Goal: Information Seeking & Learning: Check status

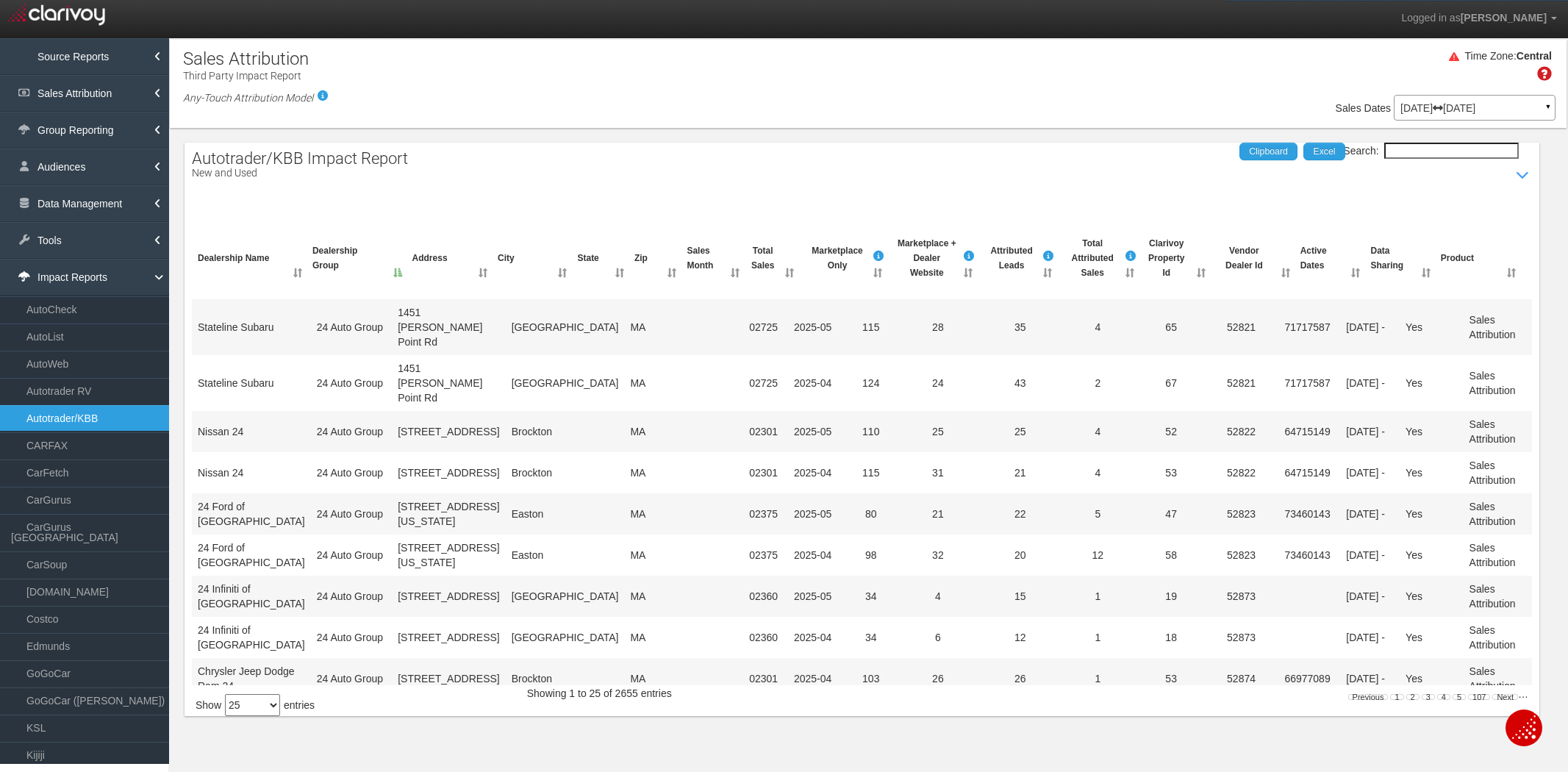
select select "25"
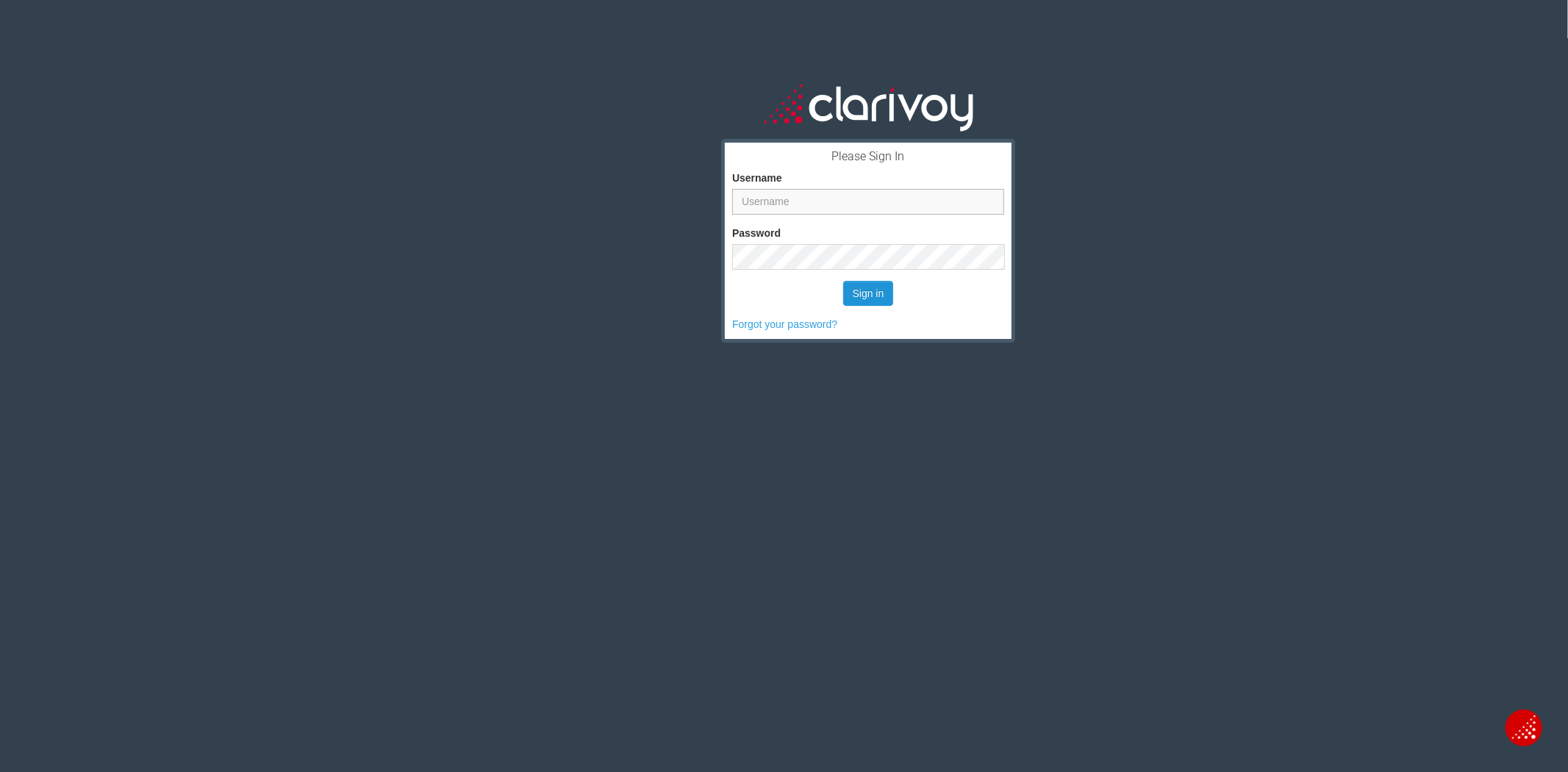
type input "[PERSON_NAME]"
click at [859, 291] on button "Sign in" at bounding box center [869, 293] width 50 height 25
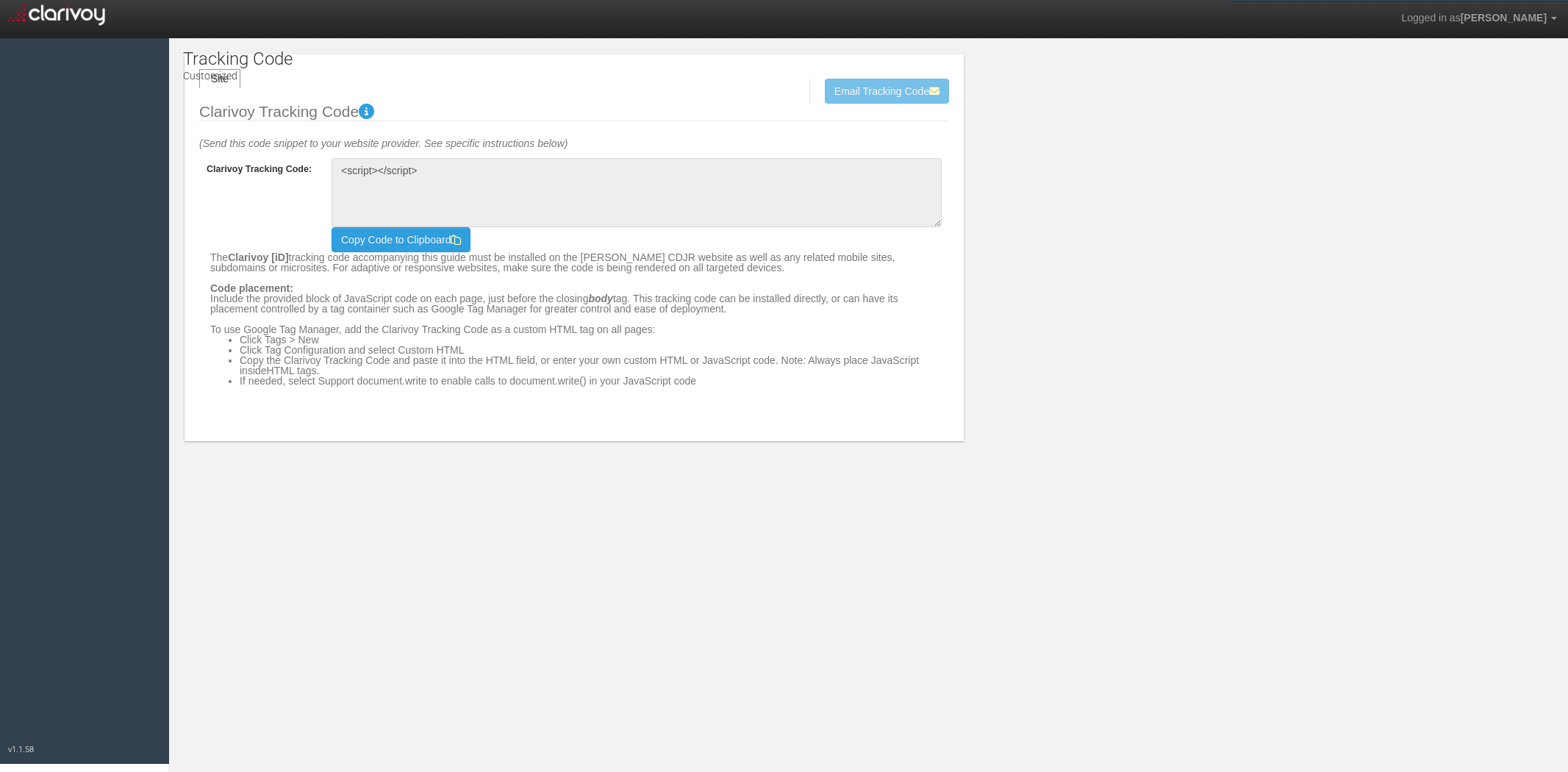
type textarea "<!-- Clarivoy Tracking Code --> <script type="text/javascript" src="//[DOMAIN_N…"
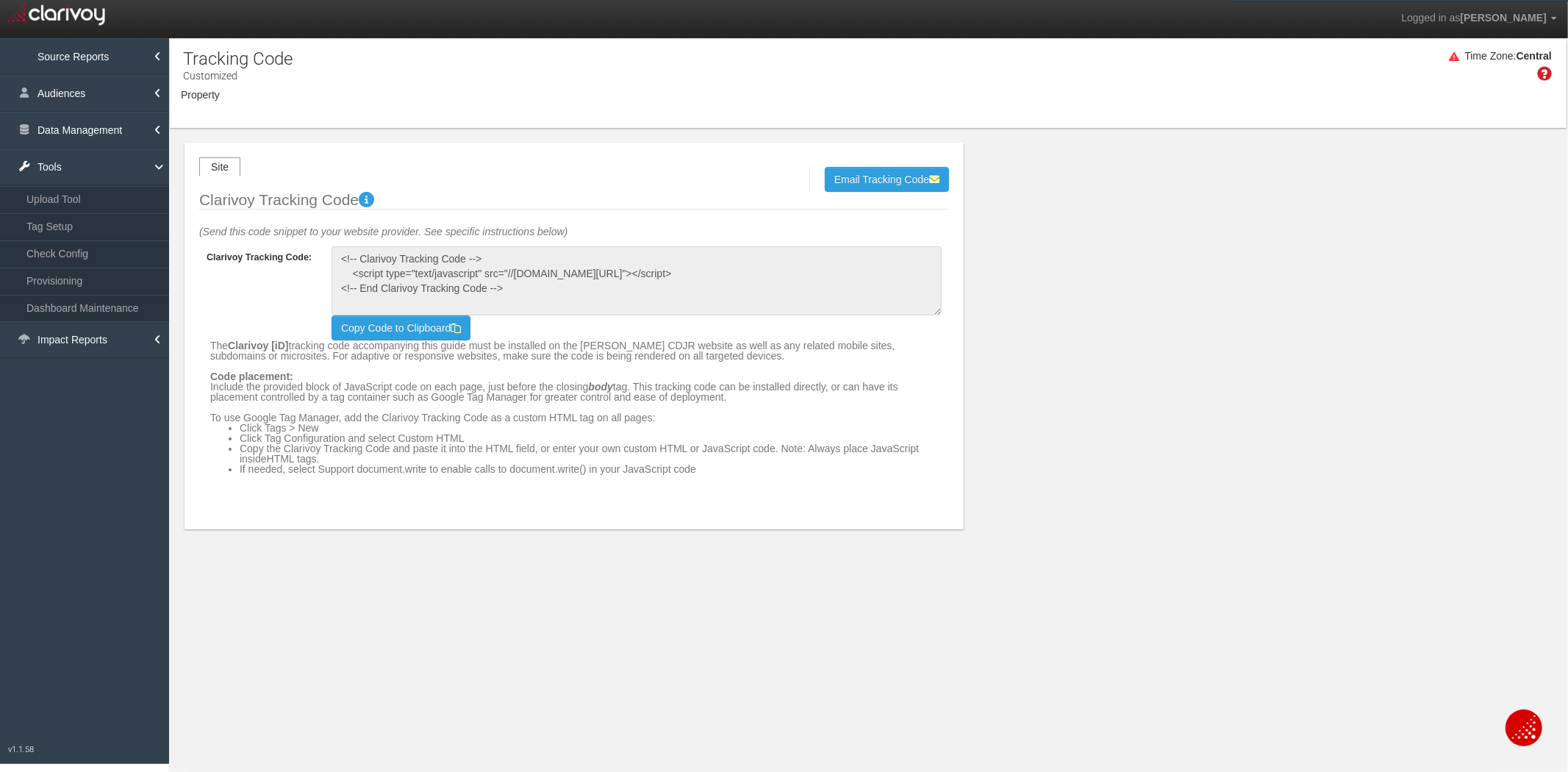
select select "object:4110"
click at [76, 346] on link "Impact Reports" at bounding box center [84, 339] width 169 height 36
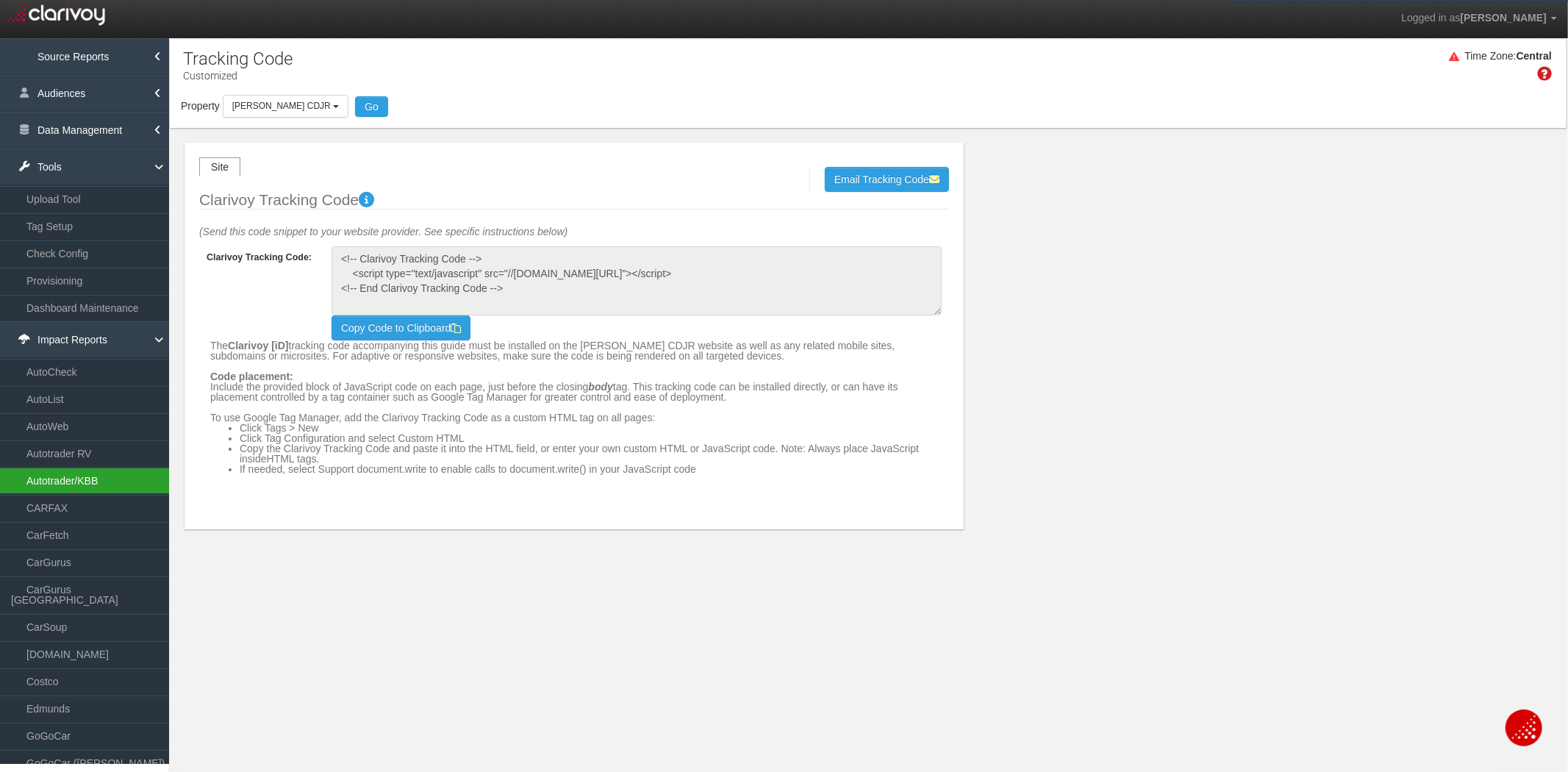
click at [84, 479] on link "Autotrader/KBB" at bounding box center [84, 481] width 169 height 26
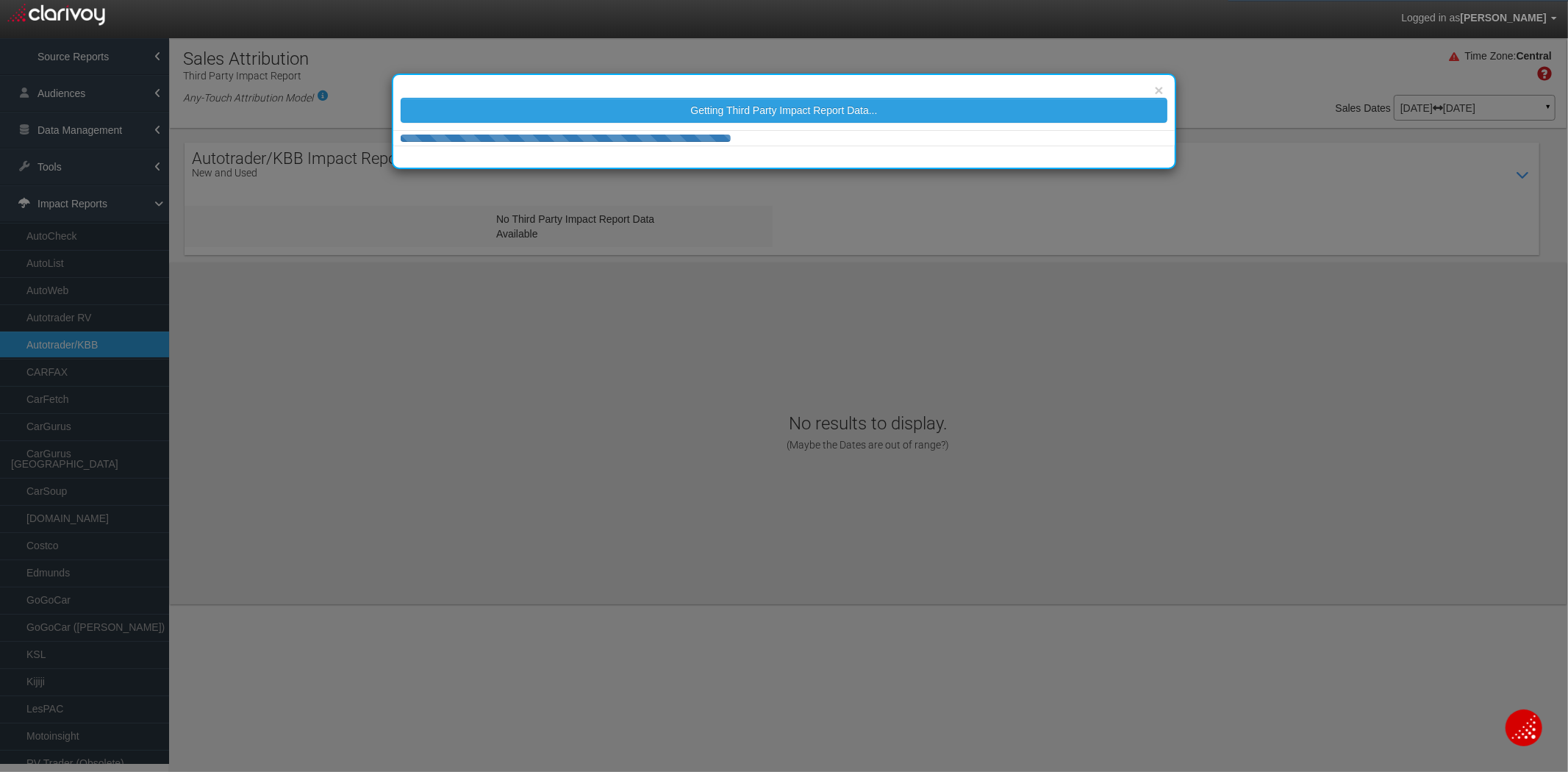
select select "25"
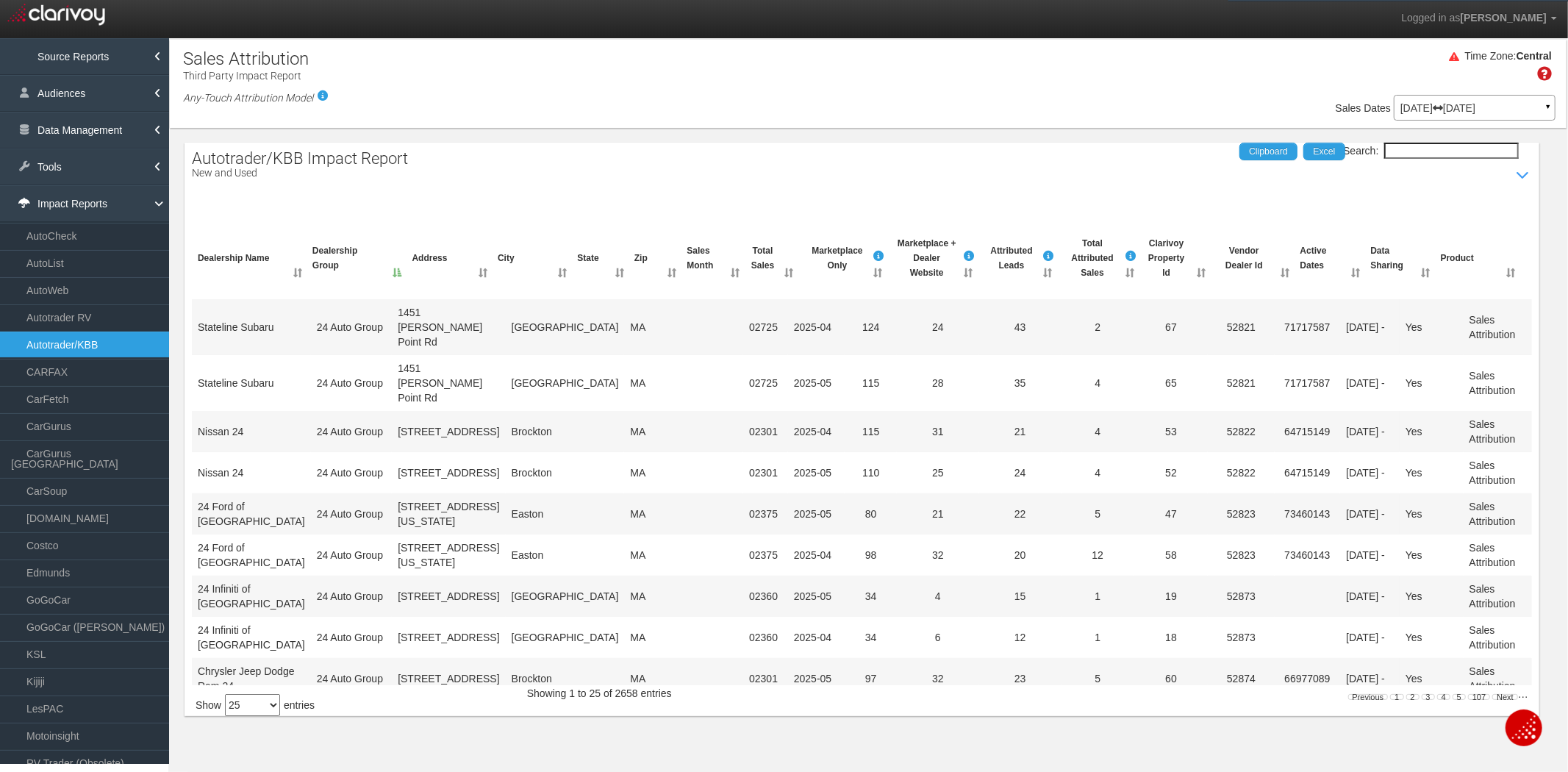
click at [278, 700] on select "10 25 50 100" at bounding box center [253, 704] width 56 height 22
select select "100"
click at [228, 694] on select "10 25 50 100" at bounding box center [253, 704] width 56 height 22
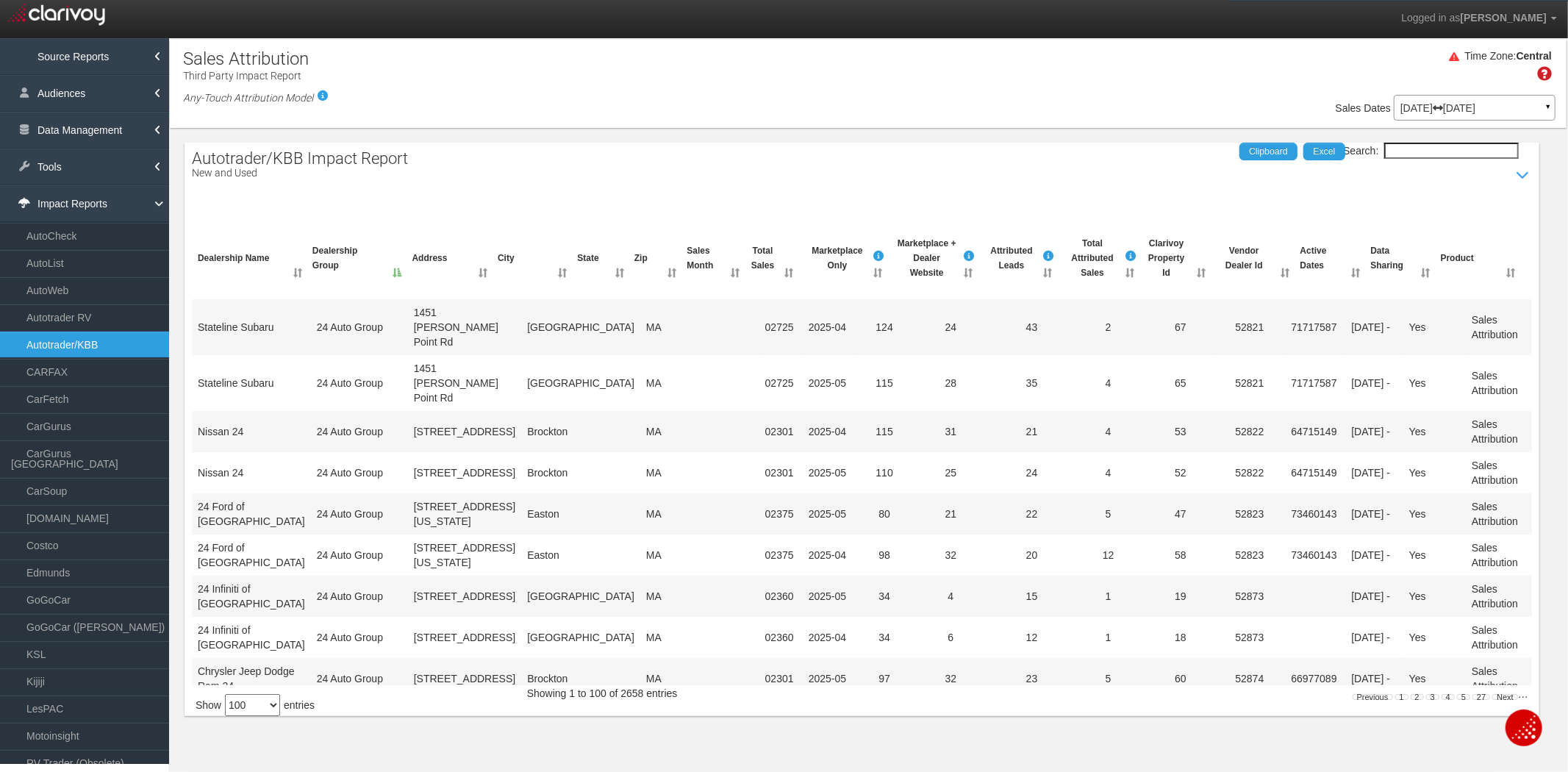
click at [618, 284] on th "State" at bounding box center [599, 258] width 56 height 56
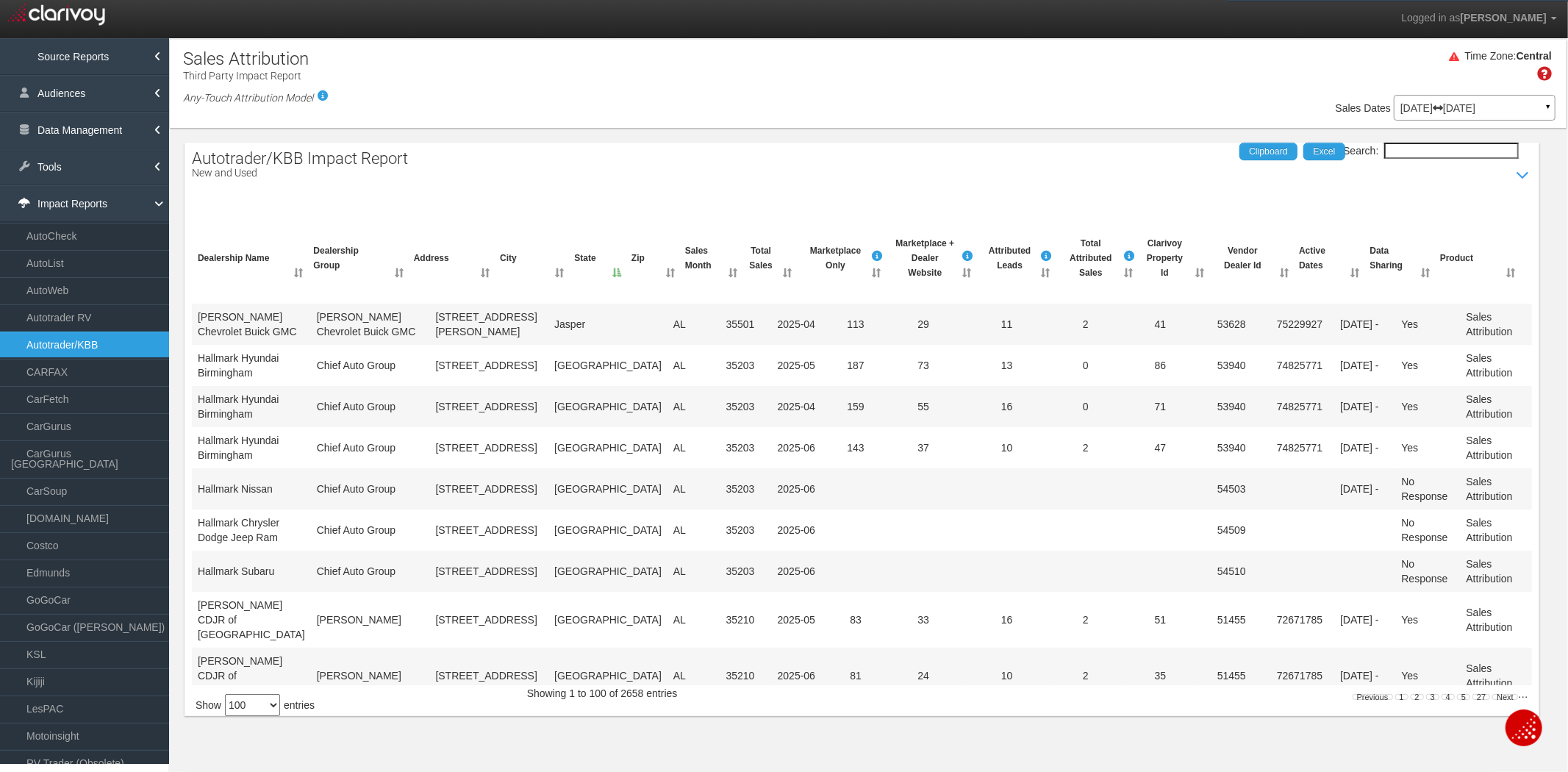
scroll to position [571, 0]
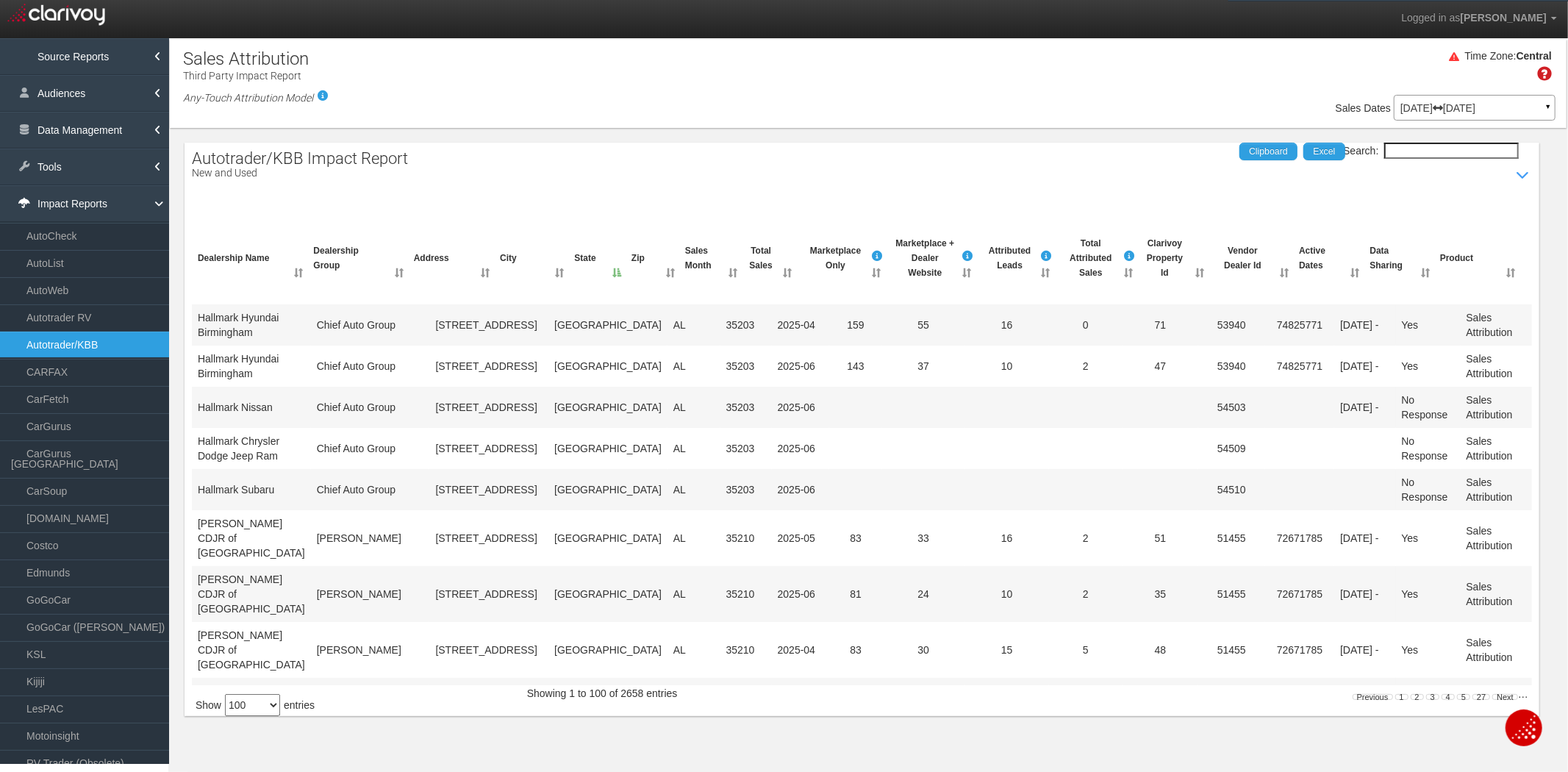
click at [669, 285] on th "Zip" at bounding box center [653, 258] width 54 height 56
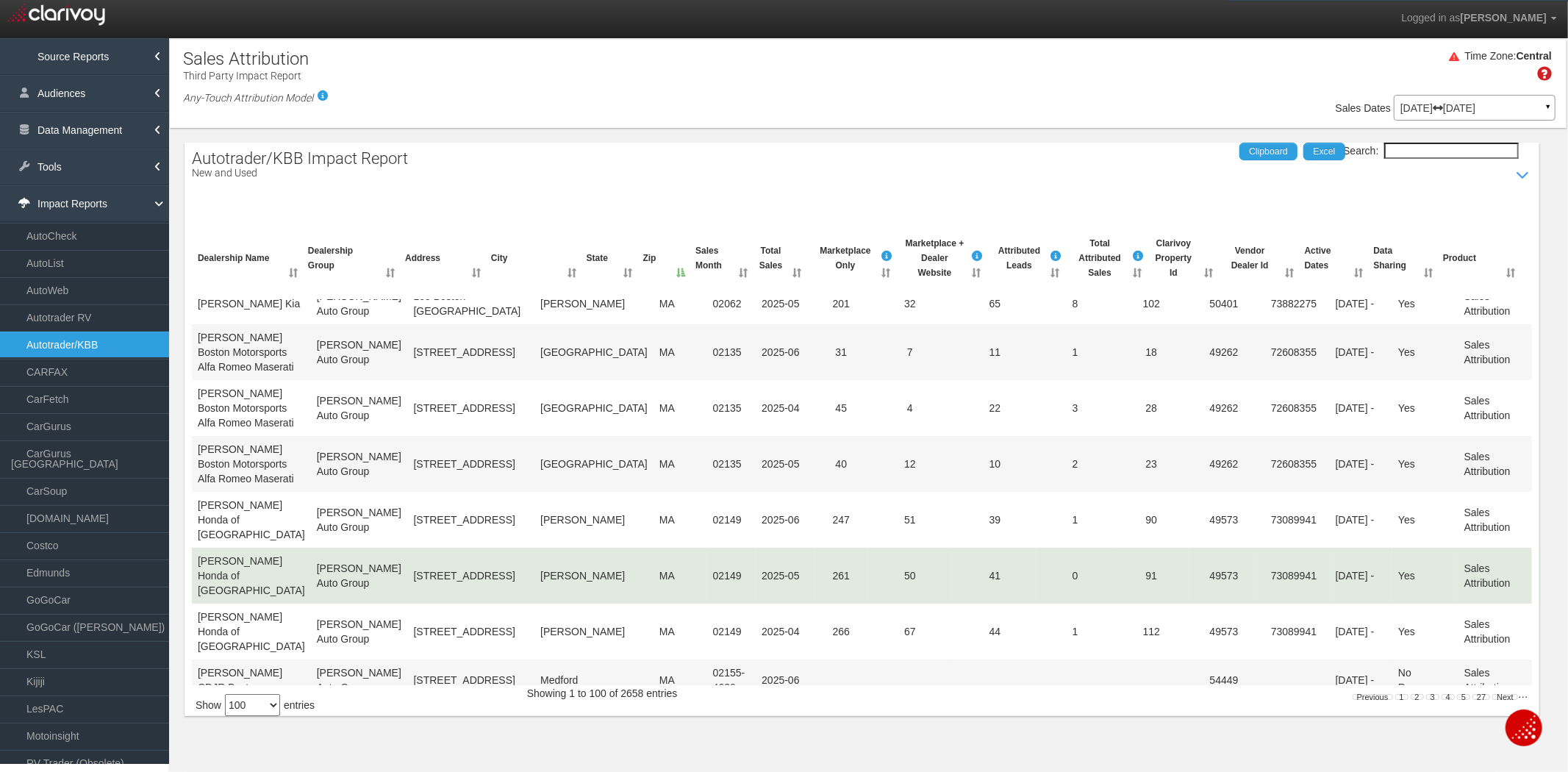
scroll to position [4029, 0]
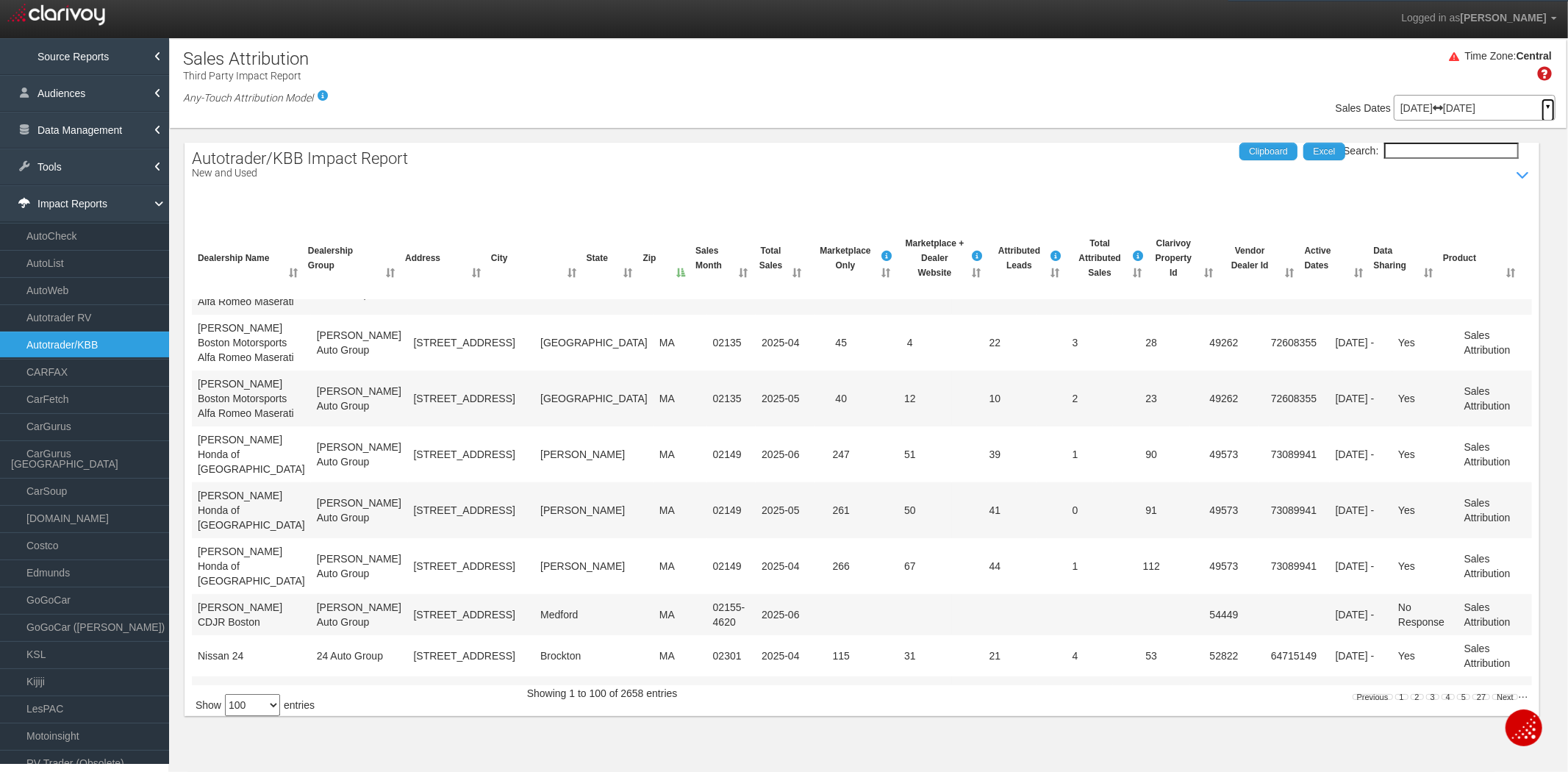
click at [1550, 104] on link "▼" at bounding box center [1548, 110] width 13 height 23
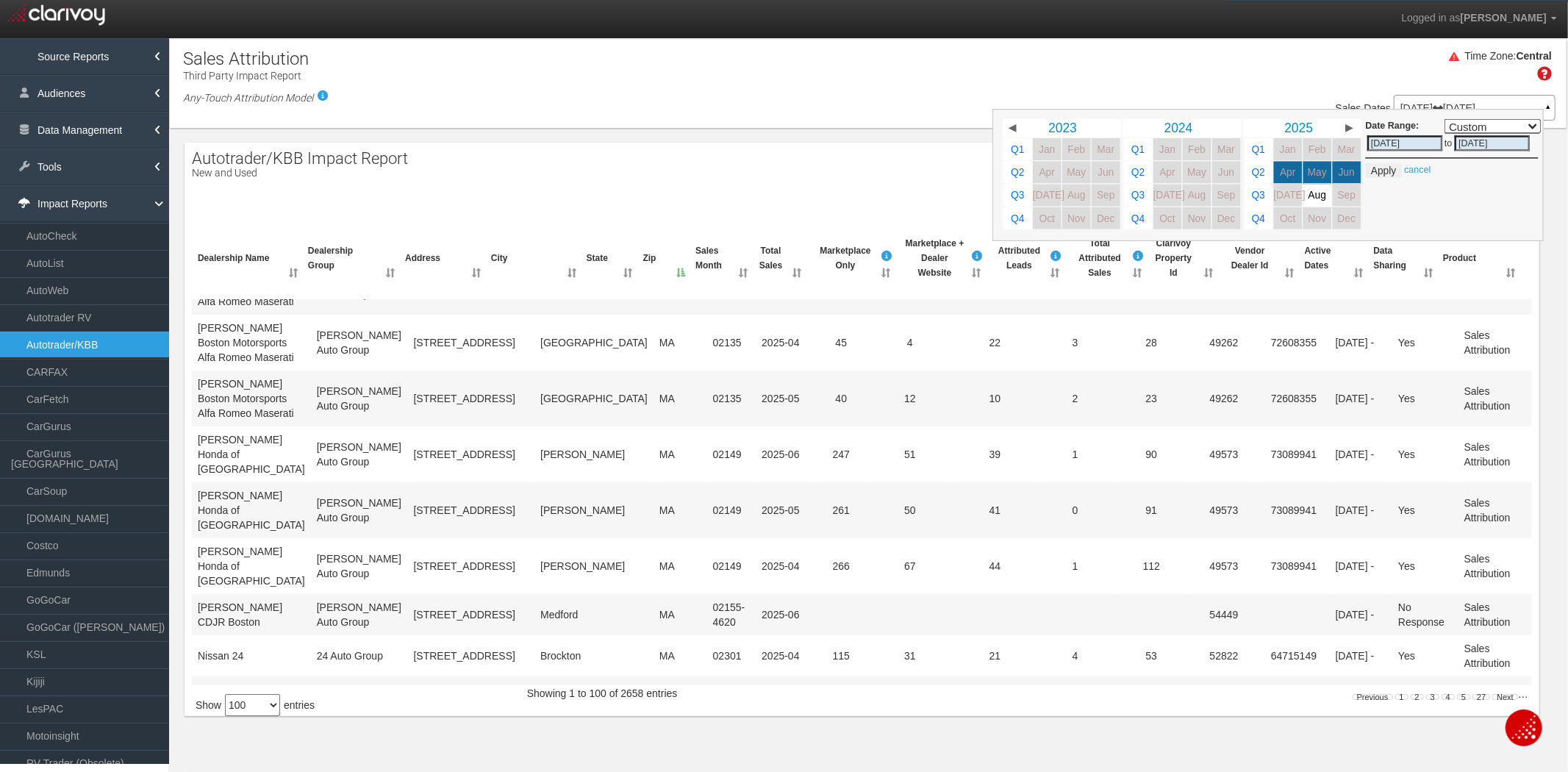
click at [1243, 62] on div "Time Zone: Central" at bounding box center [869, 70] width 1397 height 48
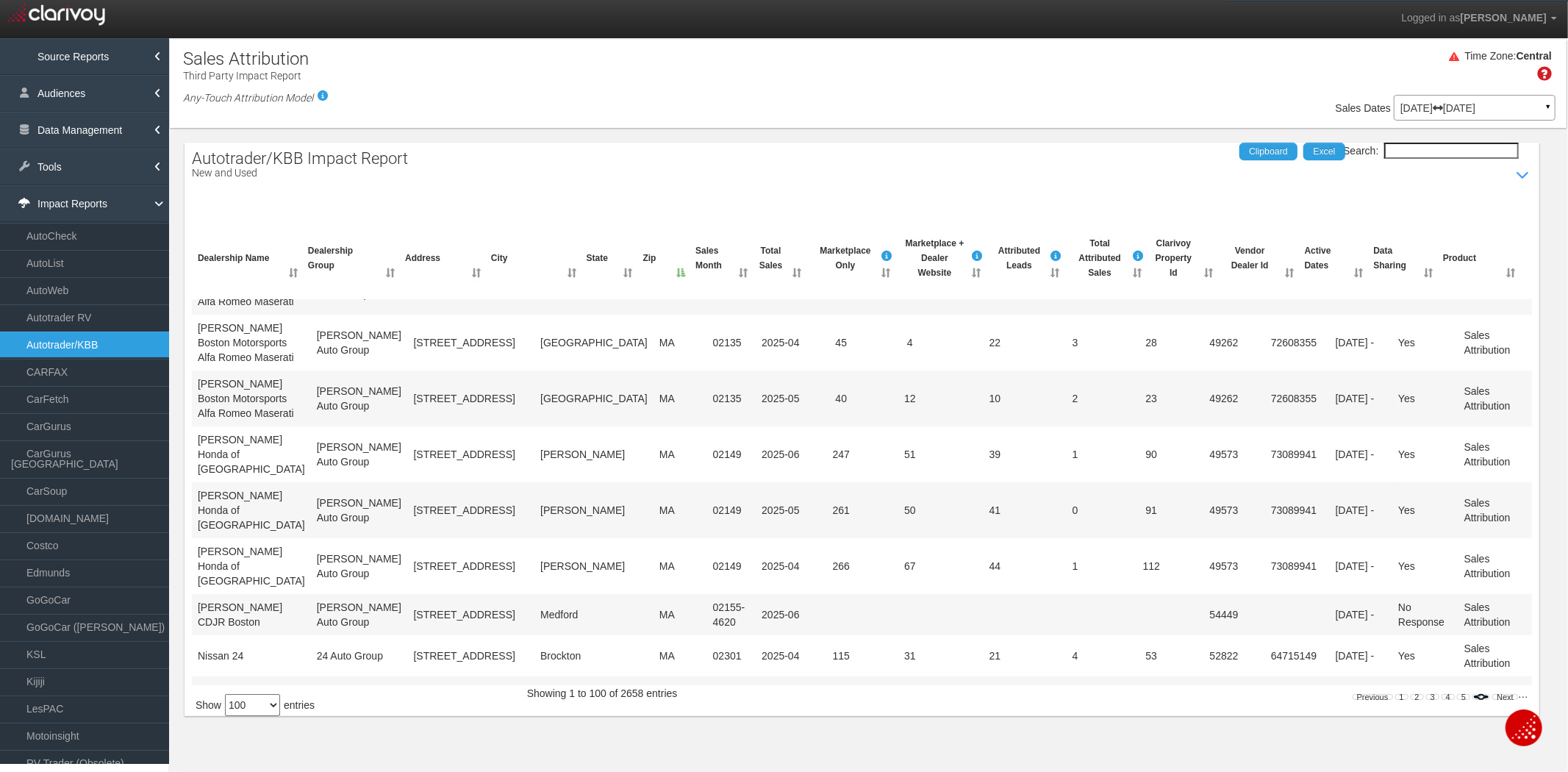
click at [1478, 698] on link "27" at bounding box center [1481, 697] width 17 height 6
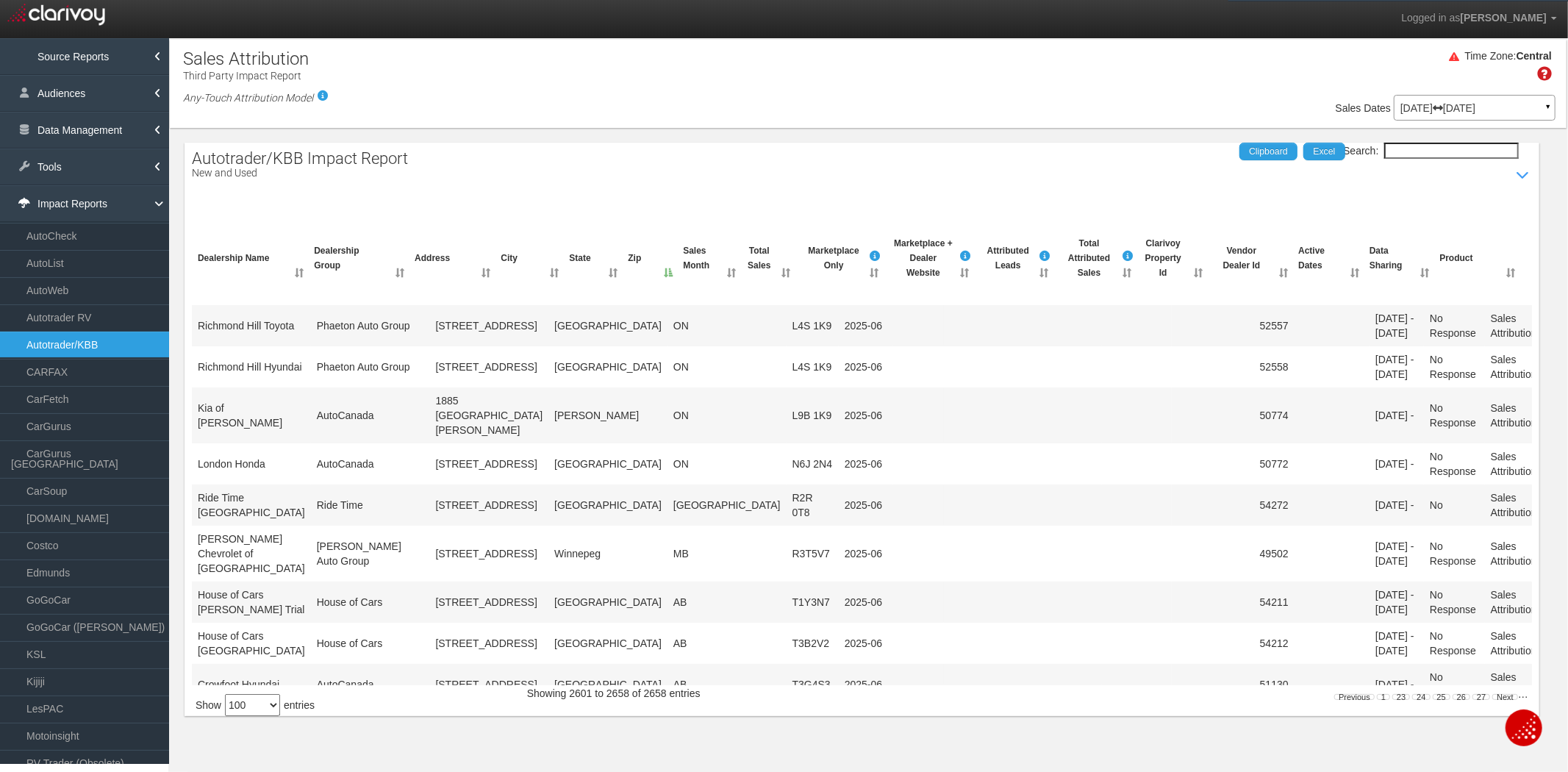
scroll to position [1656, 0]
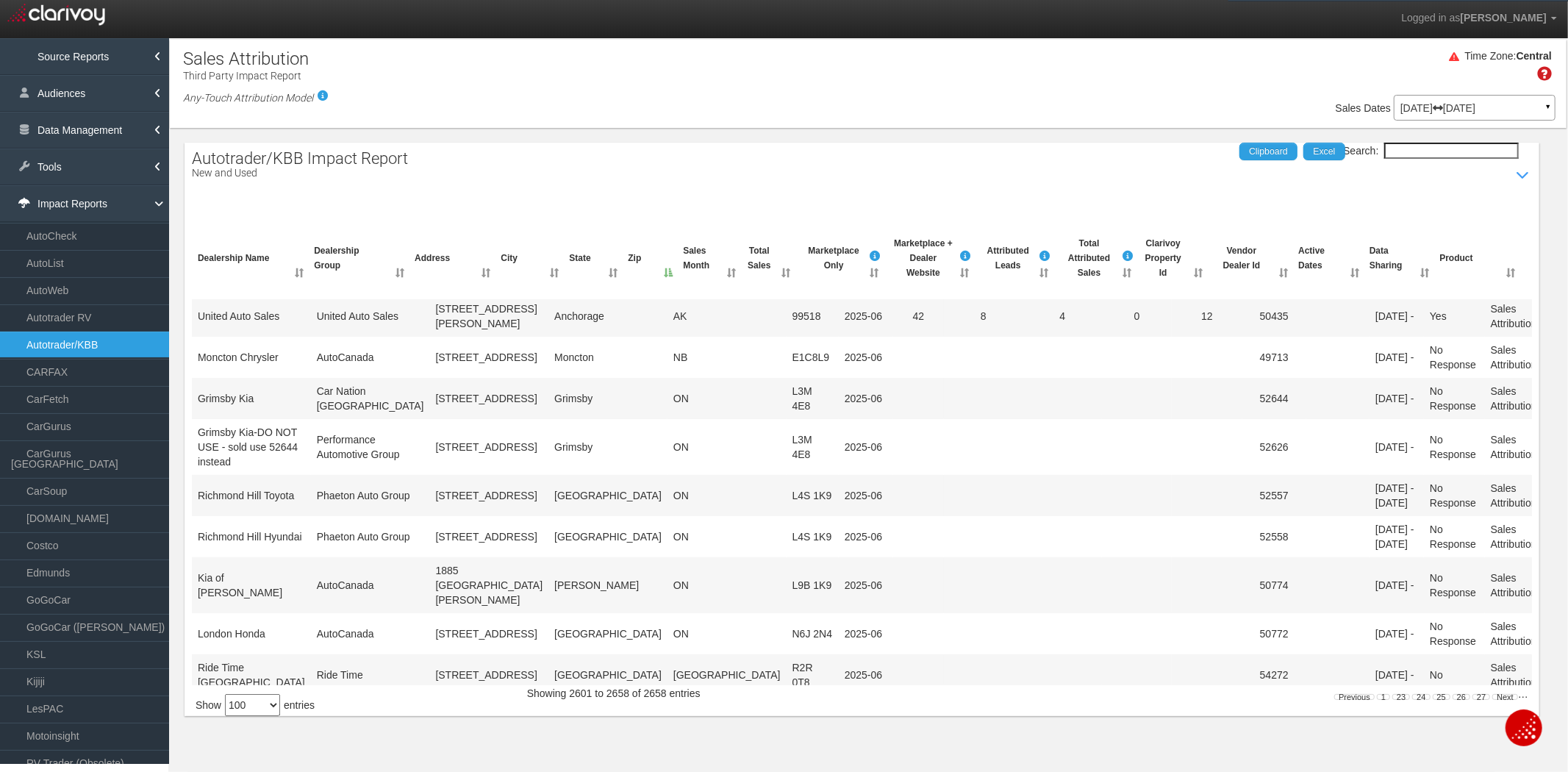
click at [1473, 108] on p "[DATE] [DATE]" at bounding box center [1474, 108] width 148 height 10
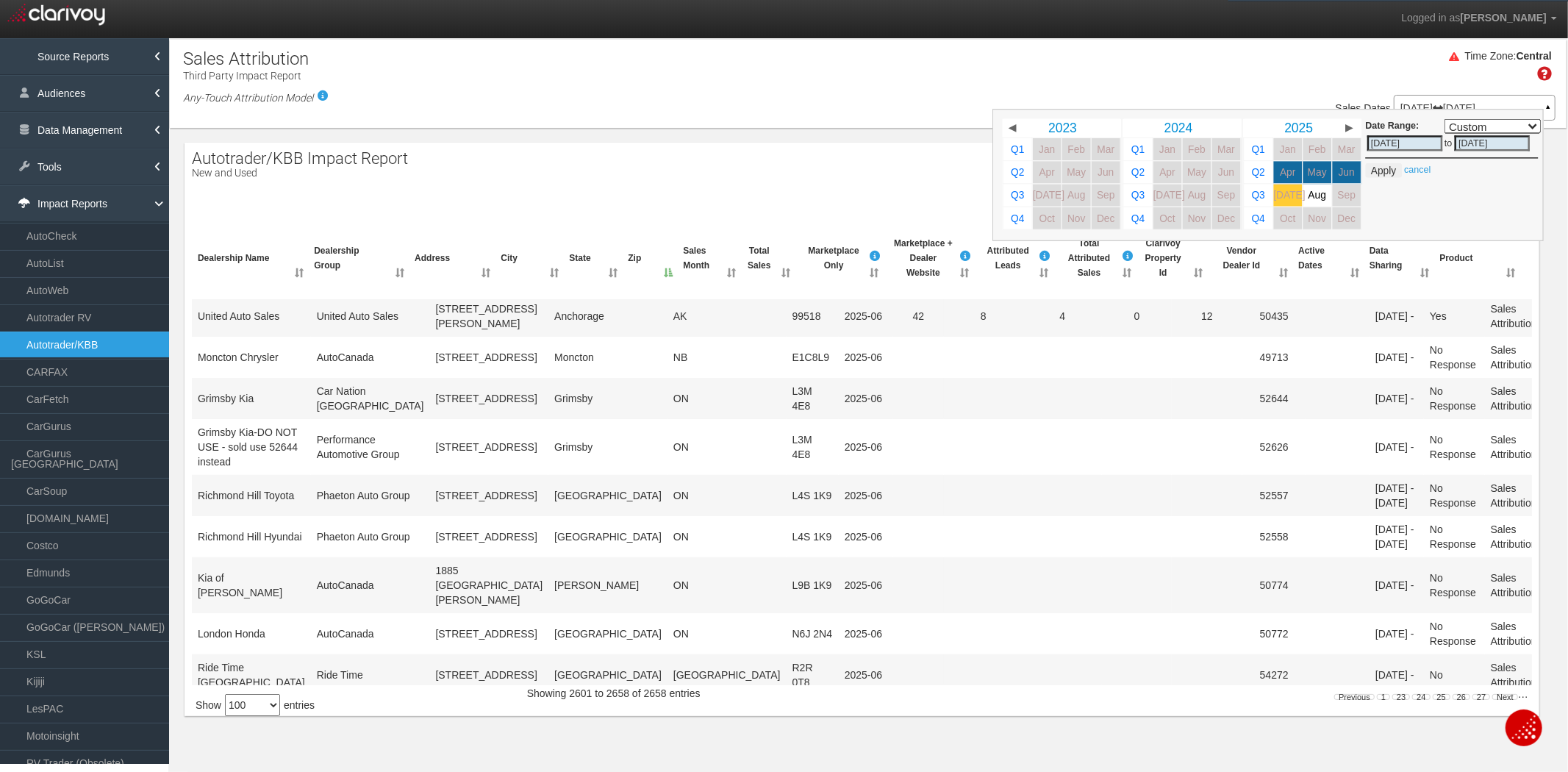
click at [1288, 193] on span "[DATE]" at bounding box center [1289, 195] width 31 height 11
select select ","
type input "[DATE]"
click at [1377, 171] on button "Apply" at bounding box center [1384, 170] width 36 height 15
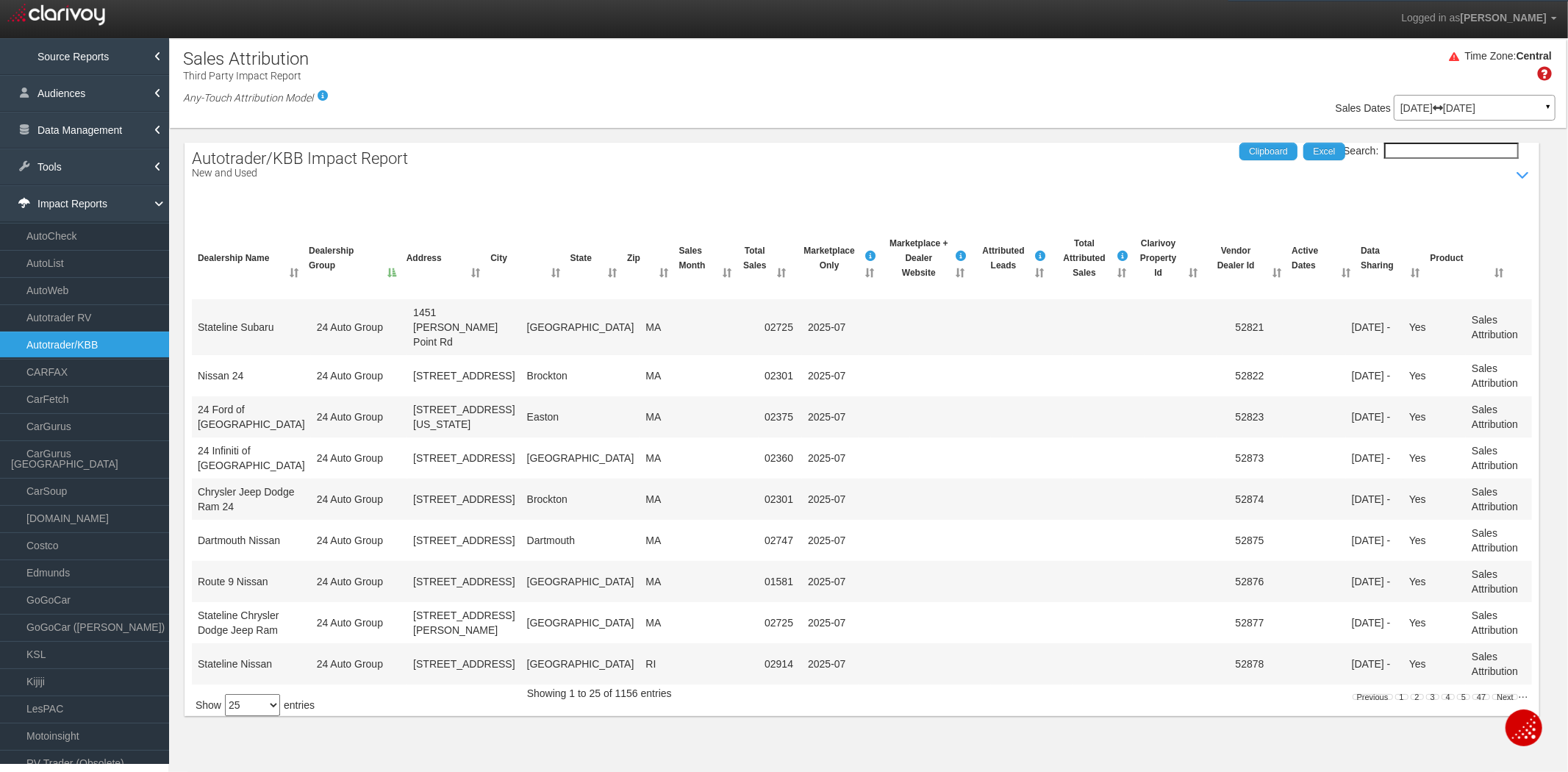
click at [250, 702] on select "10 25 50 100" at bounding box center [253, 704] width 56 height 22
select select "100"
click at [228, 694] on select "10 25 50 100" at bounding box center [253, 704] width 56 height 22
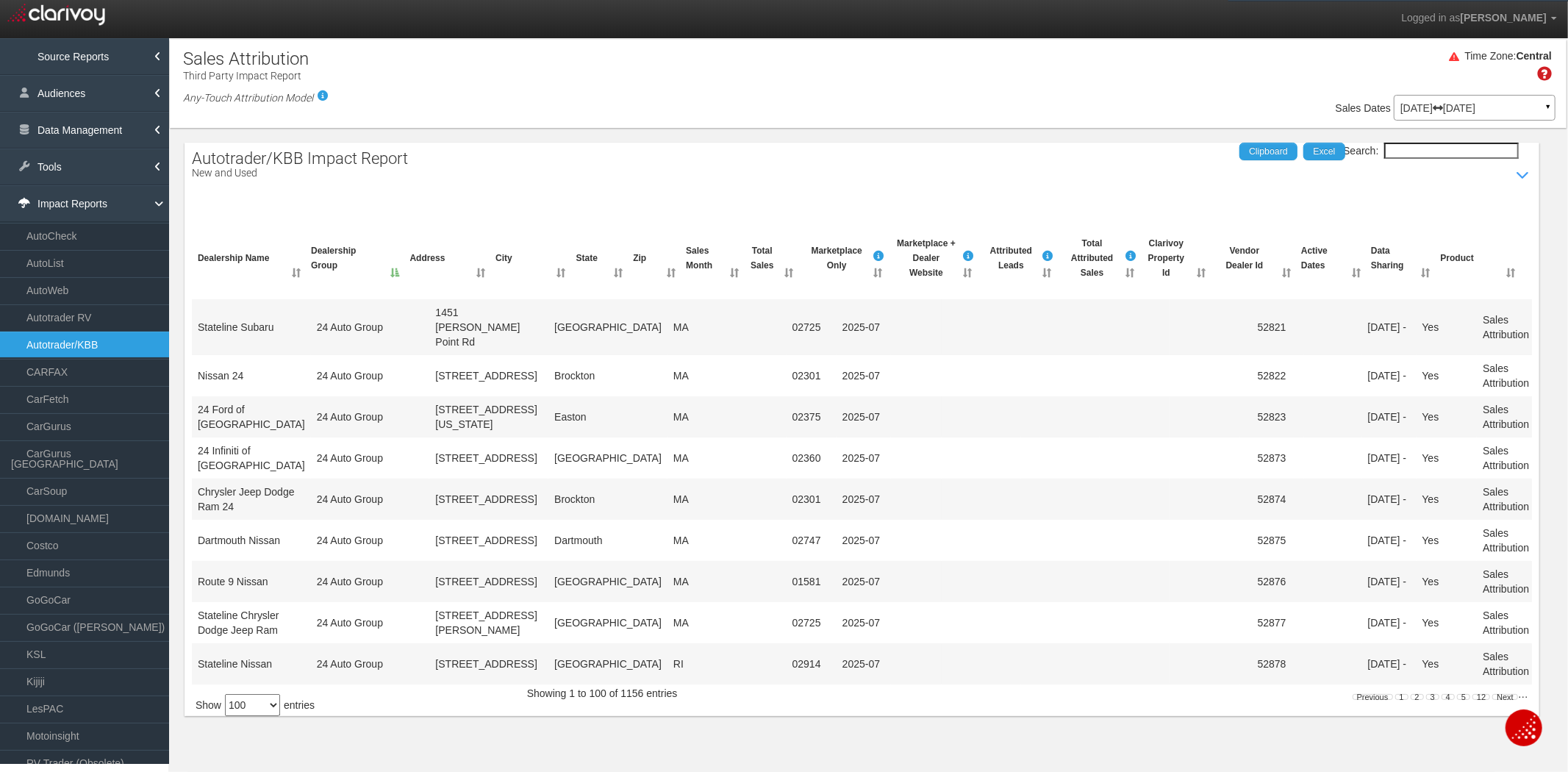
click at [616, 286] on th "State" at bounding box center [599, 258] width 57 height 56
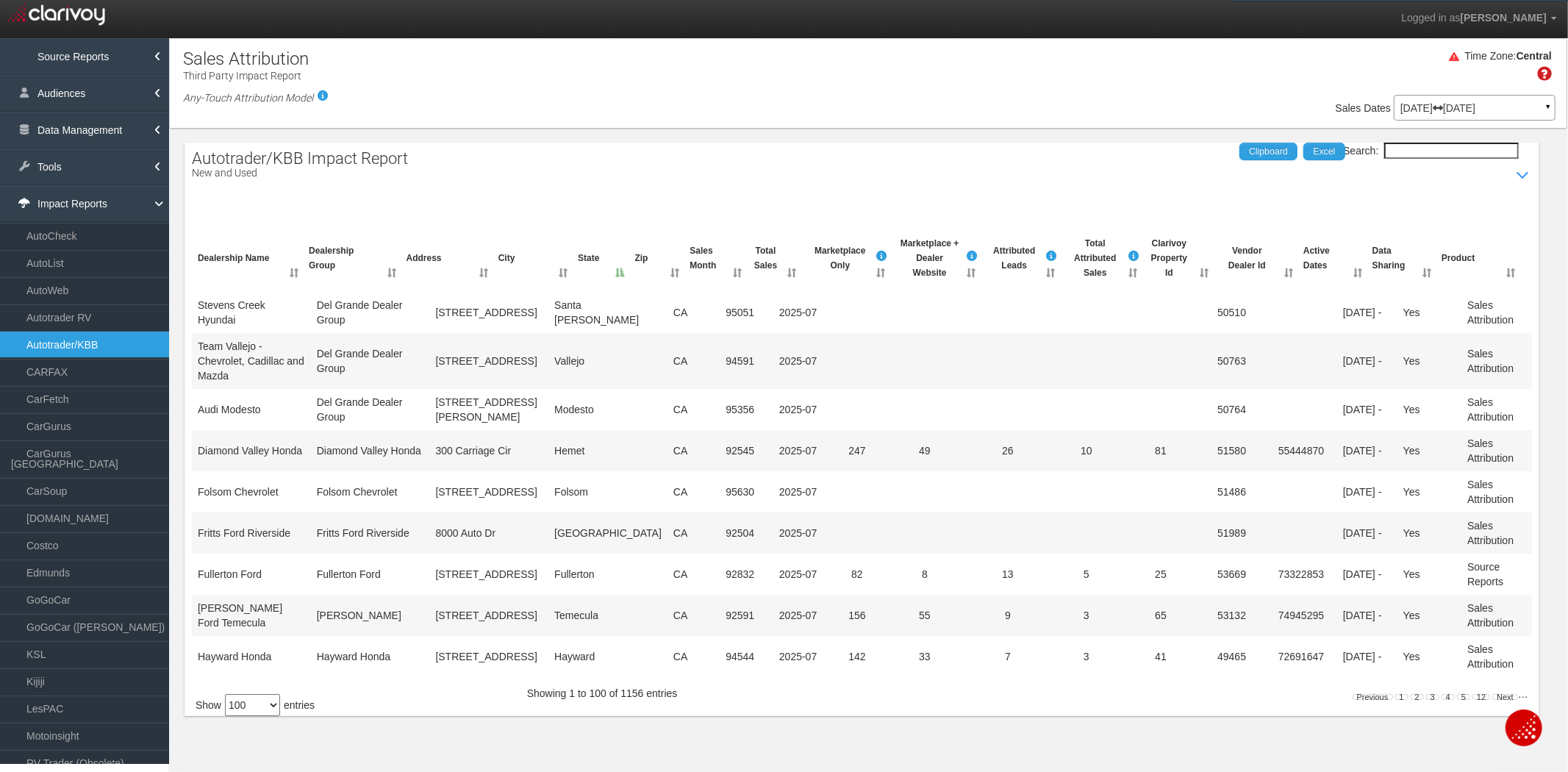
scroll to position [4661, 0]
click at [1476, 694] on link "12" at bounding box center [1481, 697] width 17 height 6
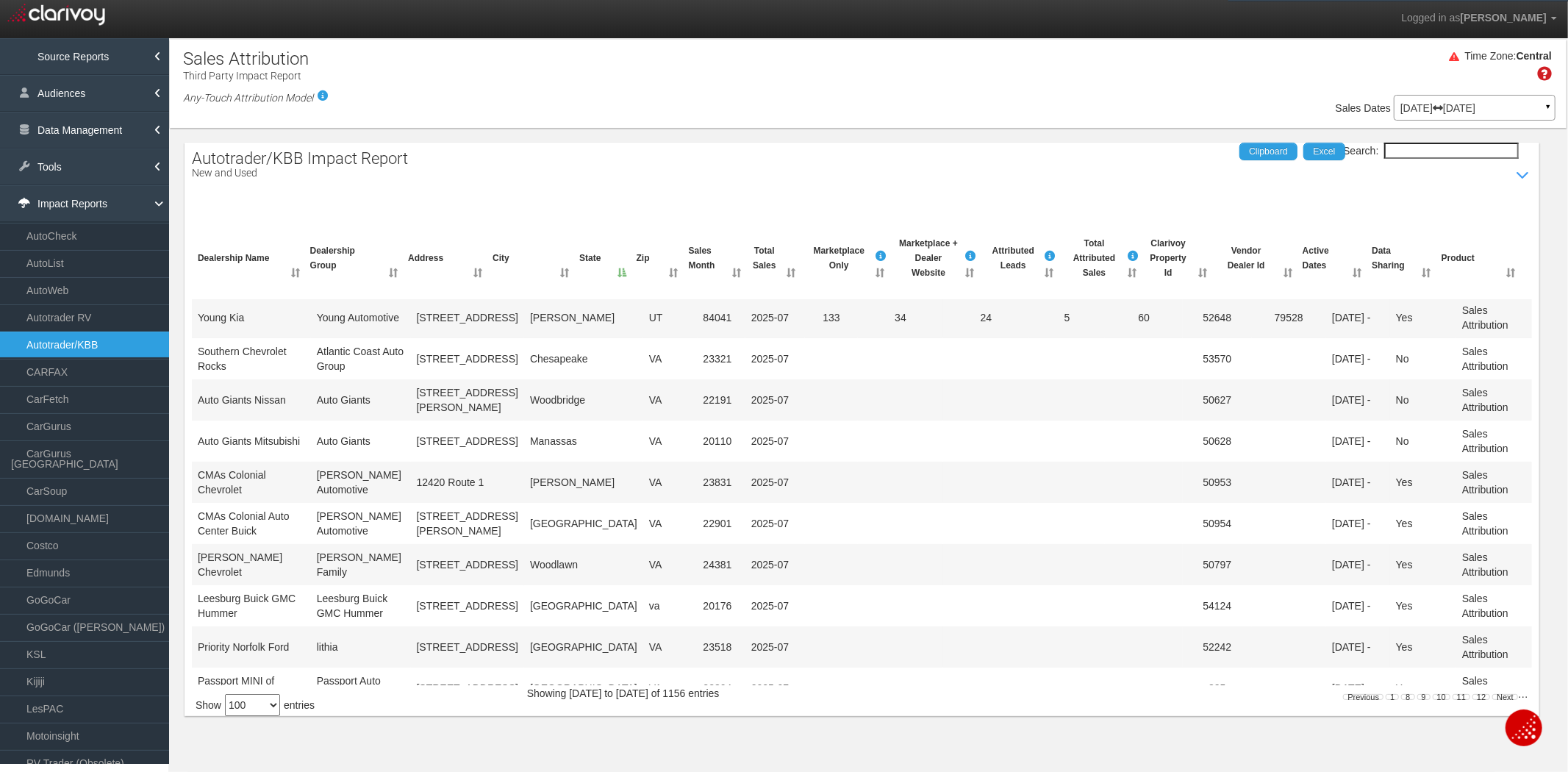
scroll to position [0, 0]
click at [1460, 698] on link "11" at bounding box center [1461, 697] width 17 height 6
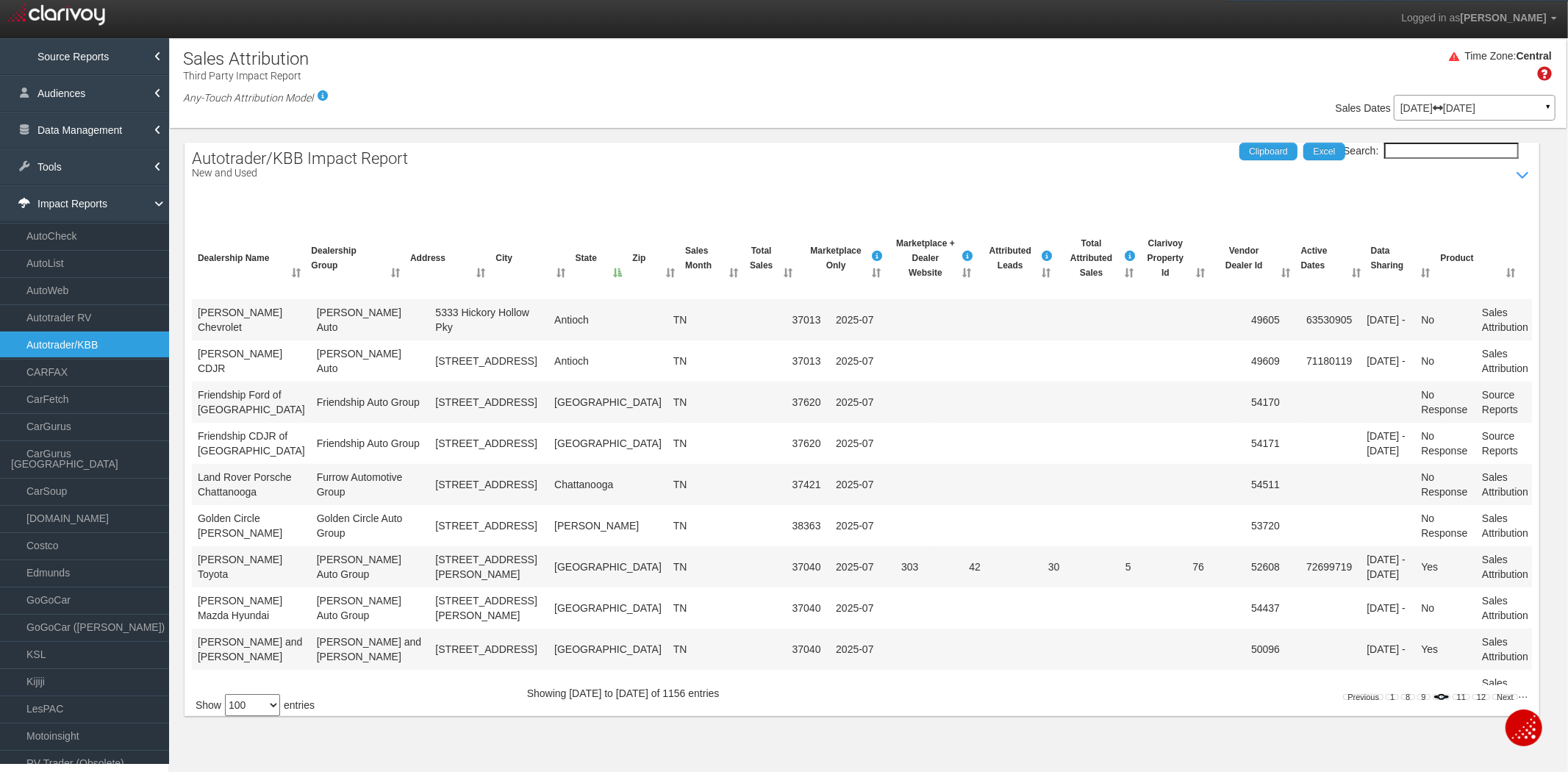
click at [1440, 694] on link "10" at bounding box center [1441, 697] width 17 height 6
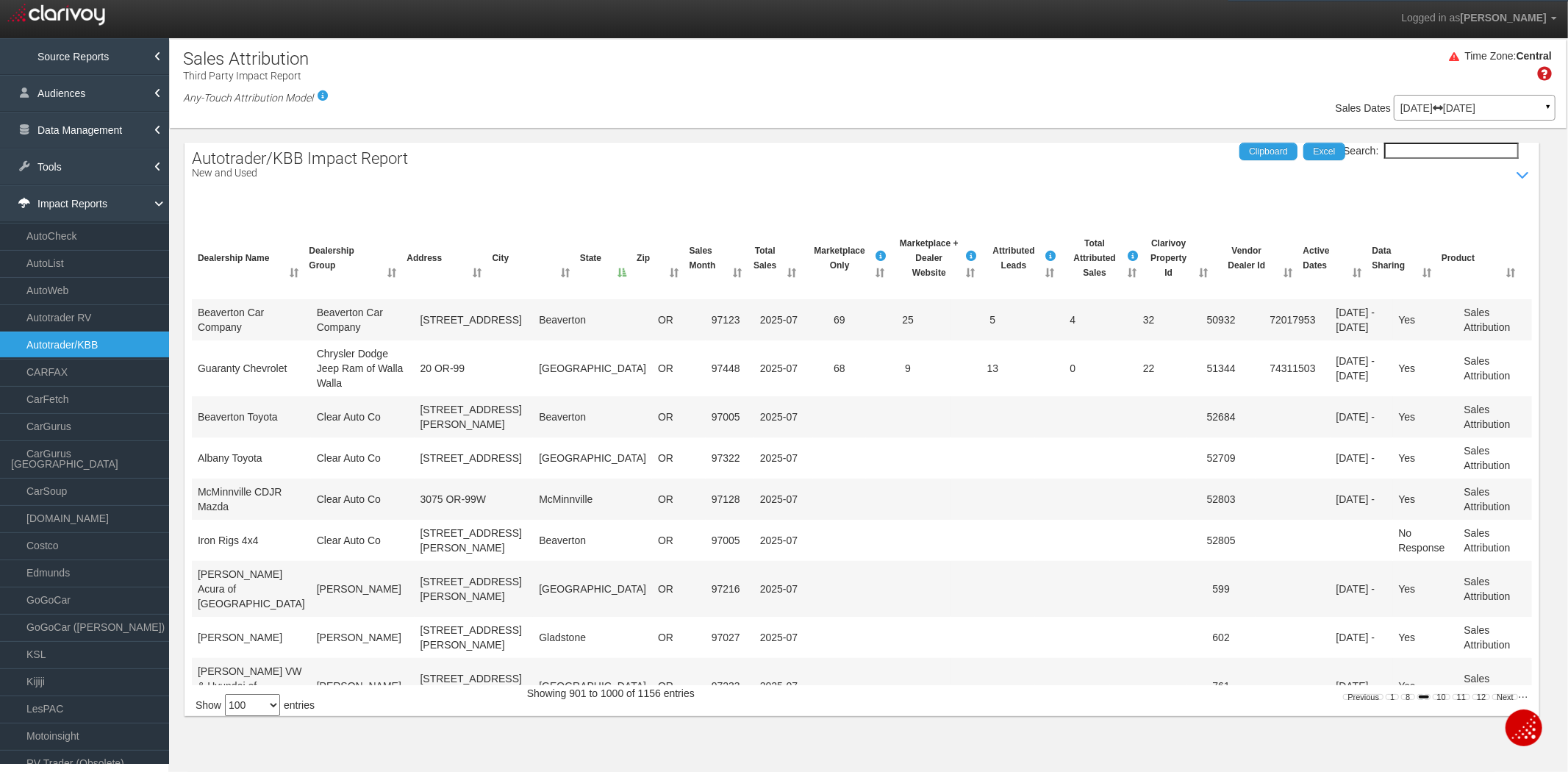
click at [1420, 695] on link "9" at bounding box center [1423, 697] width 13 height 6
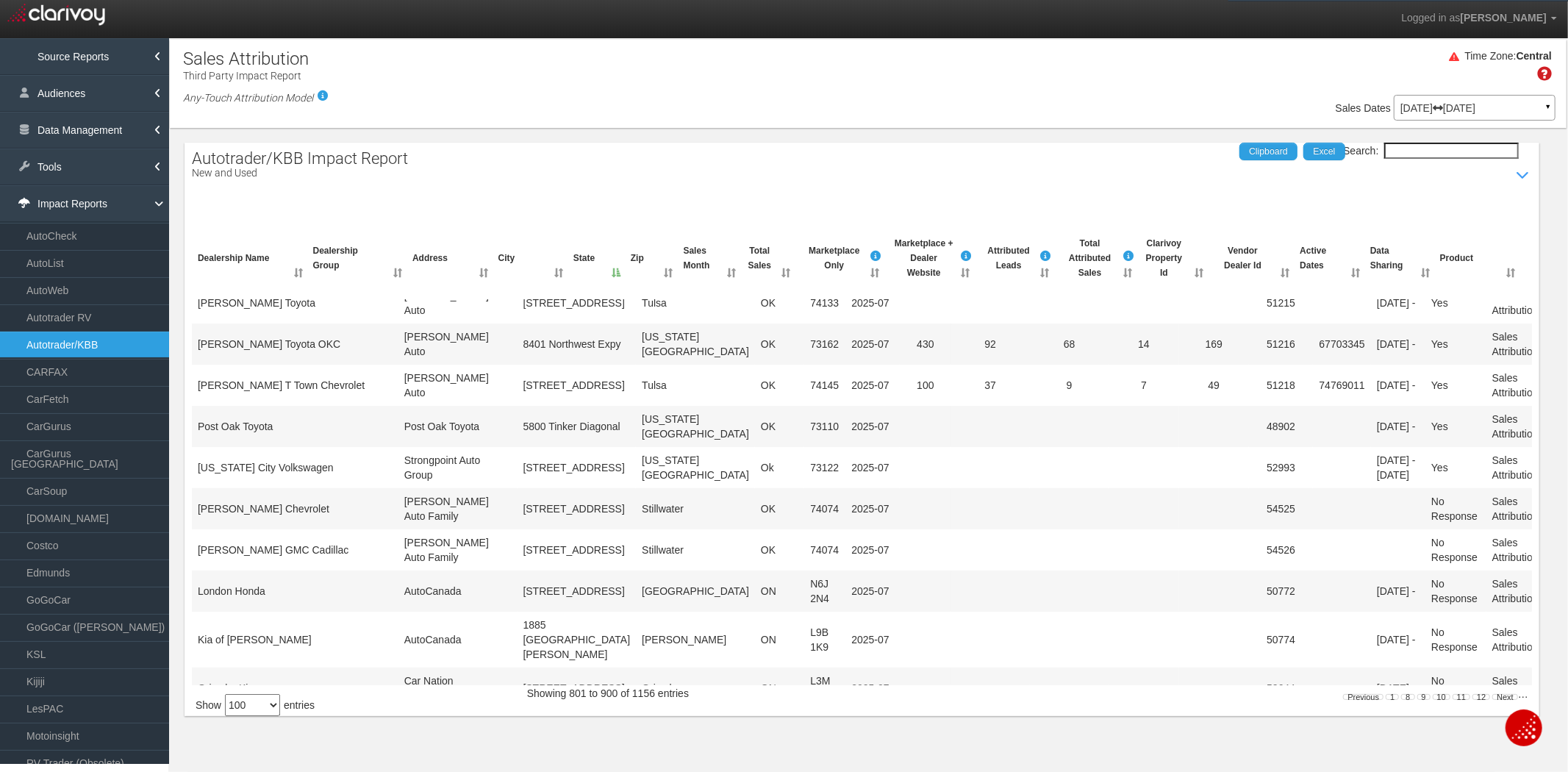
scroll to position [3714, 0]
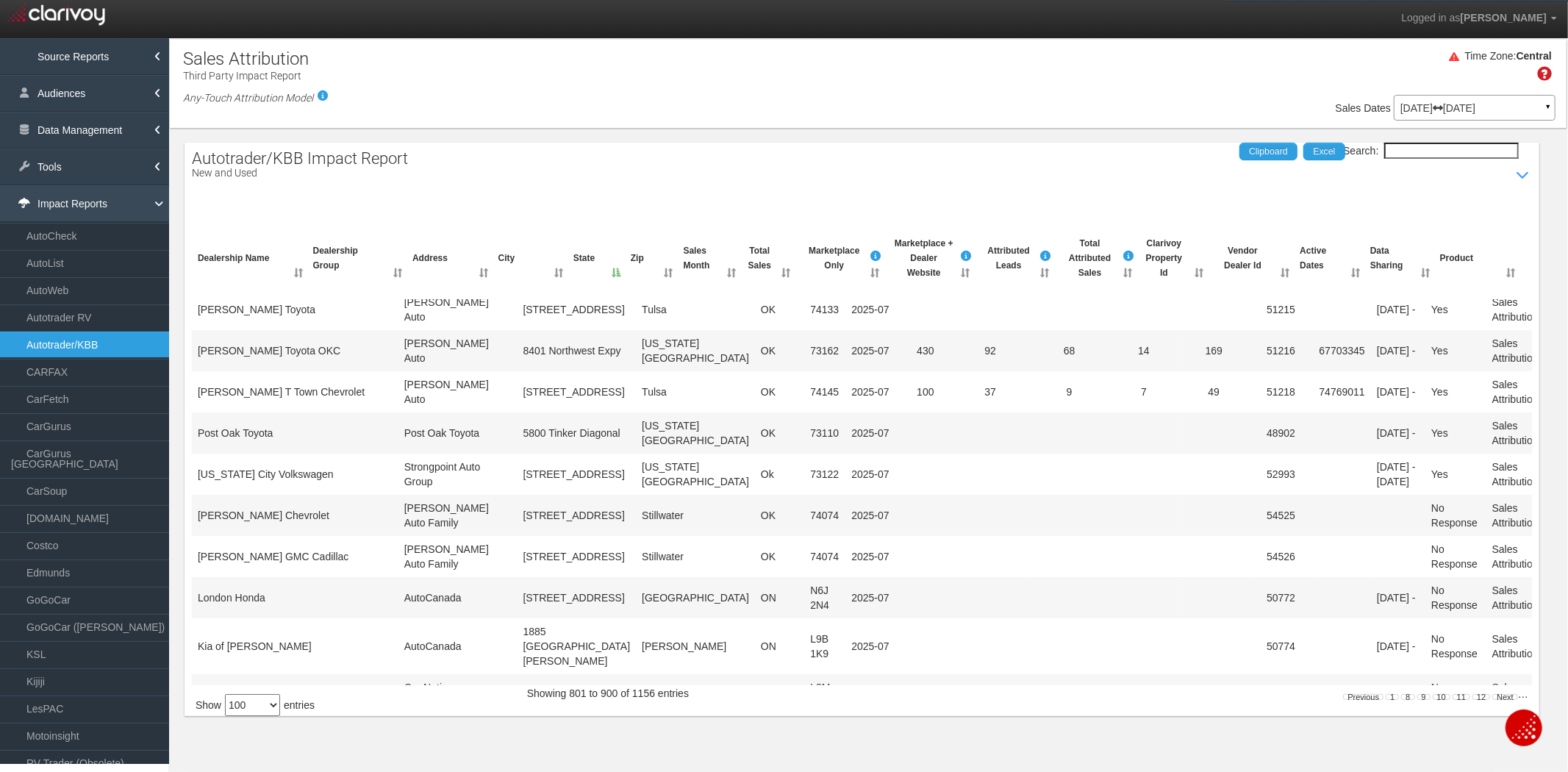
click at [131, 200] on link "Impact Reports" at bounding box center [84, 203] width 169 height 36
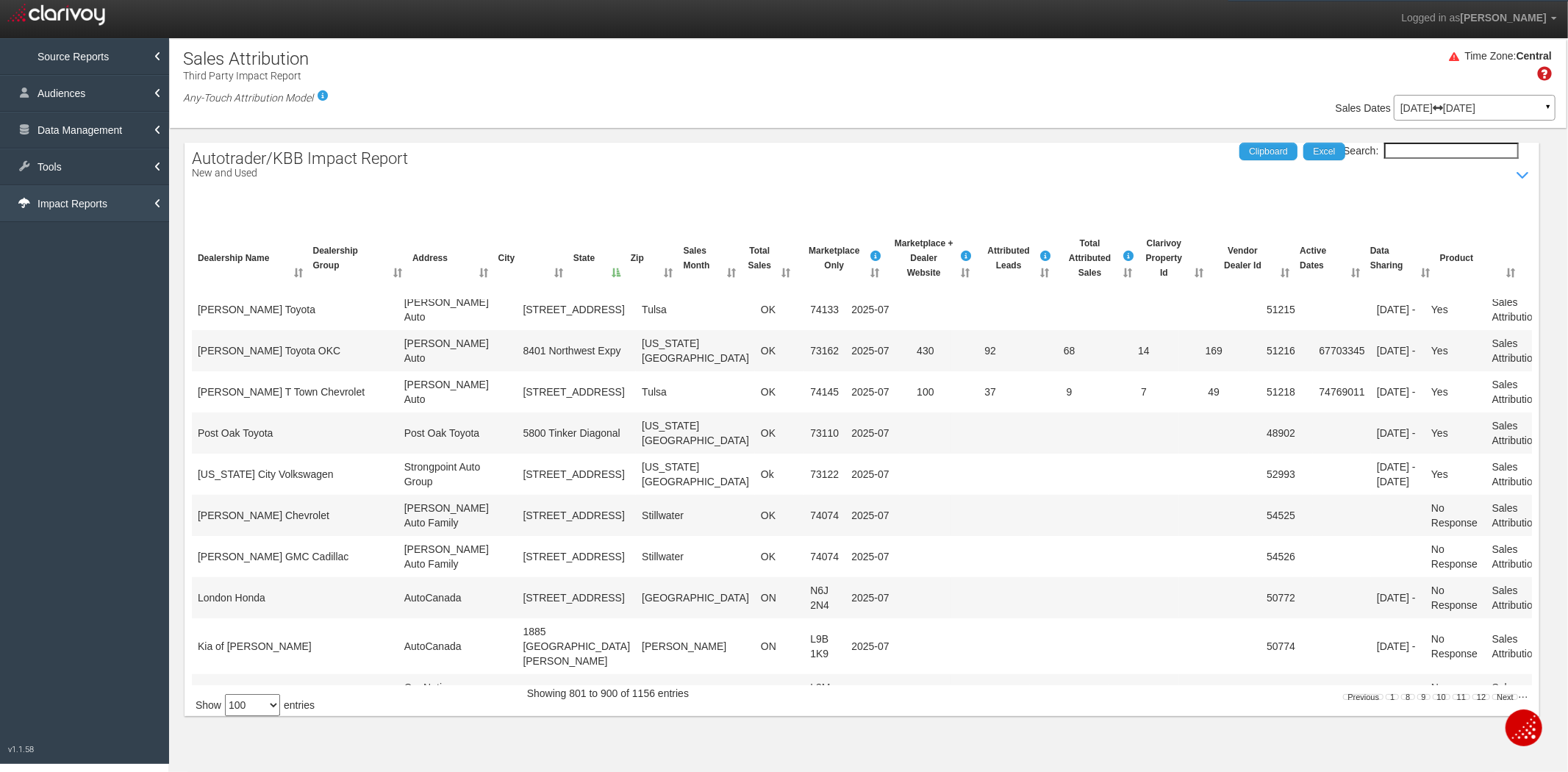
click at [131, 200] on link "Impact Reports" at bounding box center [84, 203] width 169 height 36
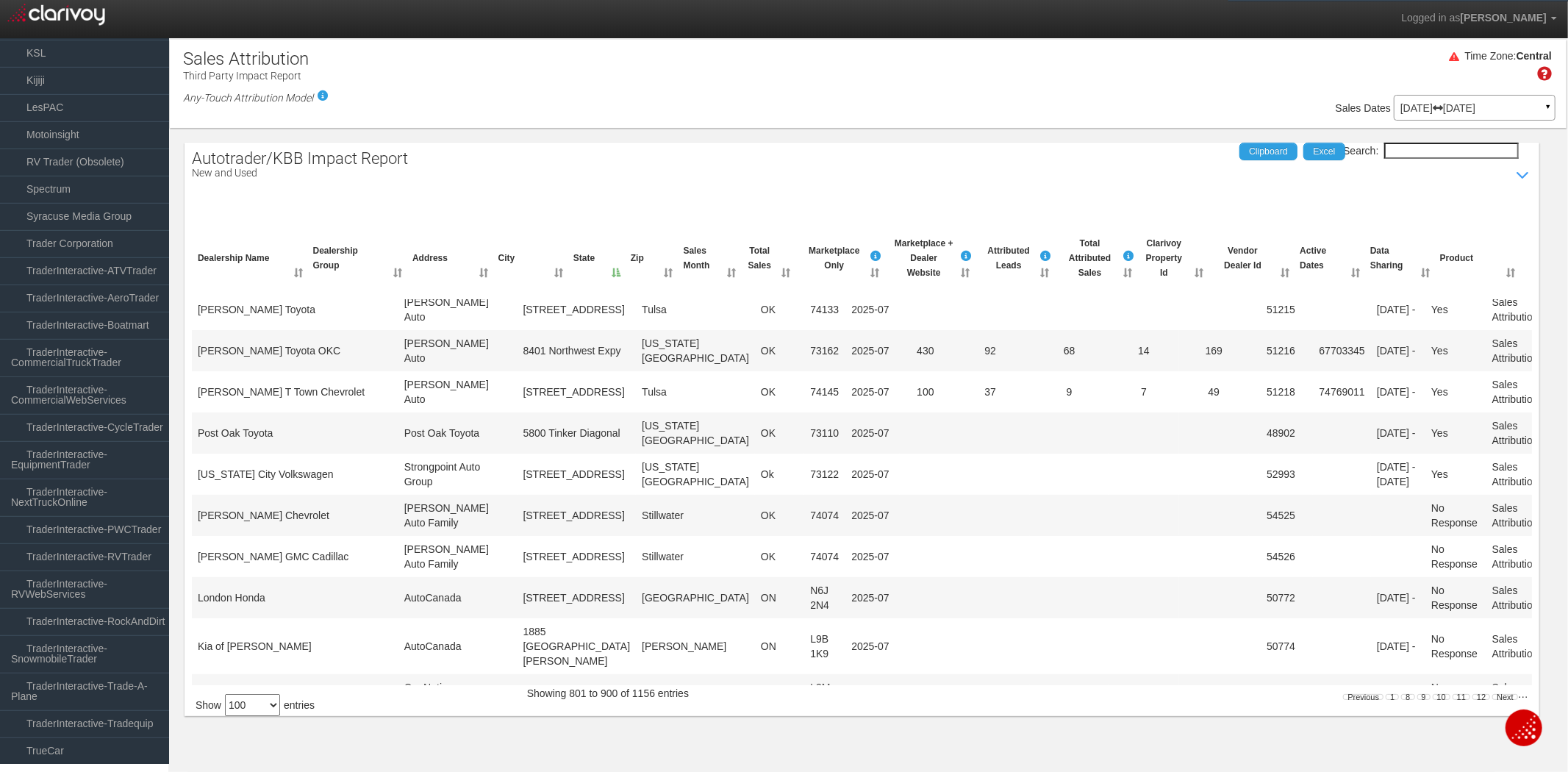
scroll to position [0, 0]
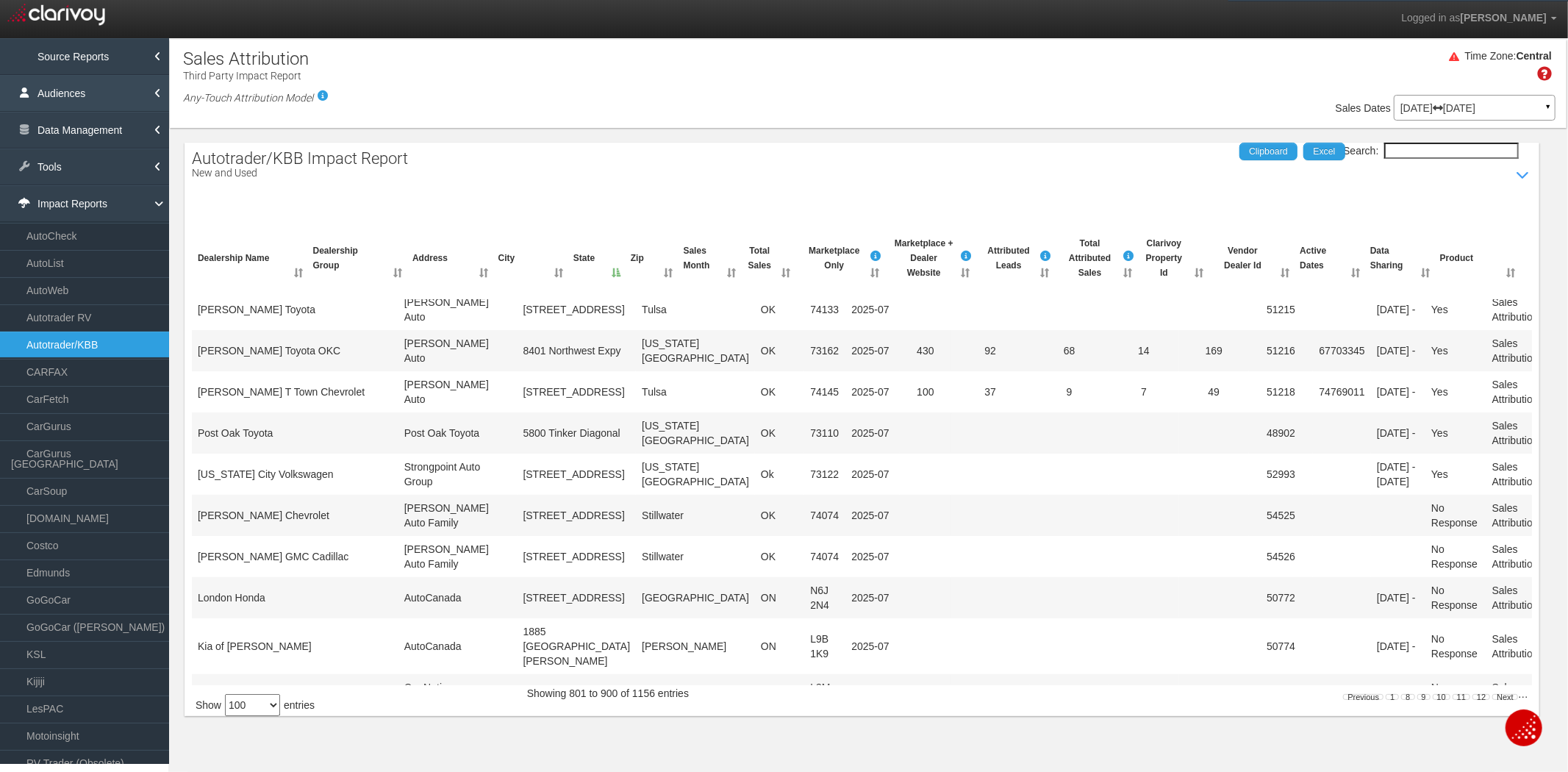
click at [56, 89] on link "Audiences" at bounding box center [84, 93] width 169 height 36
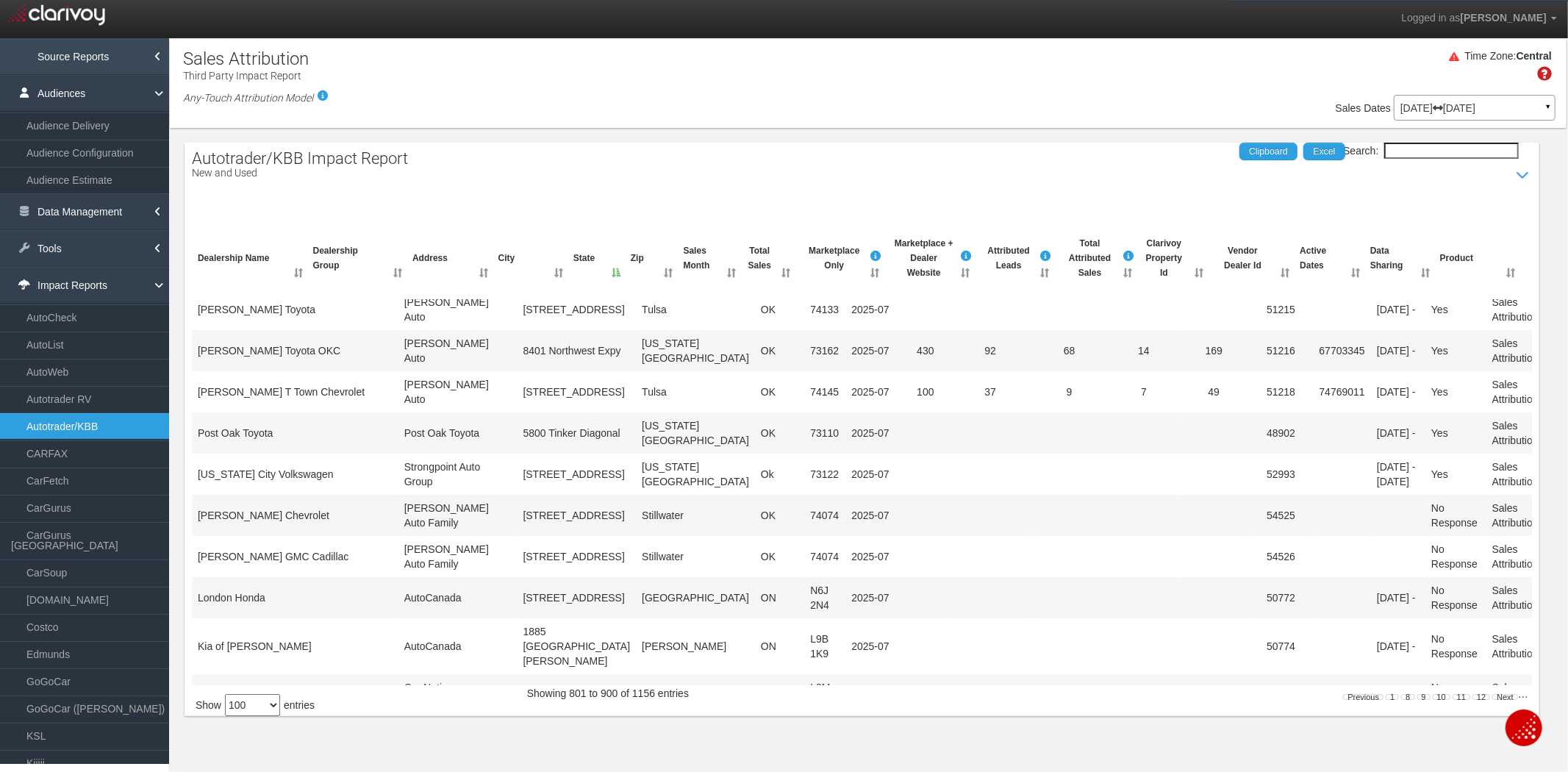
click at [95, 65] on link "Source Reports" at bounding box center [84, 56] width 169 height 36
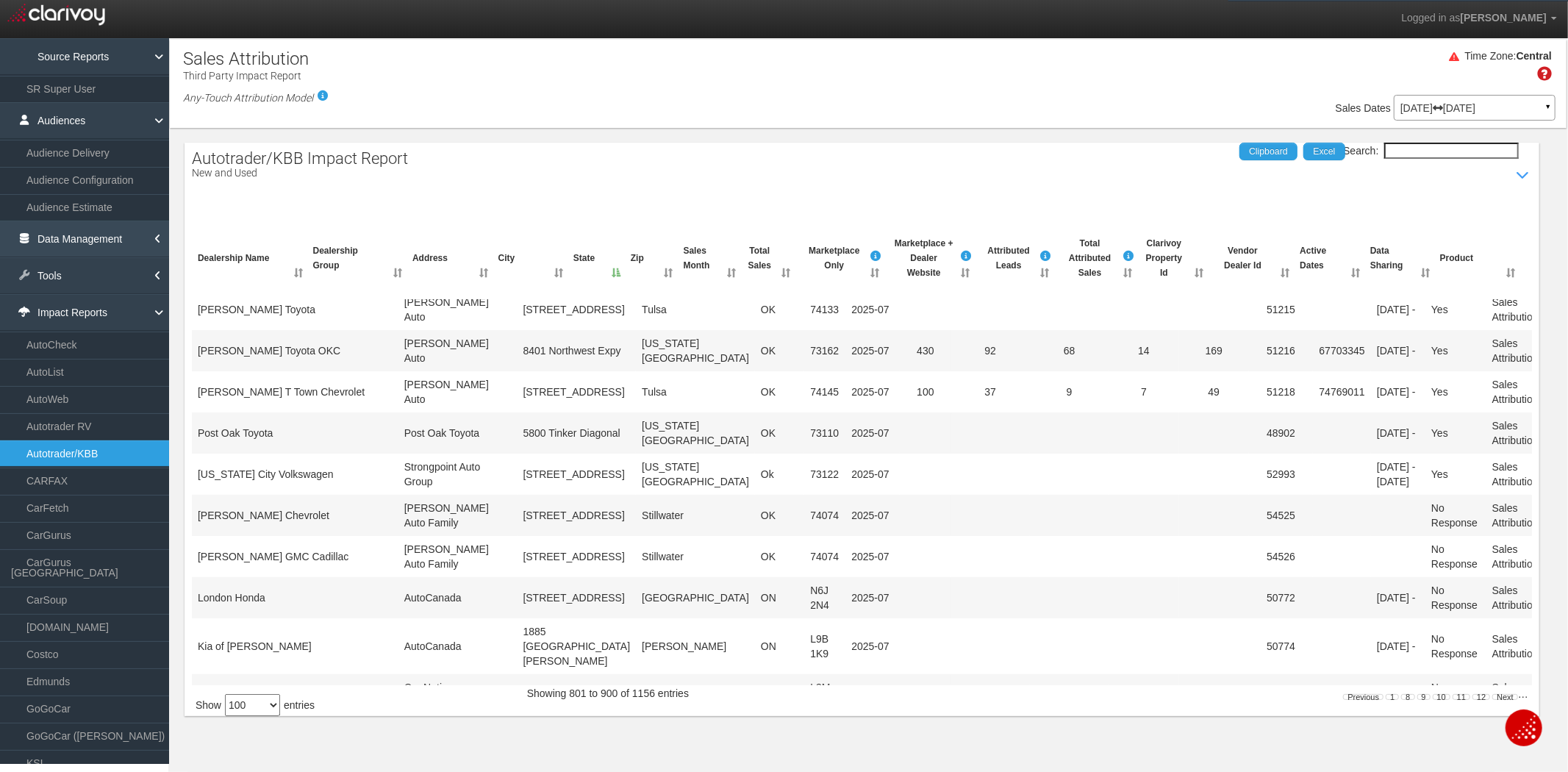
click at [74, 239] on link "Data Management" at bounding box center [84, 239] width 169 height 36
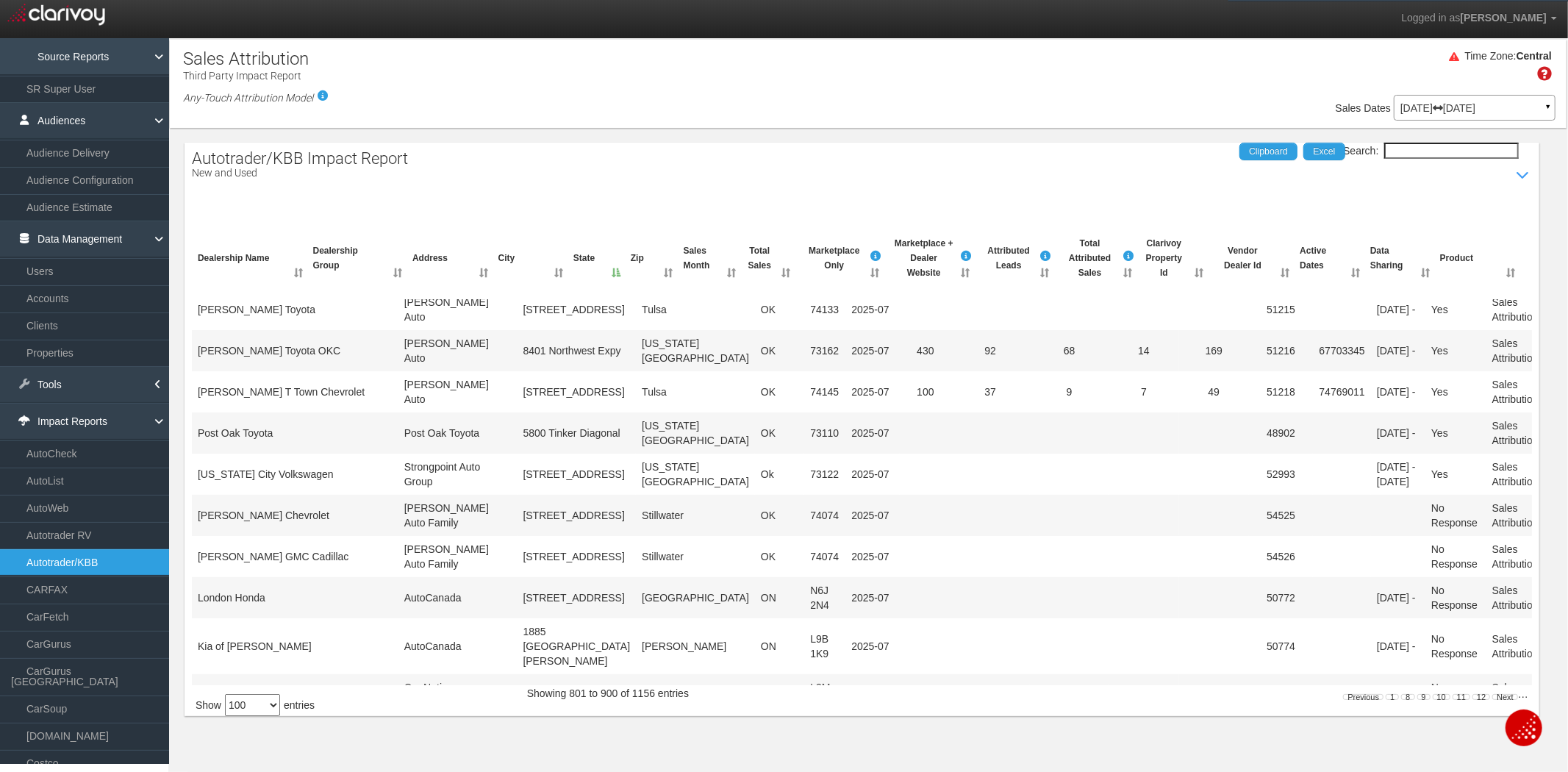
click at [94, 55] on link "Source Reports" at bounding box center [84, 56] width 169 height 36
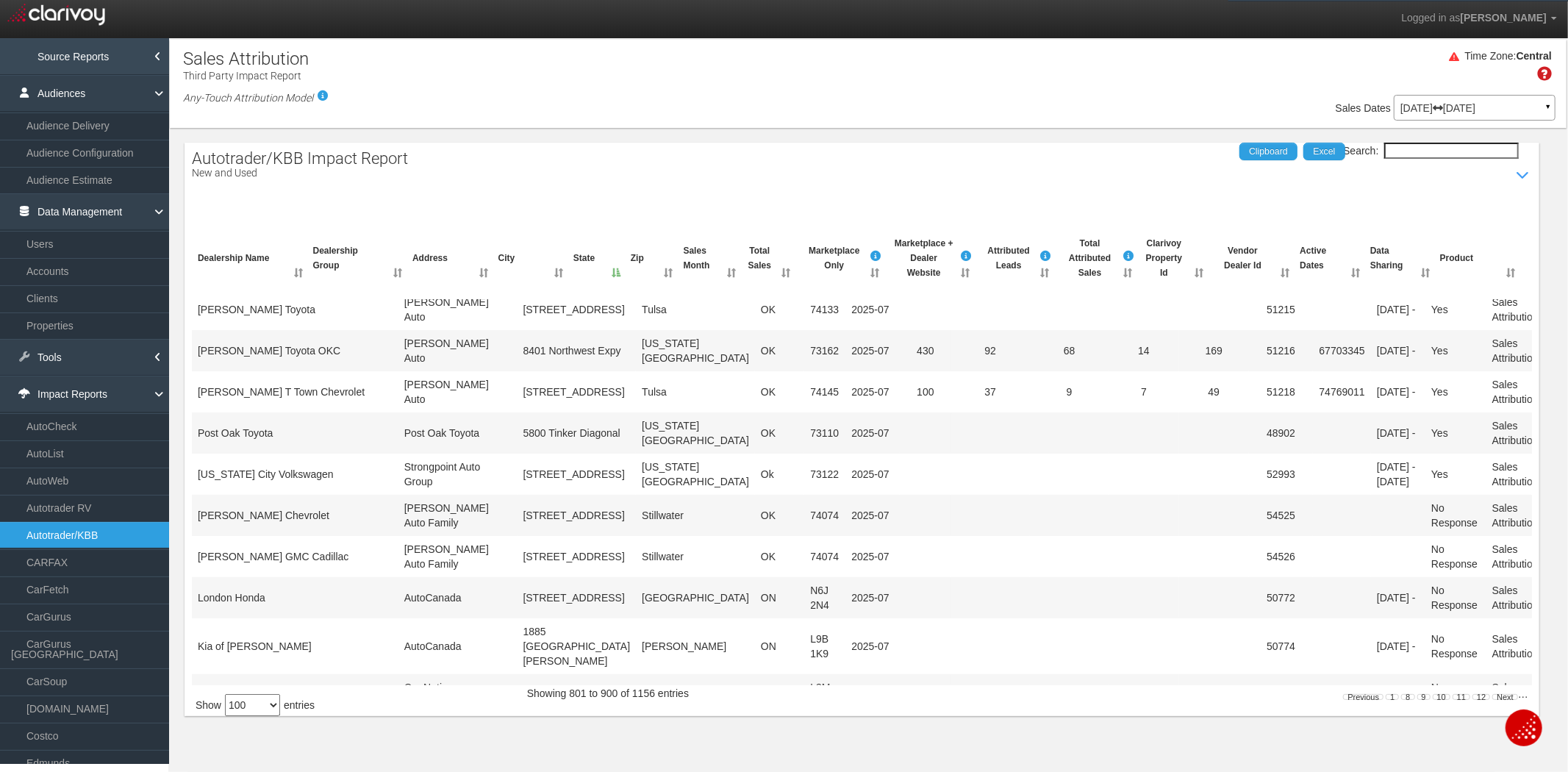
click at [94, 55] on link "Source Reports" at bounding box center [84, 56] width 169 height 36
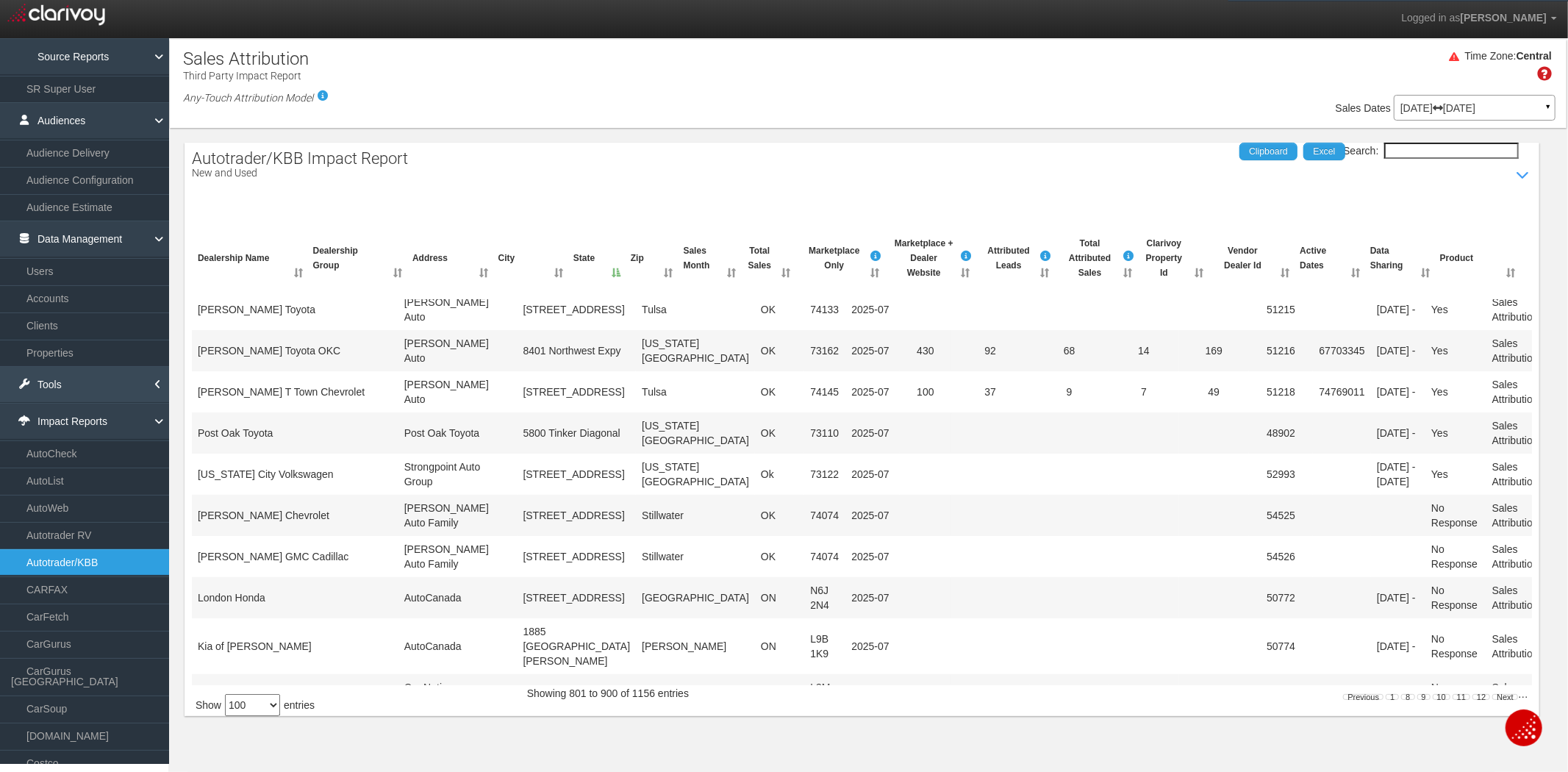
click at [67, 384] on link "Tools" at bounding box center [84, 384] width 169 height 36
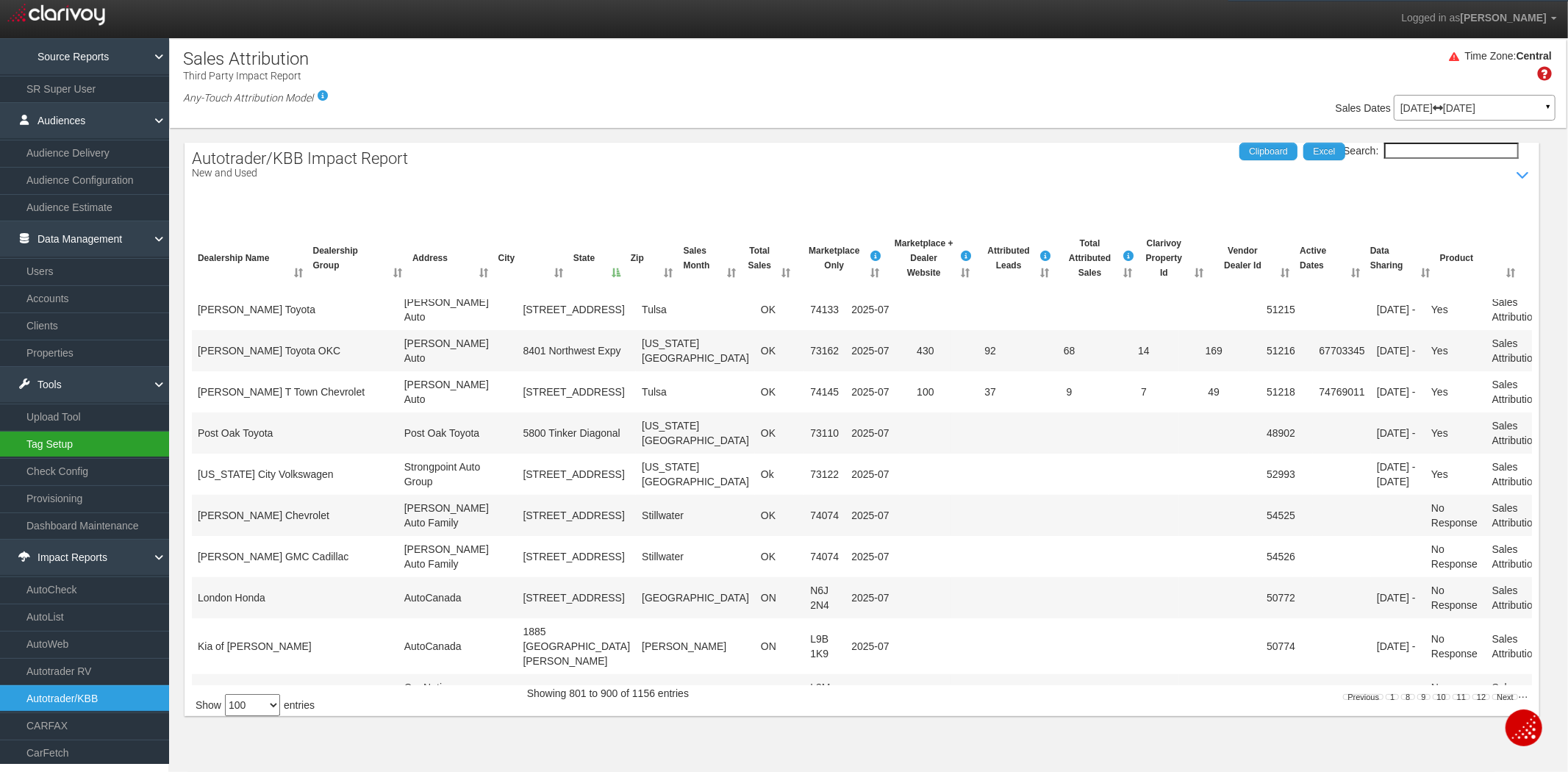
click at [74, 445] on link "Tag Setup" at bounding box center [84, 443] width 169 height 26
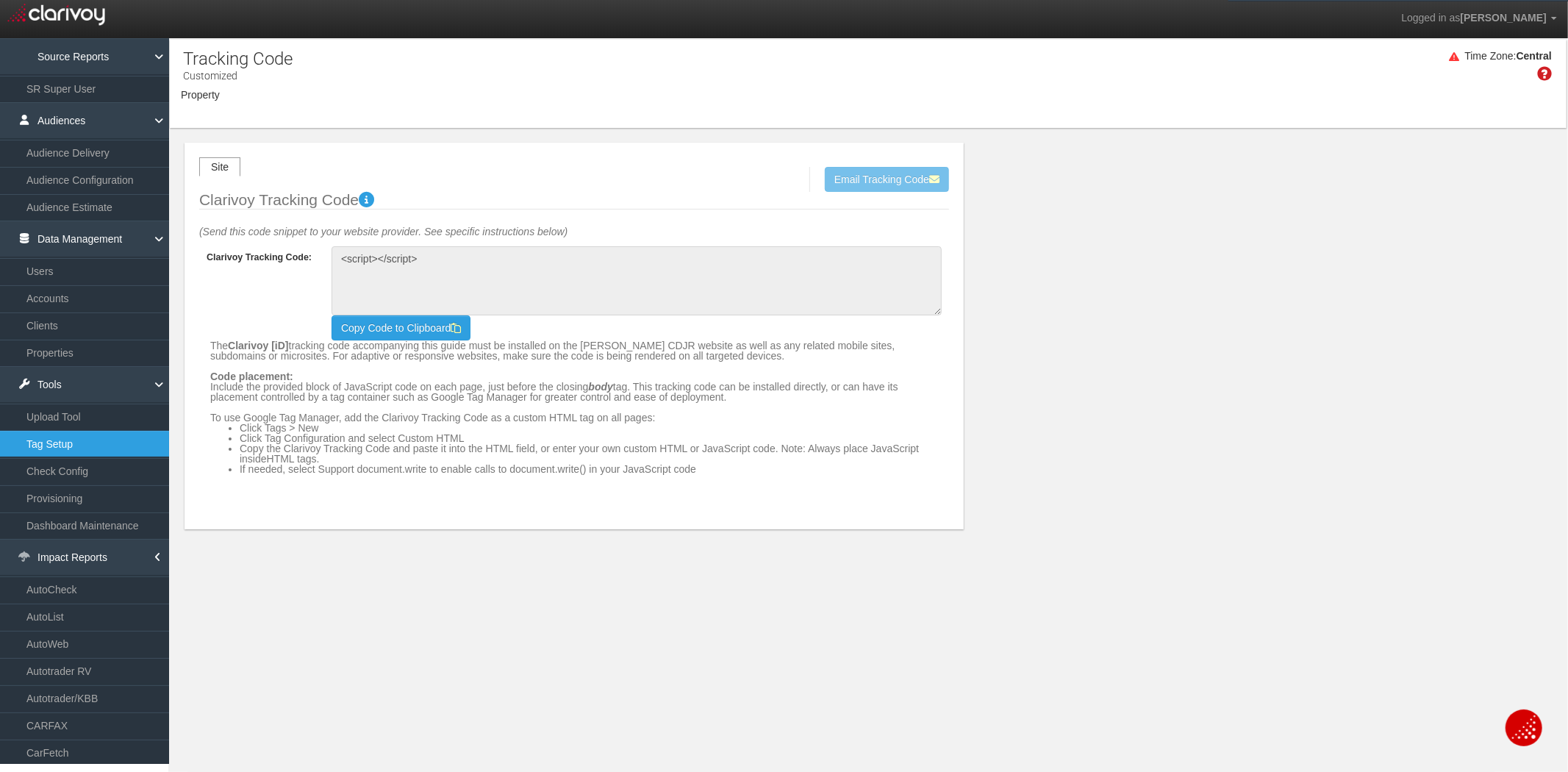
type textarea "<!-- Clarivoy Tracking Code --> <script type="text/javascript" src="//[DOMAIN_N…"
select select "object:16189"
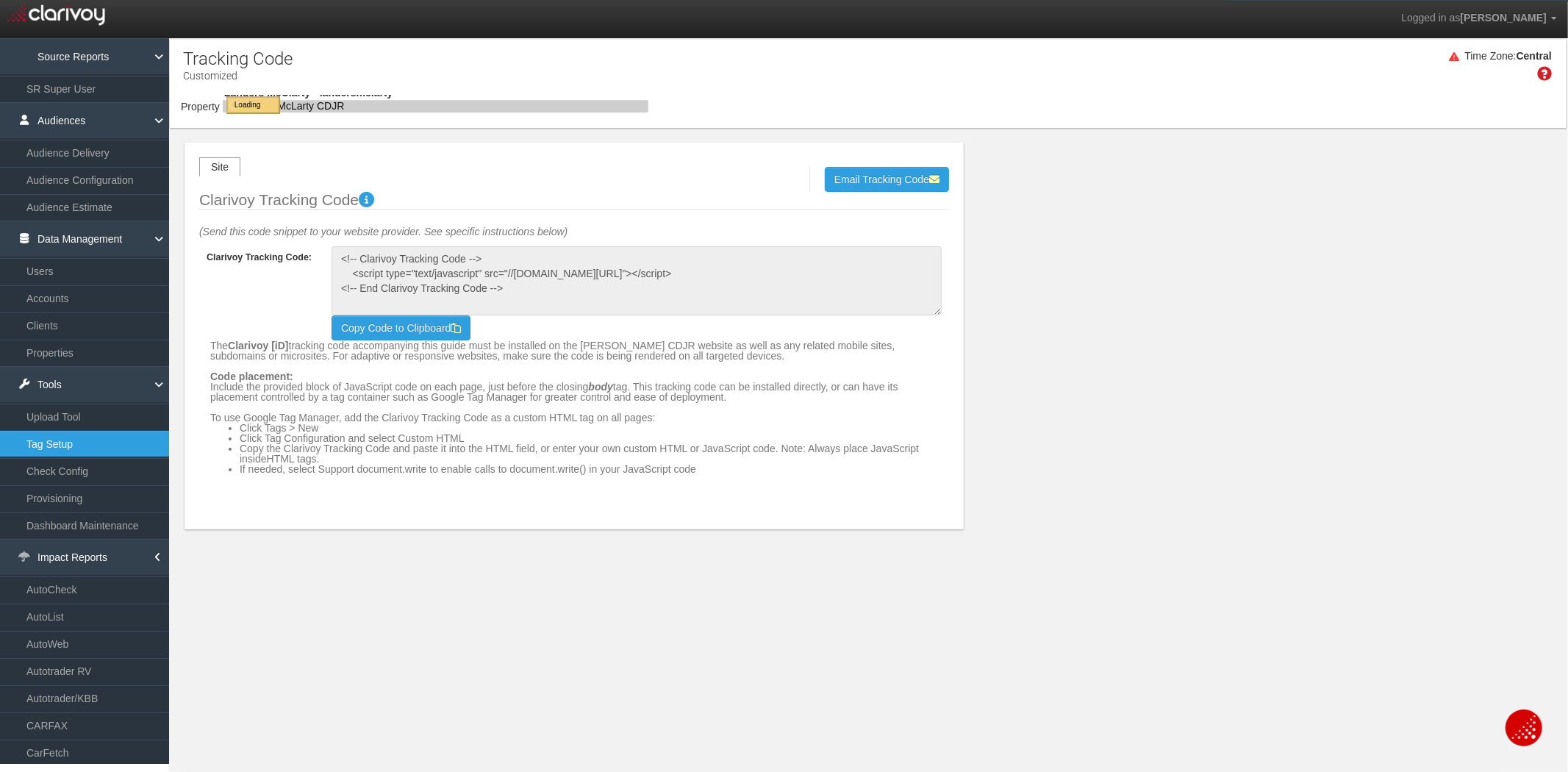
select select "object:16189"
click at [298, 96] on button "[PERSON_NAME] CDJR" at bounding box center [285, 106] width 126 height 23
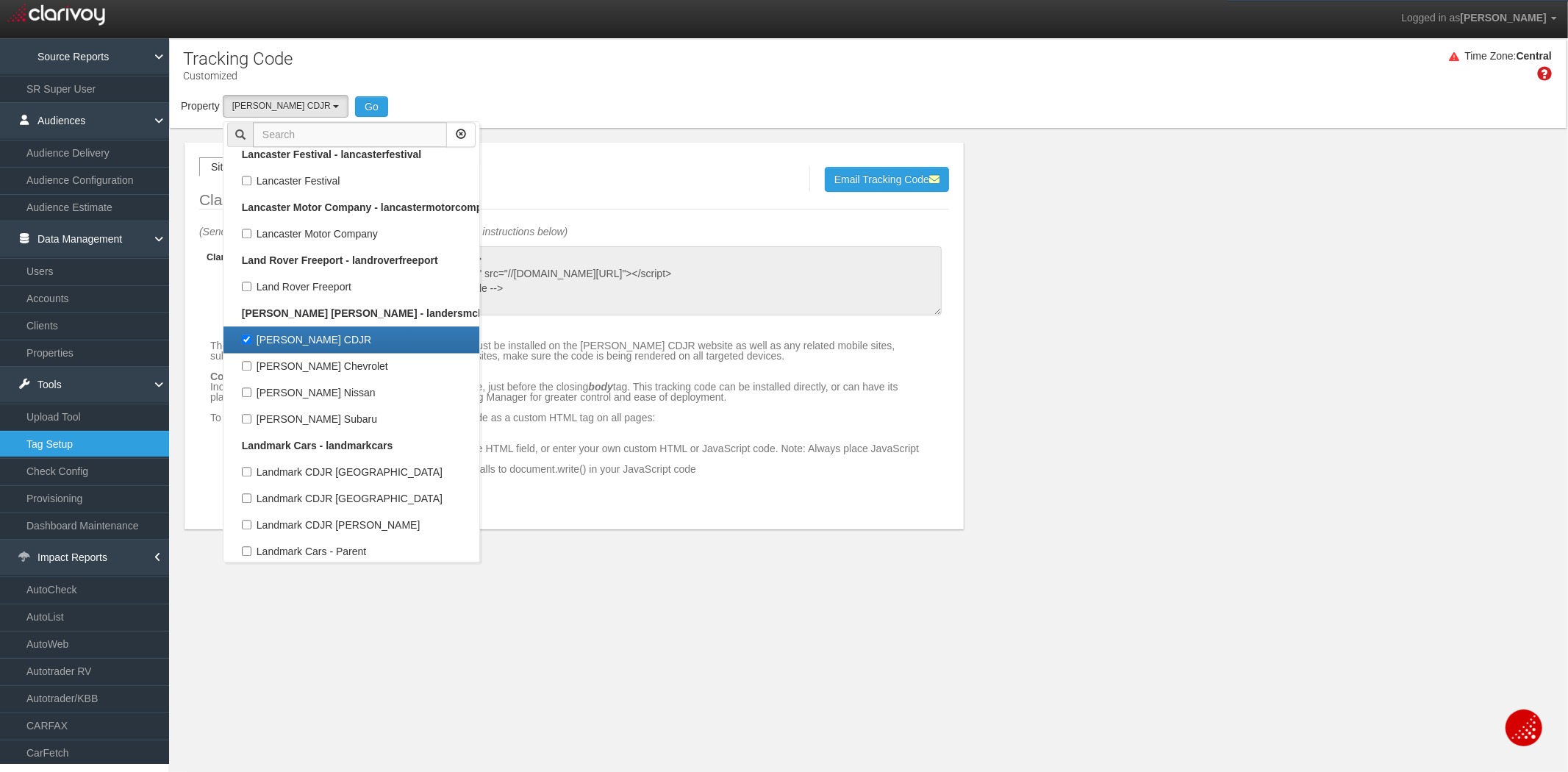
scroll to position [125178, 0]
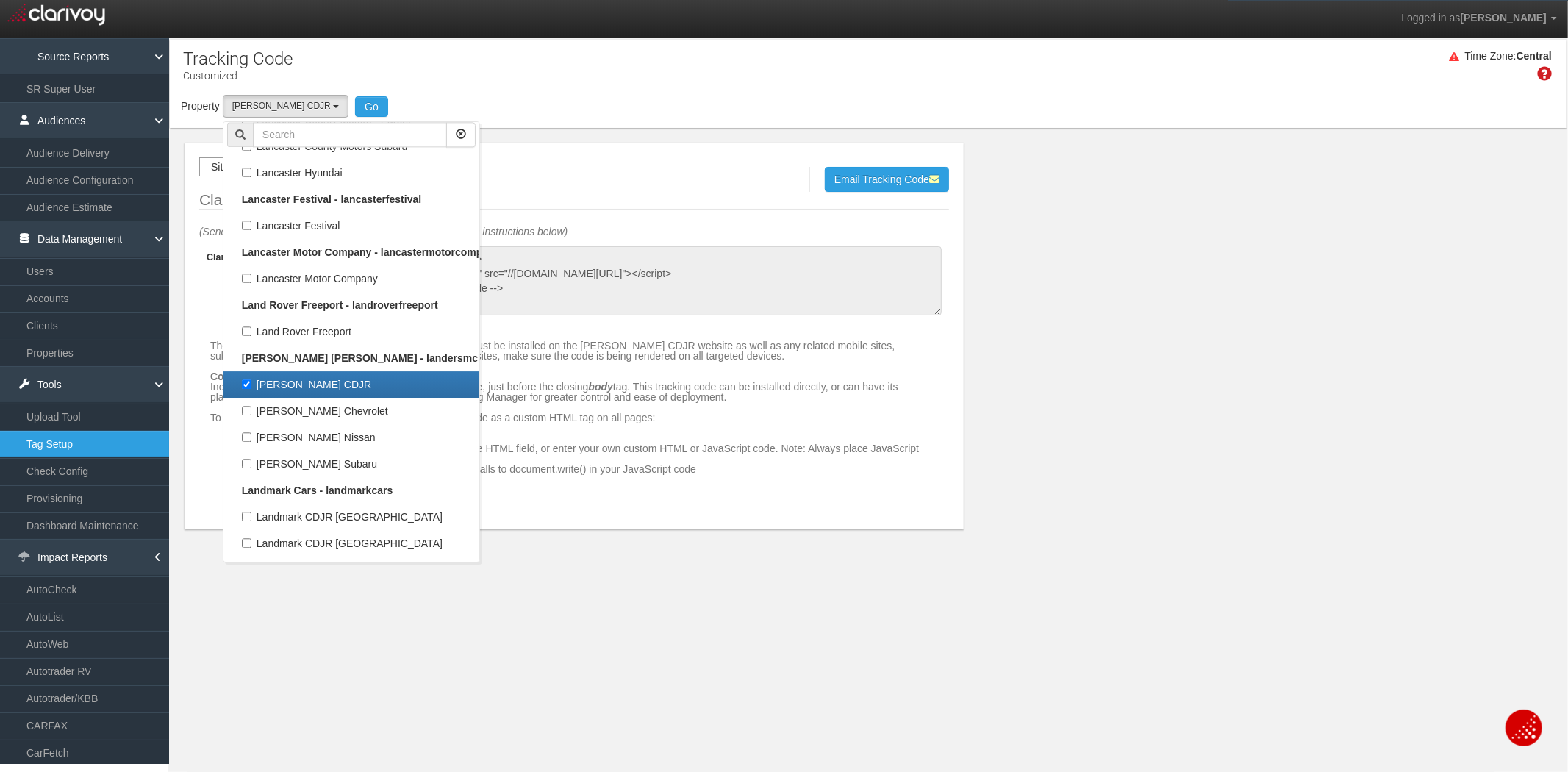
click at [314, 375] on label "[PERSON_NAME] CDJR" at bounding box center [351, 384] width 248 height 19
click at [252, 379] on input "[PERSON_NAME] CDJR" at bounding box center [246, 383] width 10 height 10
checkbox input "false"
select select
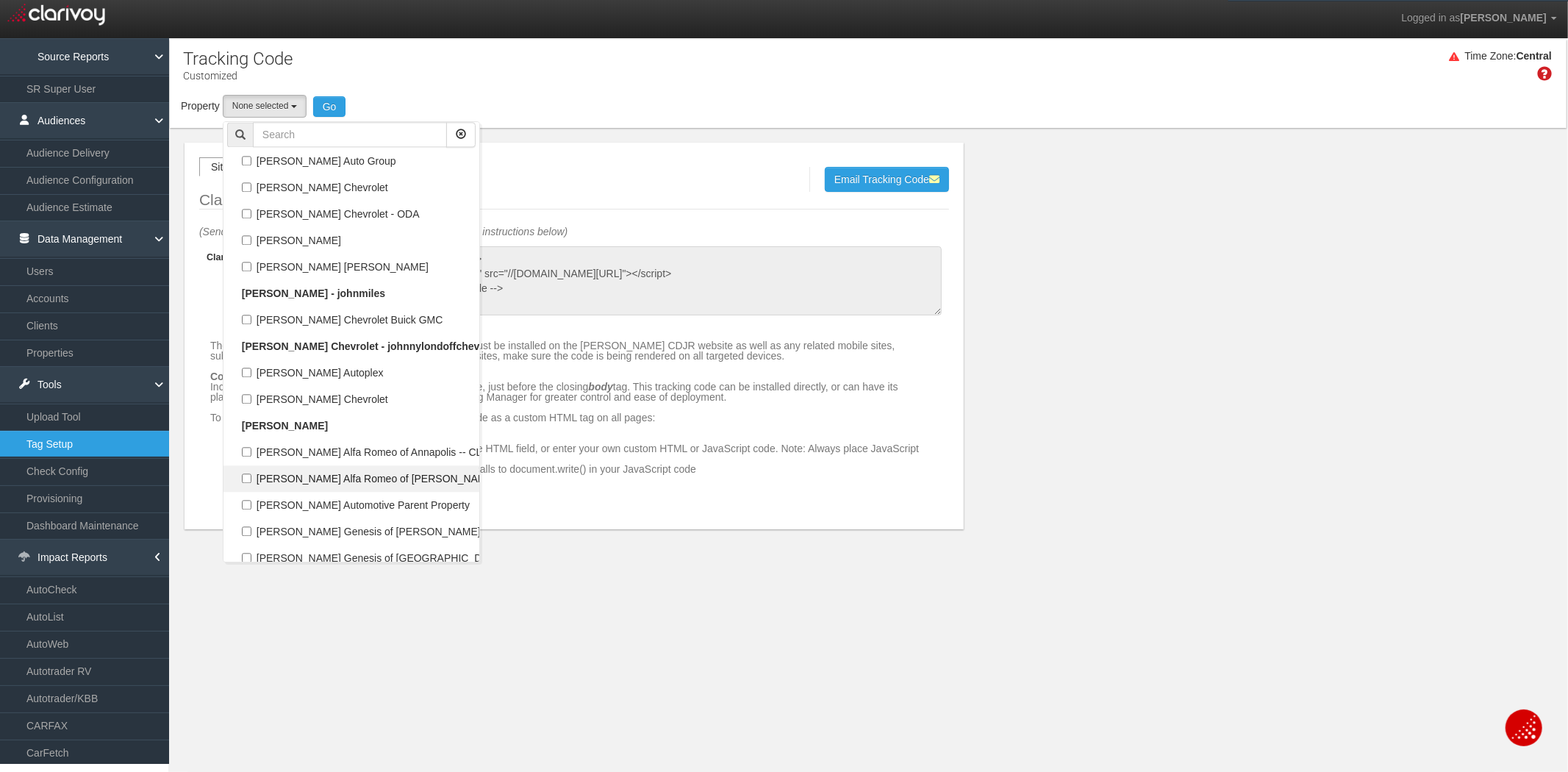
scroll to position [115626, 0]
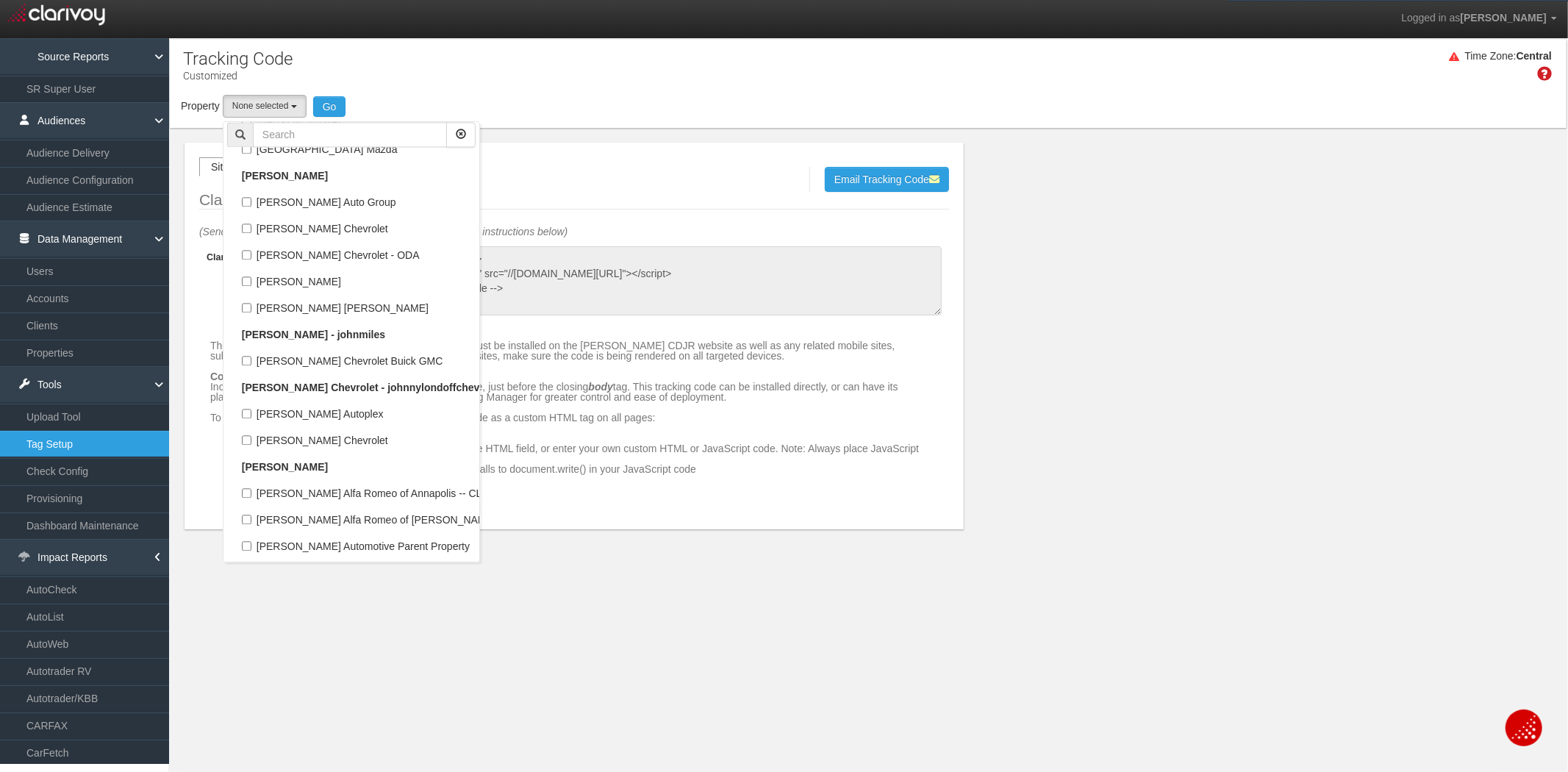
click at [246, 616] on label "[PERSON_NAME] Honda of Stuart" at bounding box center [351, 625] width 248 height 19
click at [246, 620] on input "[PERSON_NAME] Honda of Stuart" at bounding box center [246, 625] width 10 height 10
checkbox input "true"
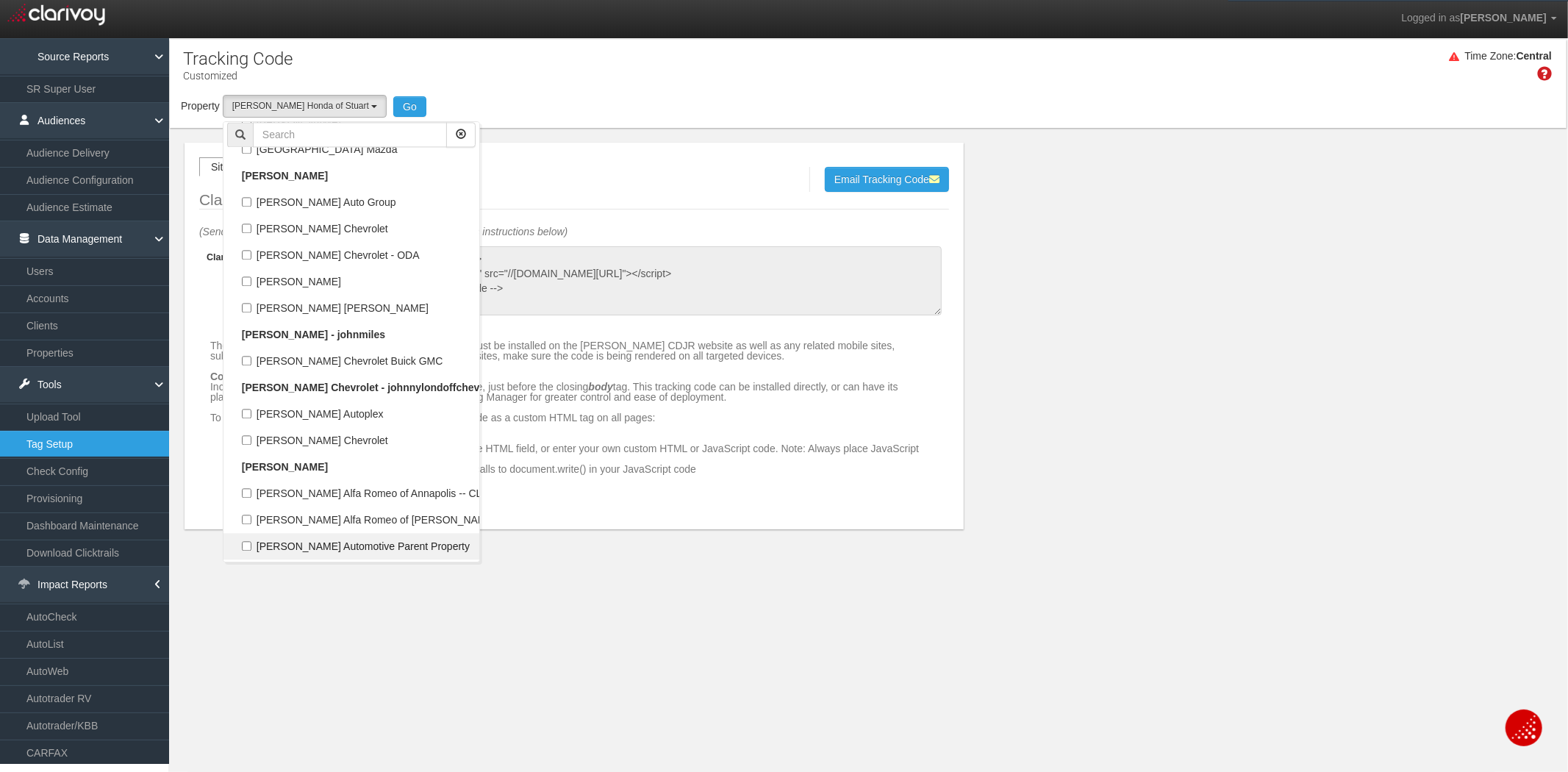
select select "object:15917"
click at [393, 104] on button "Go" at bounding box center [410, 107] width 33 height 21
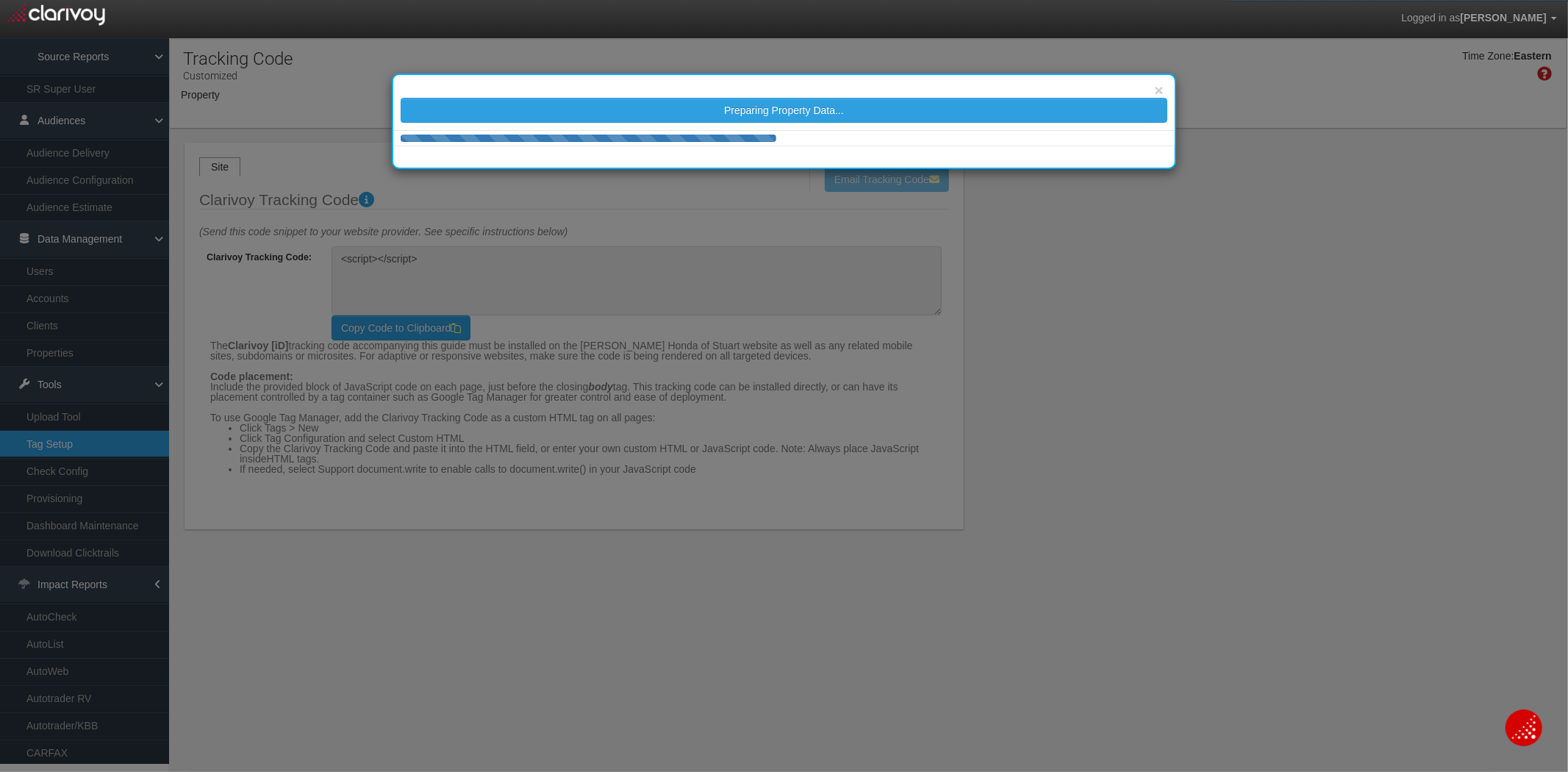
type textarea "<!-- Clarivoy Tracking Code --> <script type="text/javascript" src="//[DOMAIN_N…"
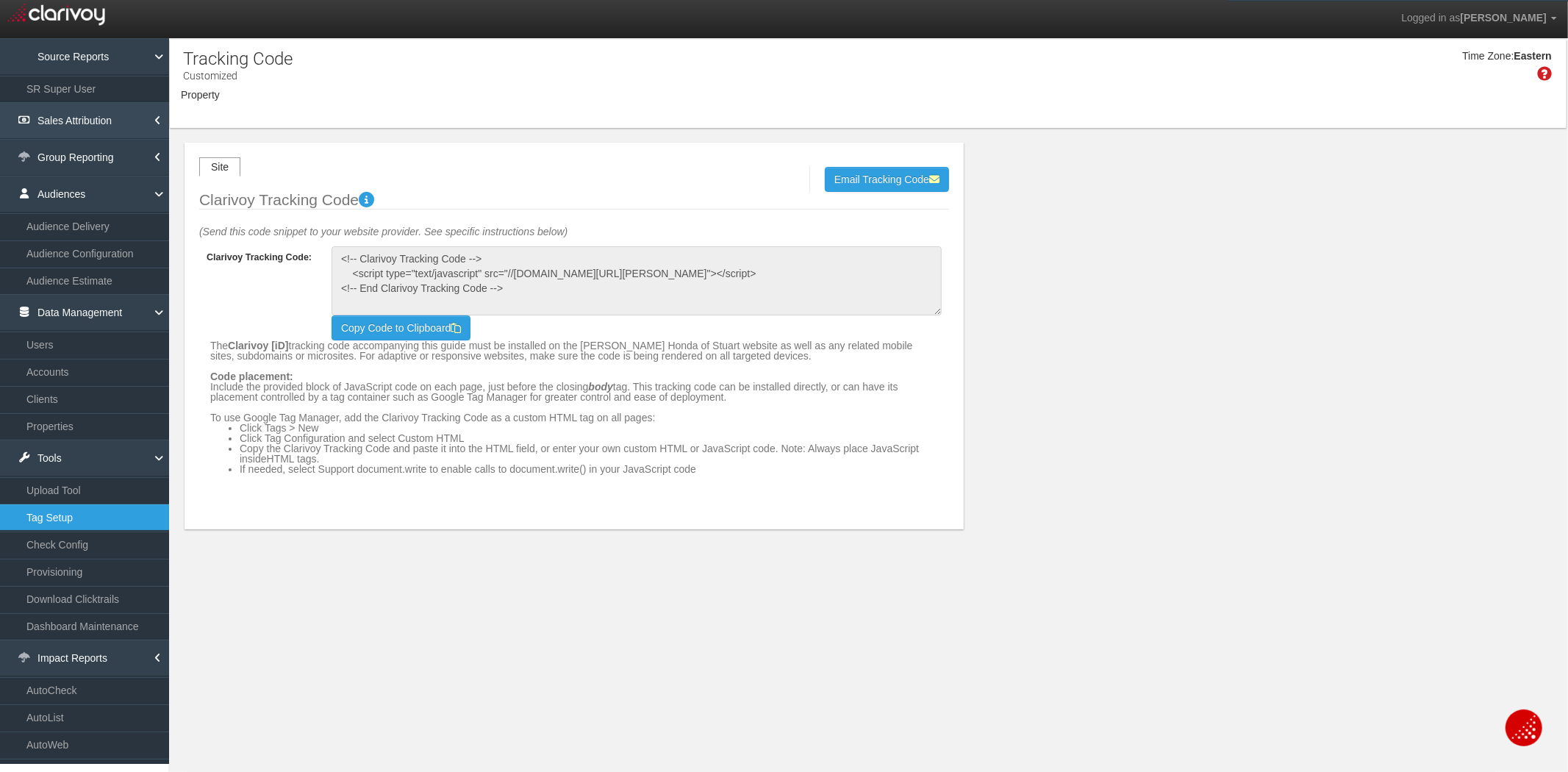
click at [137, 118] on link "Sales Attribution" at bounding box center [84, 121] width 169 height 36
click at [47, 263] on link "ROI Audit" at bounding box center [84, 261] width 169 height 26
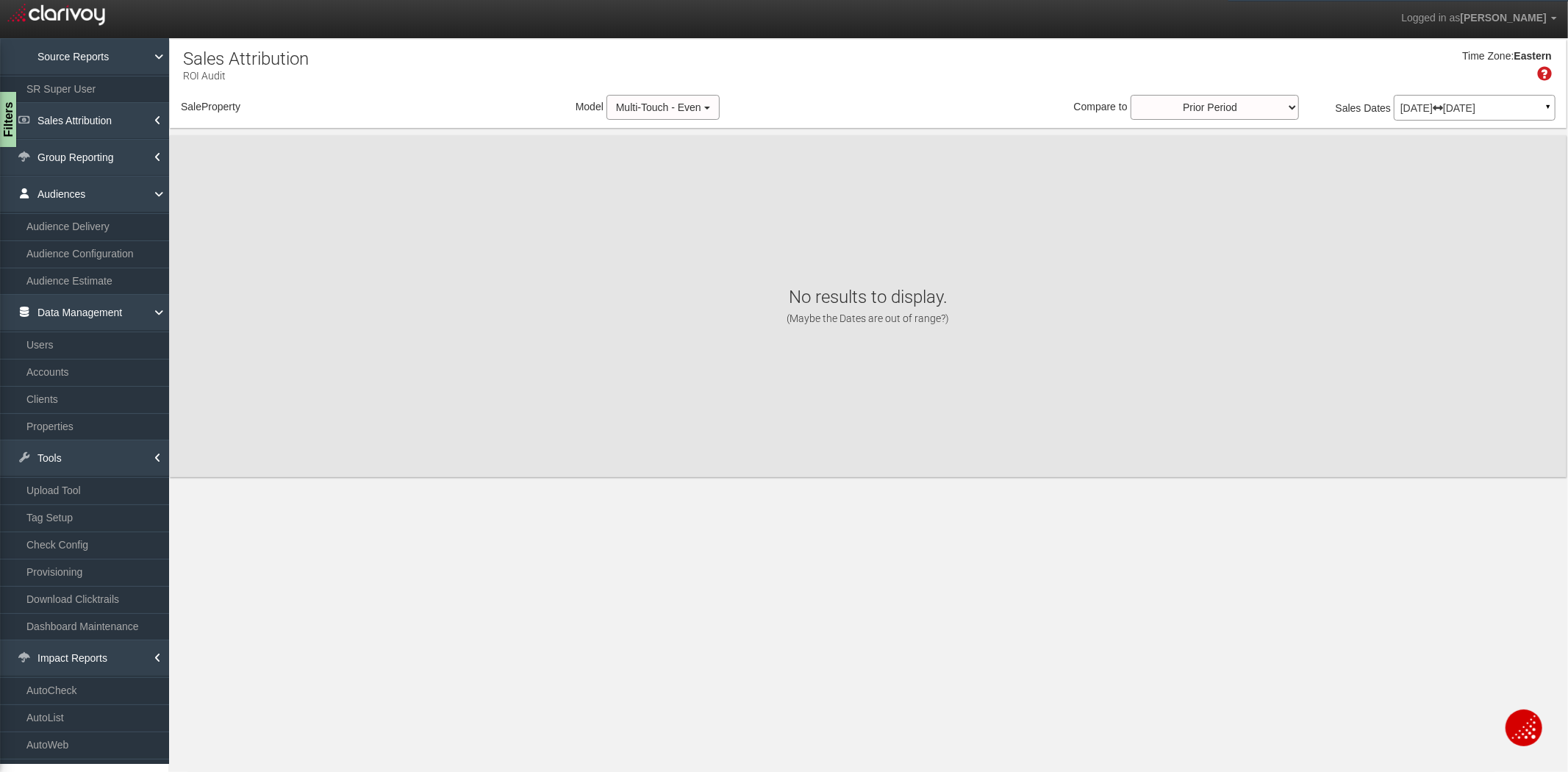
select select "object:27659"
click at [0, 0] on div "× Preparing Property Data..." at bounding box center [0, 0] width 0 height 0
select select "object:27659"
click at [1416, 114] on div "[DATE] [DATE] ▼" at bounding box center [1474, 108] width 161 height 26
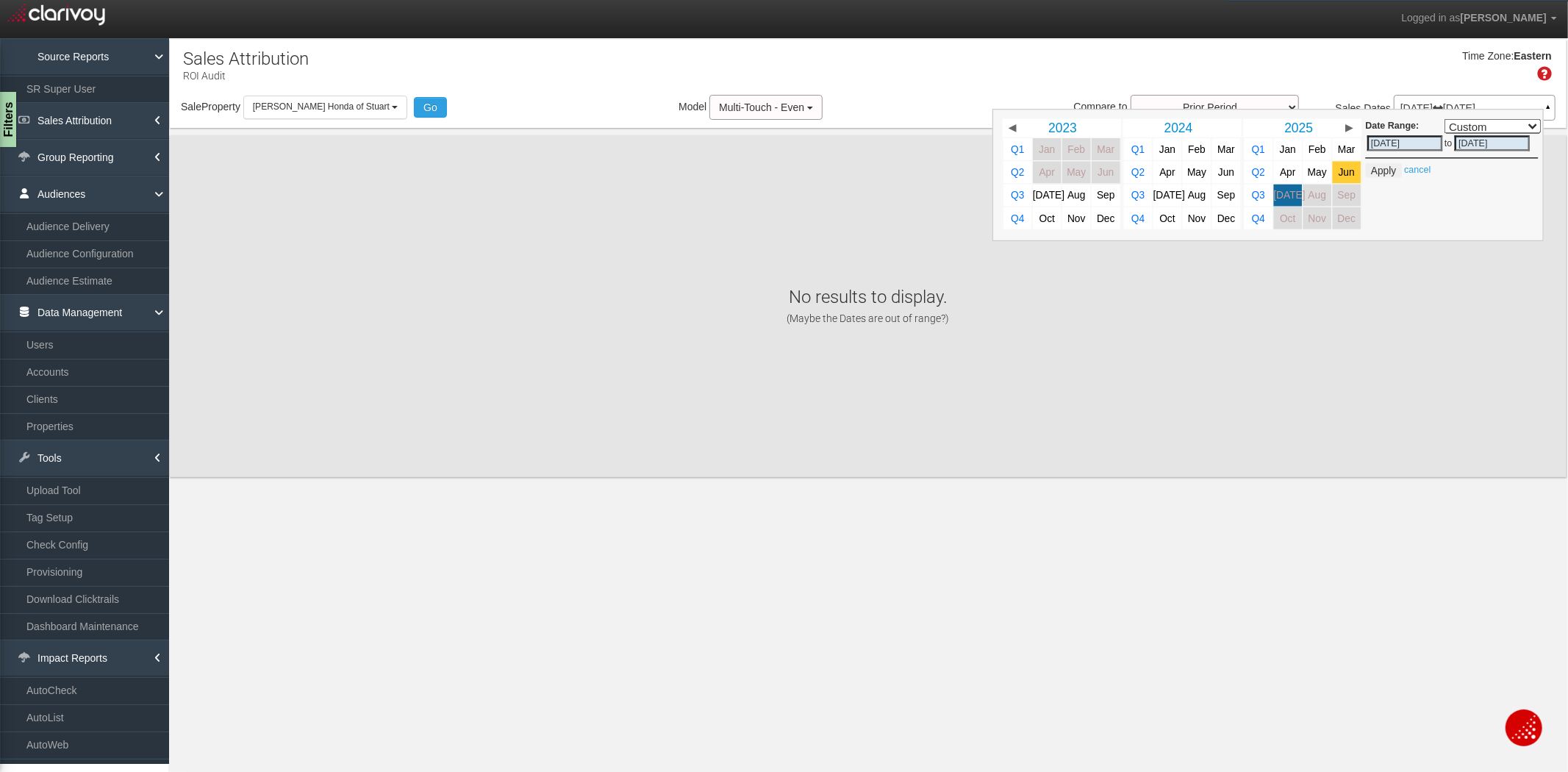
click at [1353, 175] on span "Jun" at bounding box center [1347, 172] width 16 height 11
select select ","
type input "[DATE]"
click at [1379, 167] on button "Apply" at bounding box center [1384, 170] width 36 height 15
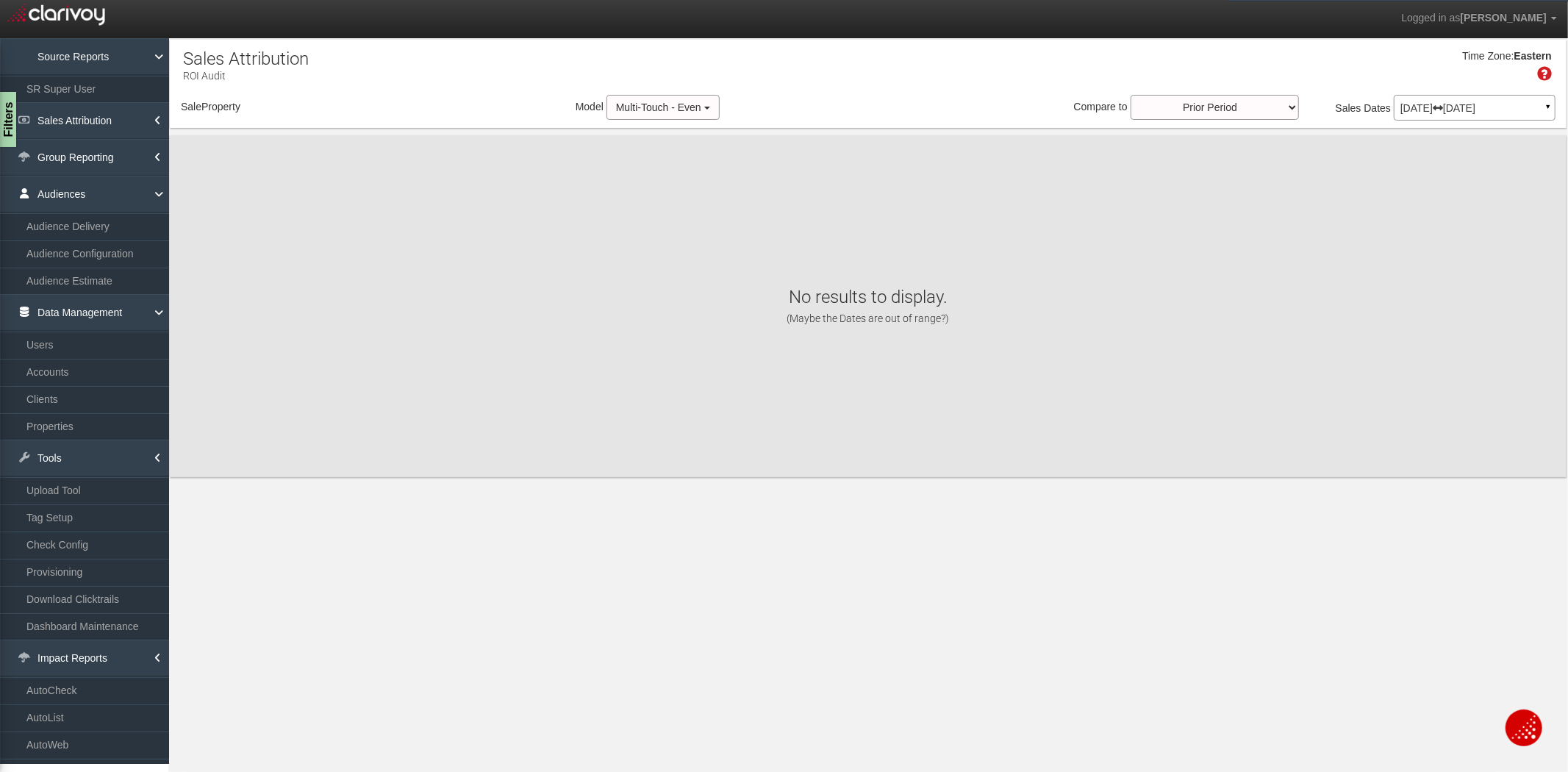
select select "object:30249"
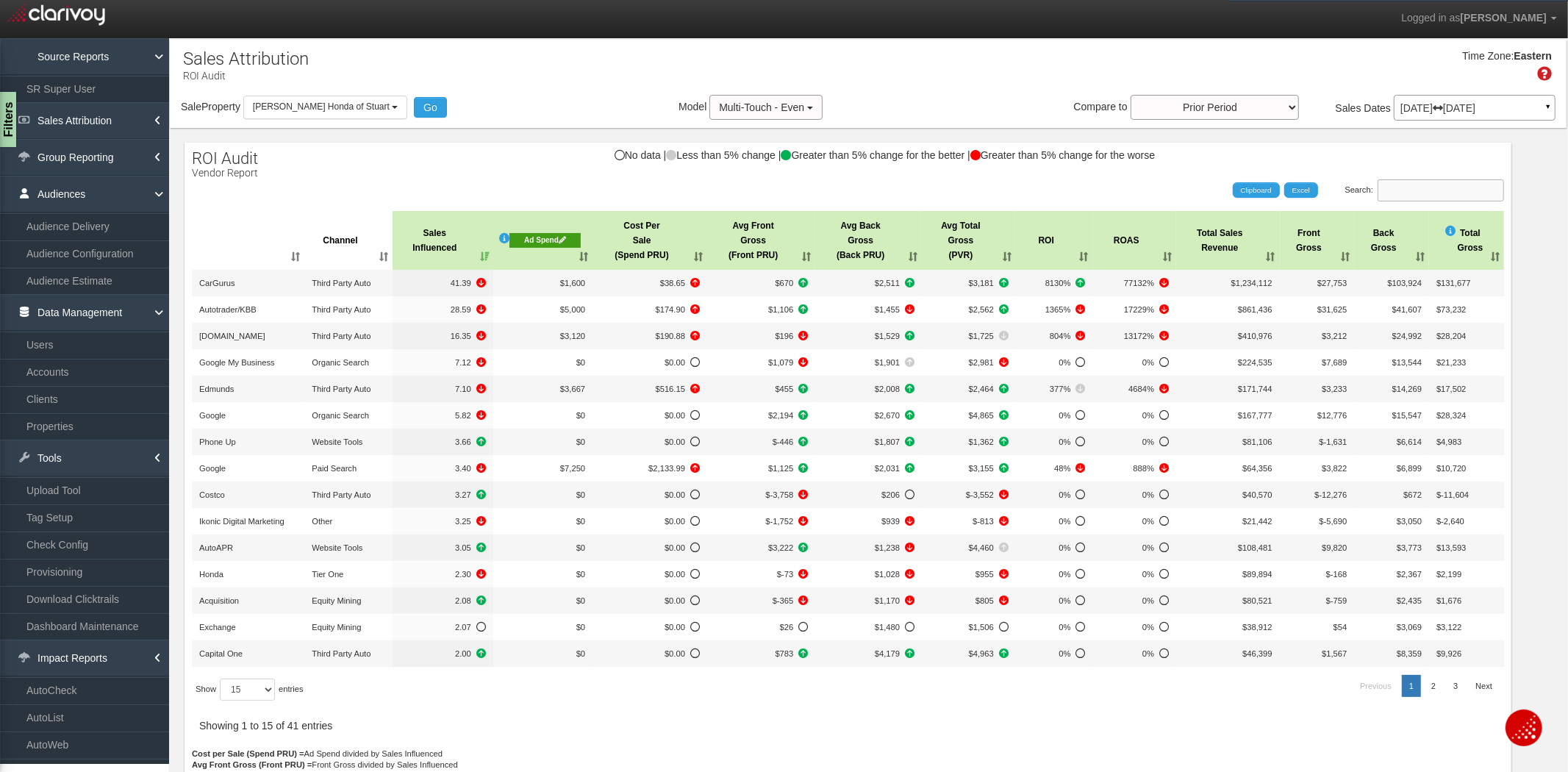
click at [1386, 190] on input "Search:" at bounding box center [1441, 190] width 127 height 22
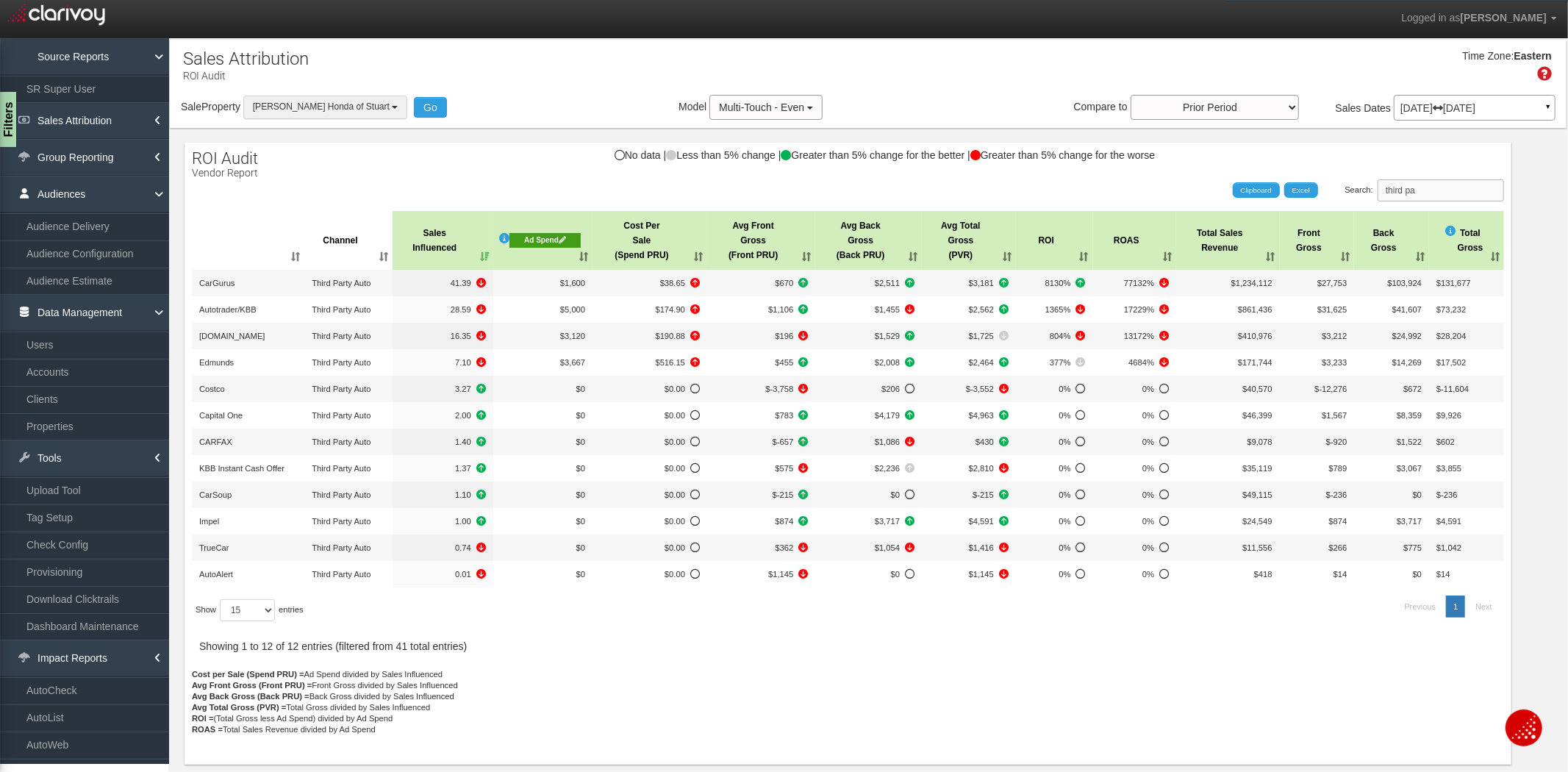
type input "third pa"
click at [333, 106] on span "[PERSON_NAME] Honda of Stuart" at bounding box center [321, 107] width 137 height 10
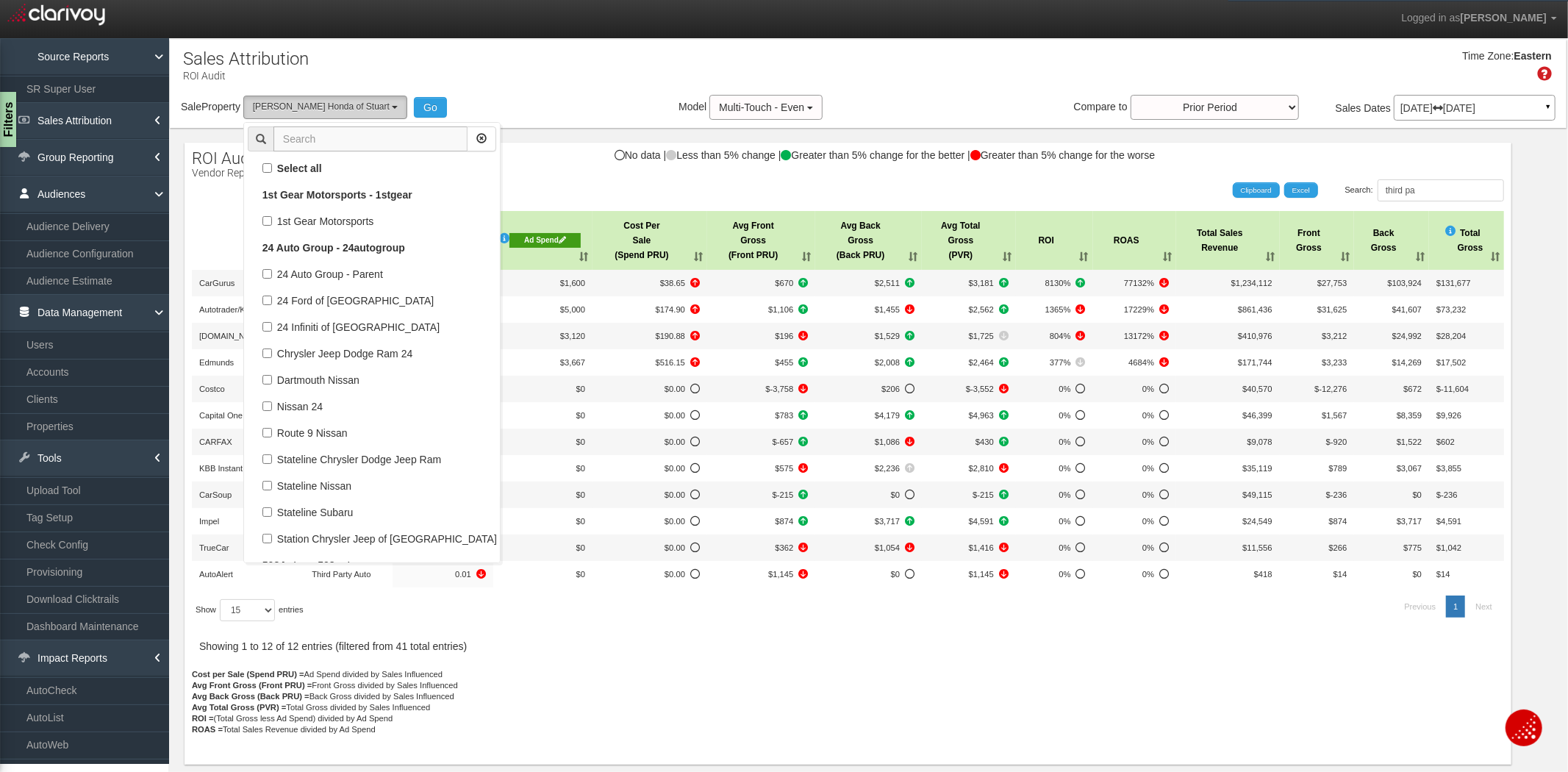
scroll to position [45741, 0]
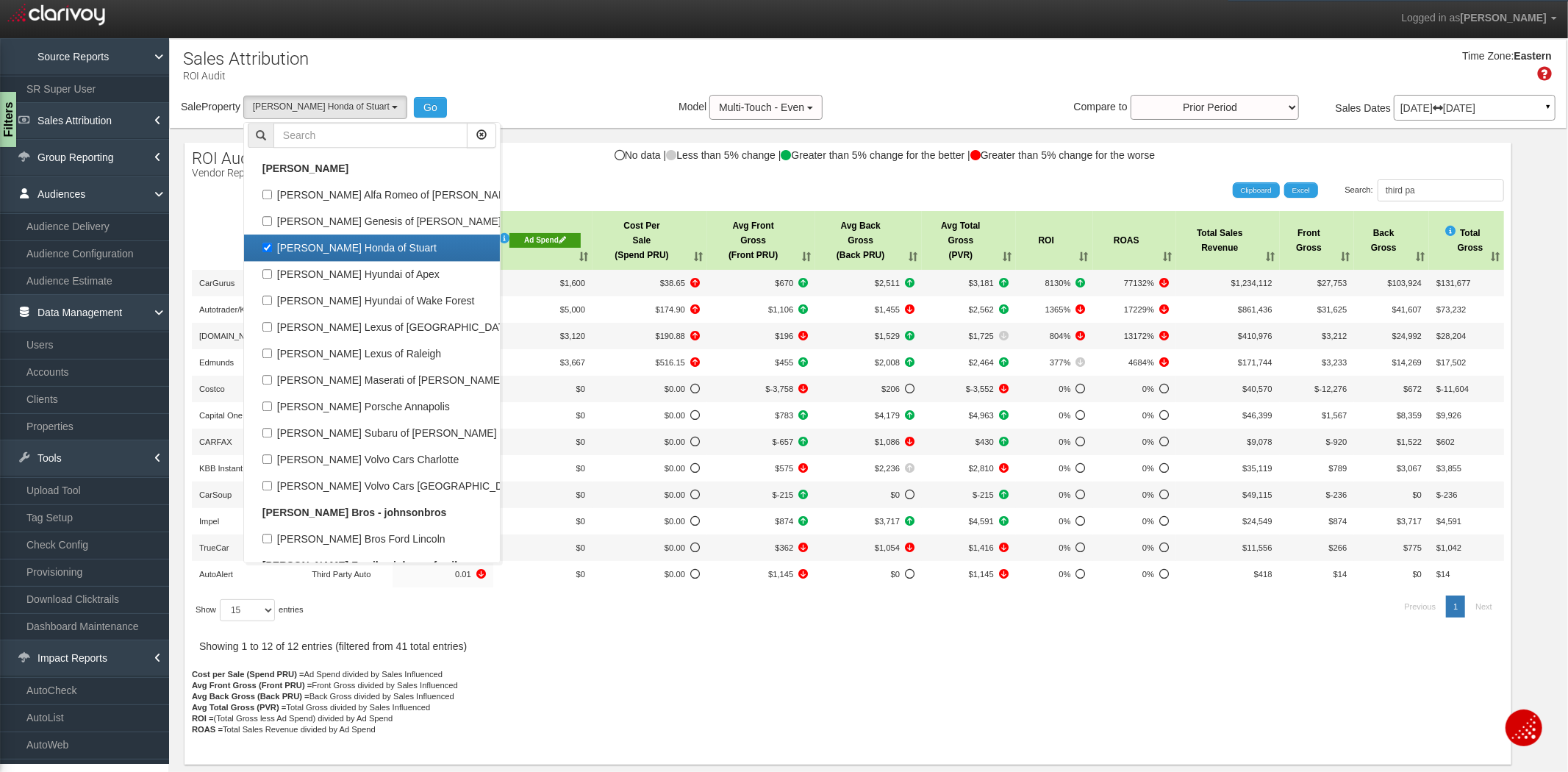
click at [329, 238] on label "[PERSON_NAME] Honda of Stuart" at bounding box center [371, 247] width 248 height 19
click at [272, 243] on input "[PERSON_NAME] Honda of Stuart" at bounding box center [266, 247] width 10 height 10
checkbox input "false"
select select
click at [347, 122] on input "text" at bounding box center [371, 134] width 194 height 25
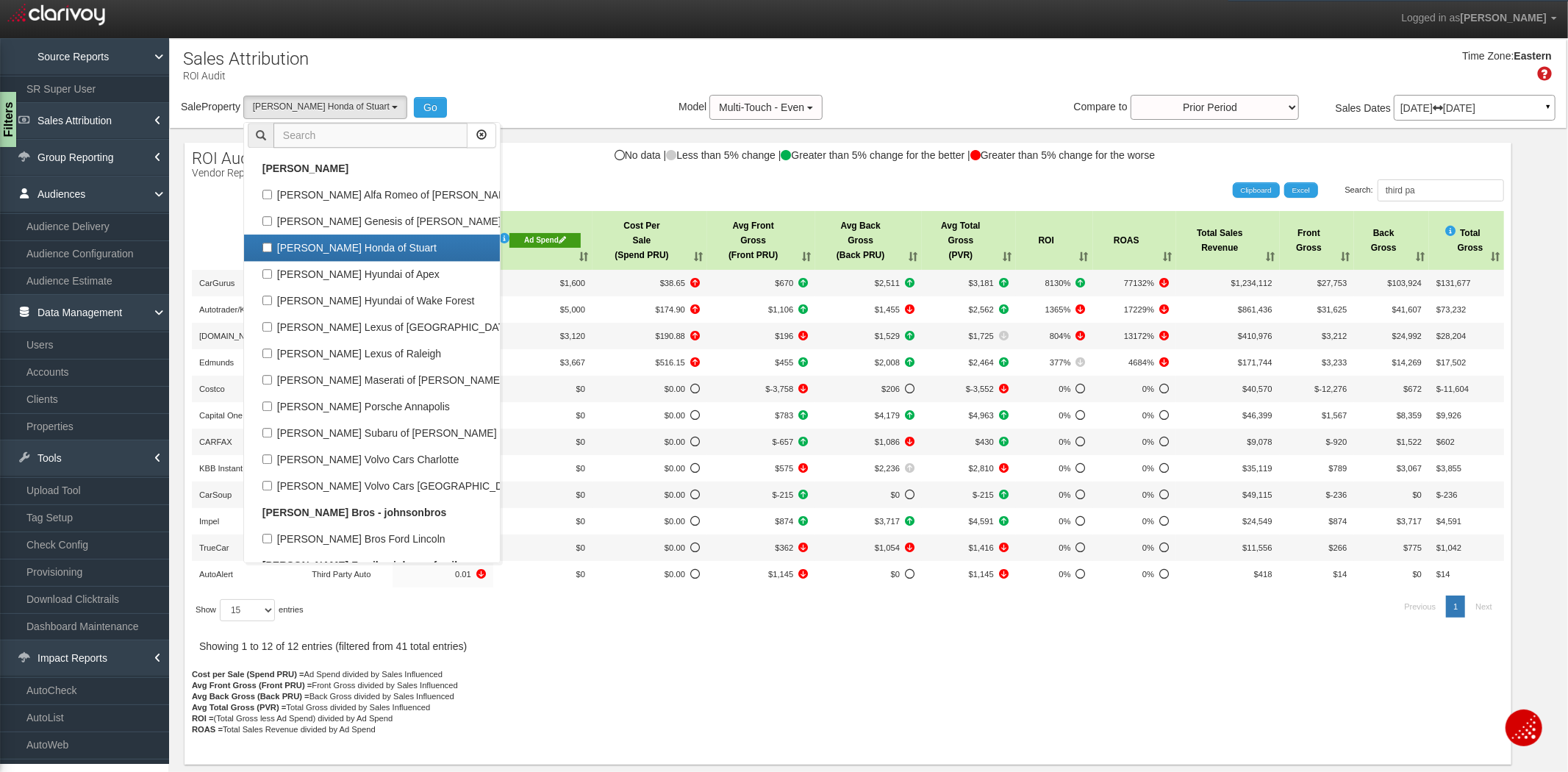
click at [344, 131] on input "text" at bounding box center [371, 134] width 194 height 25
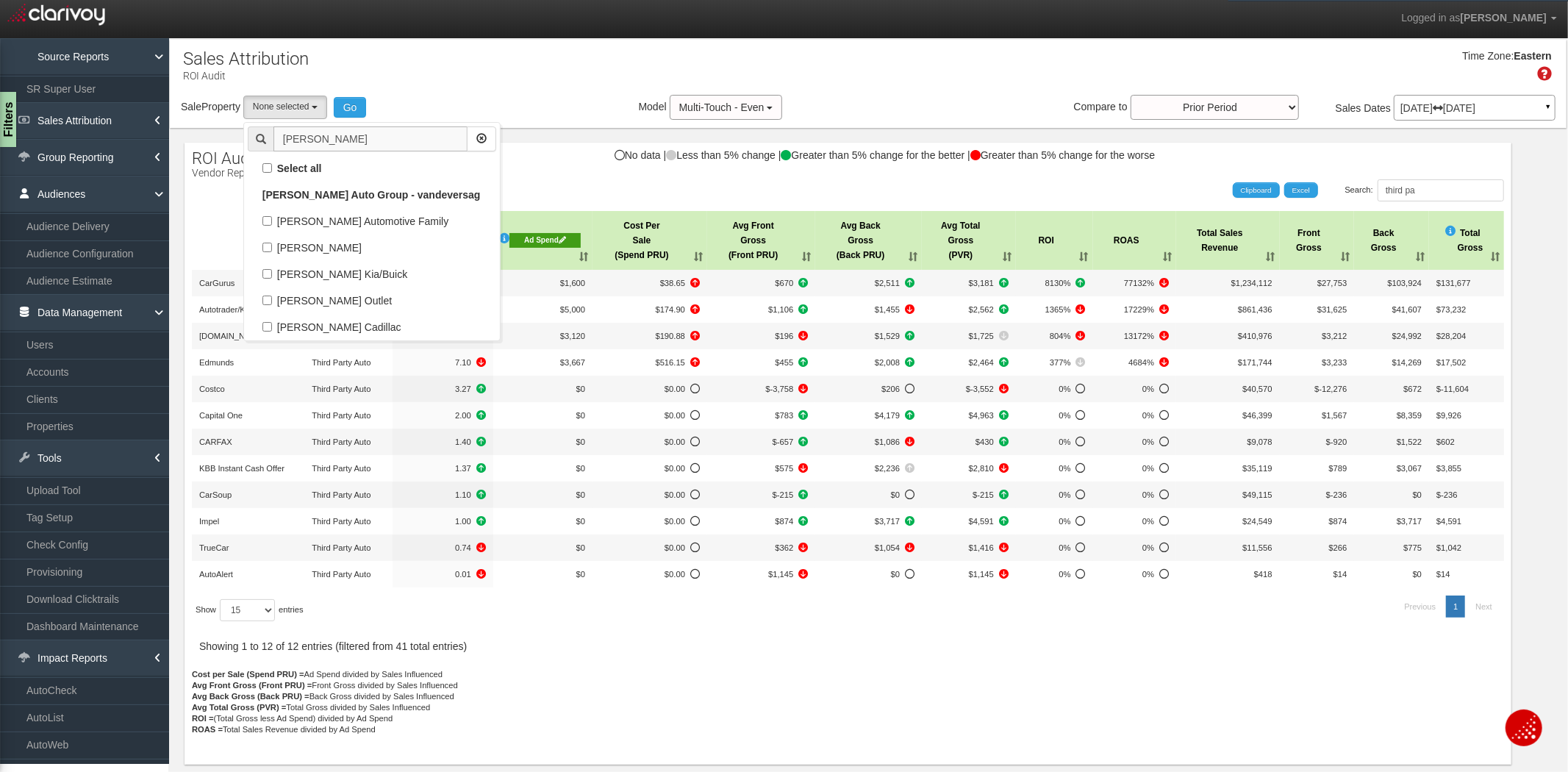
scroll to position [0, 0]
type input "[PERSON_NAME]"
click at [268, 272] on label "[PERSON_NAME] Kia/Buick" at bounding box center [371, 274] width 248 height 19
click at [268, 272] on input "[PERSON_NAME] Kia/Buick" at bounding box center [266, 273] width 10 height 10
checkbox input "true"
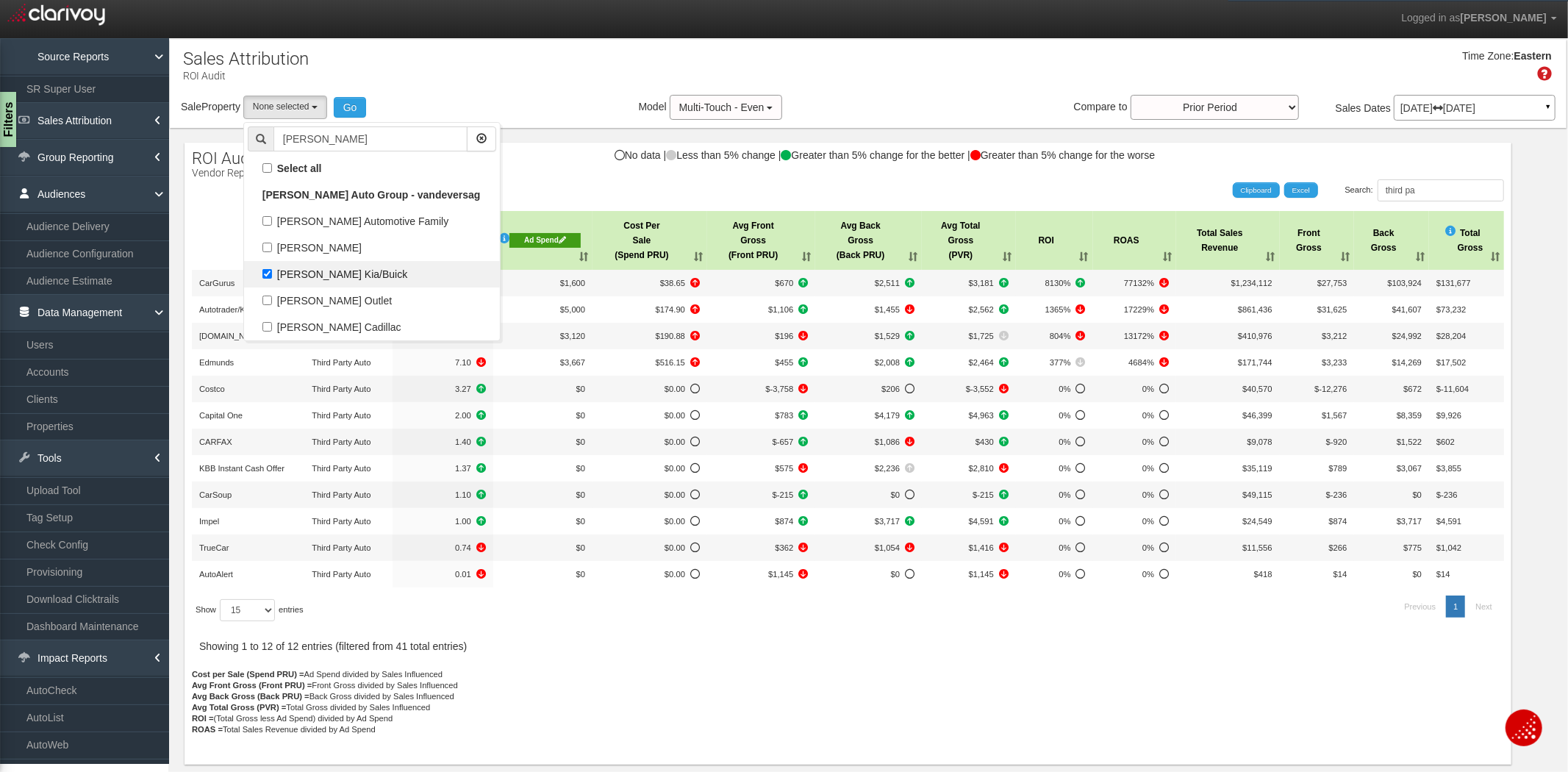
select select "object:31414"
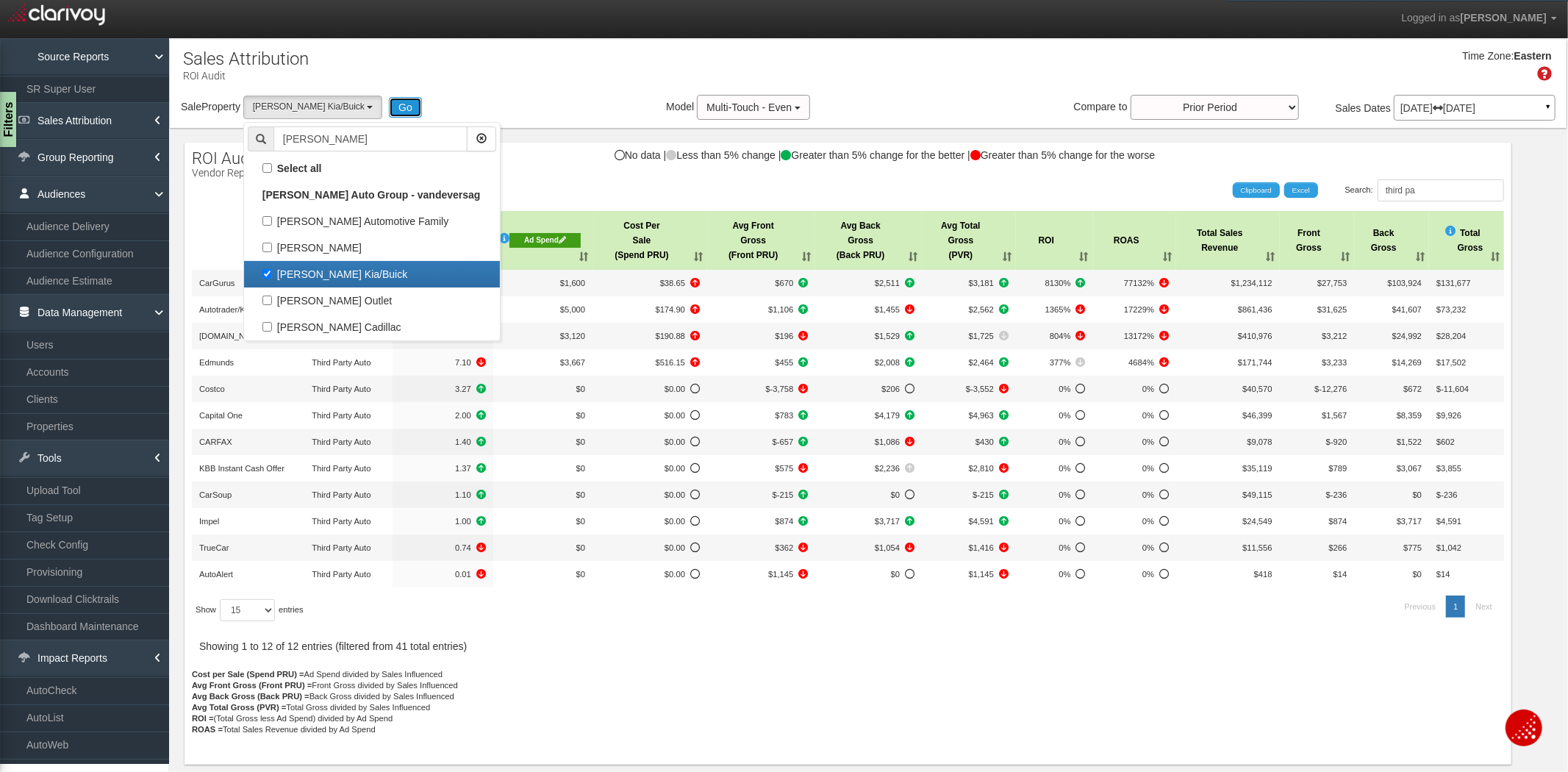
click at [389, 104] on button "Go" at bounding box center [405, 108] width 33 height 21
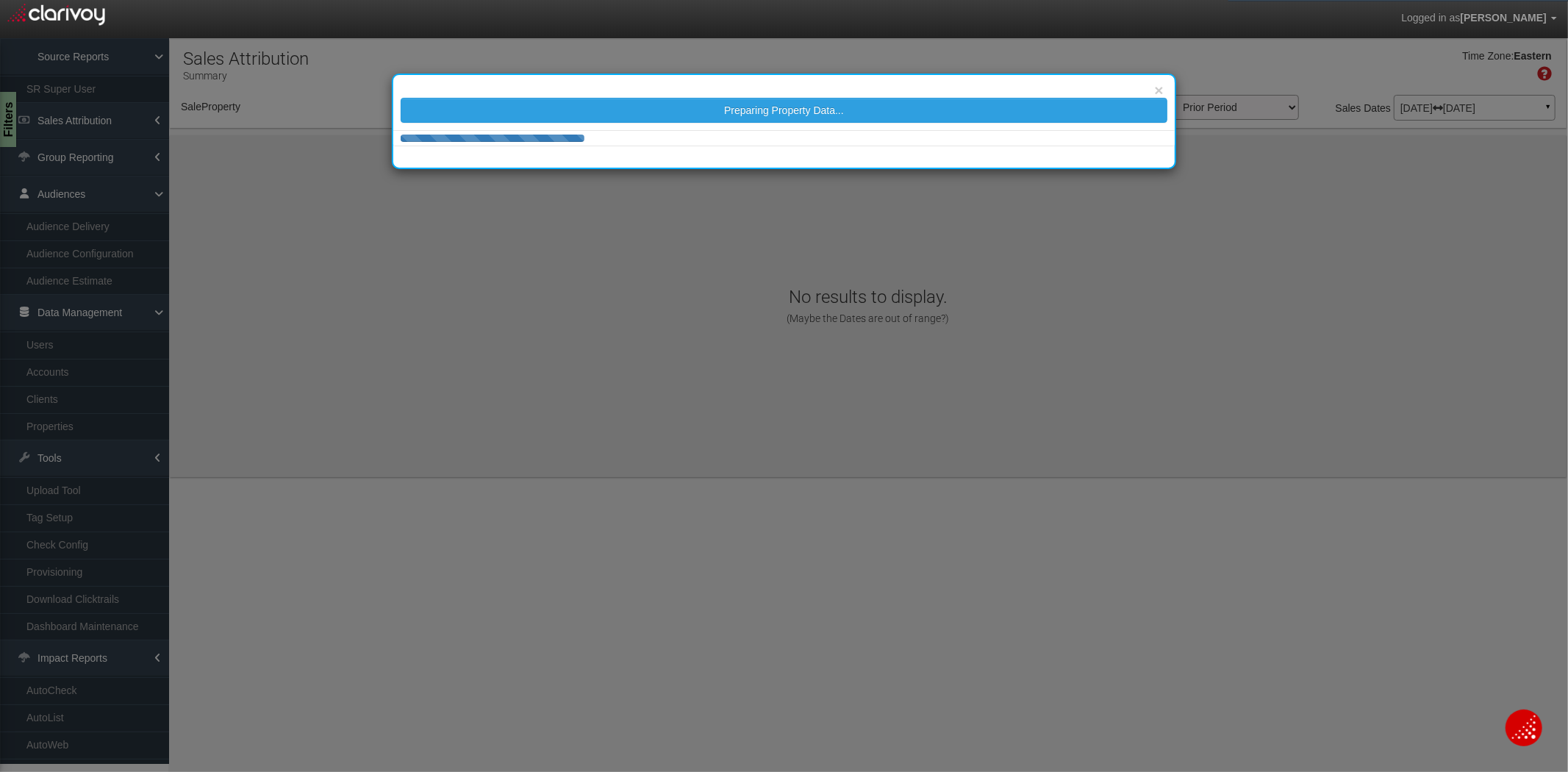
select select "object:34005"
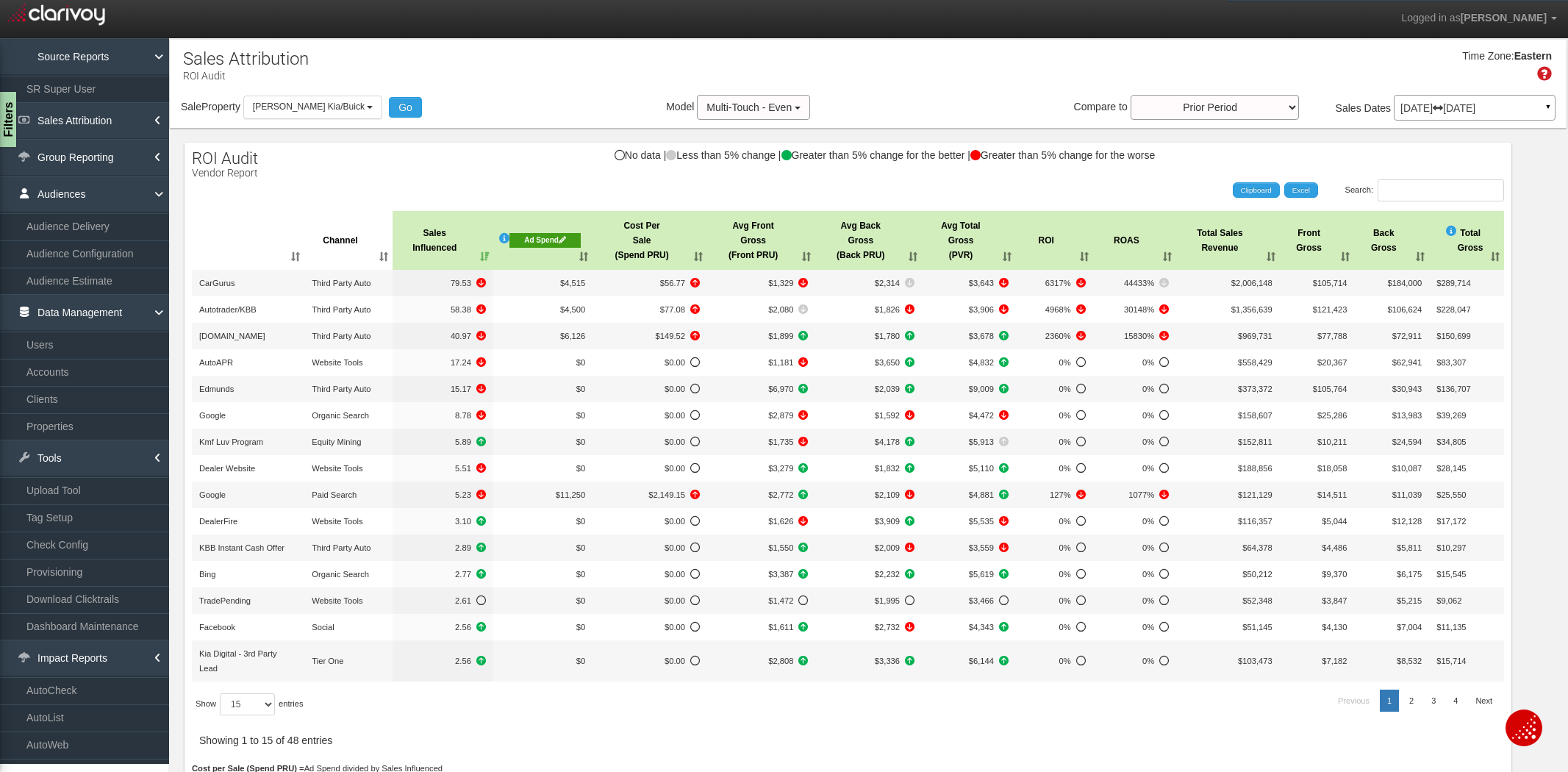
select select "object:34005"
click at [1431, 188] on input "Search:" at bounding box center [1441, 190] width 127 height 22
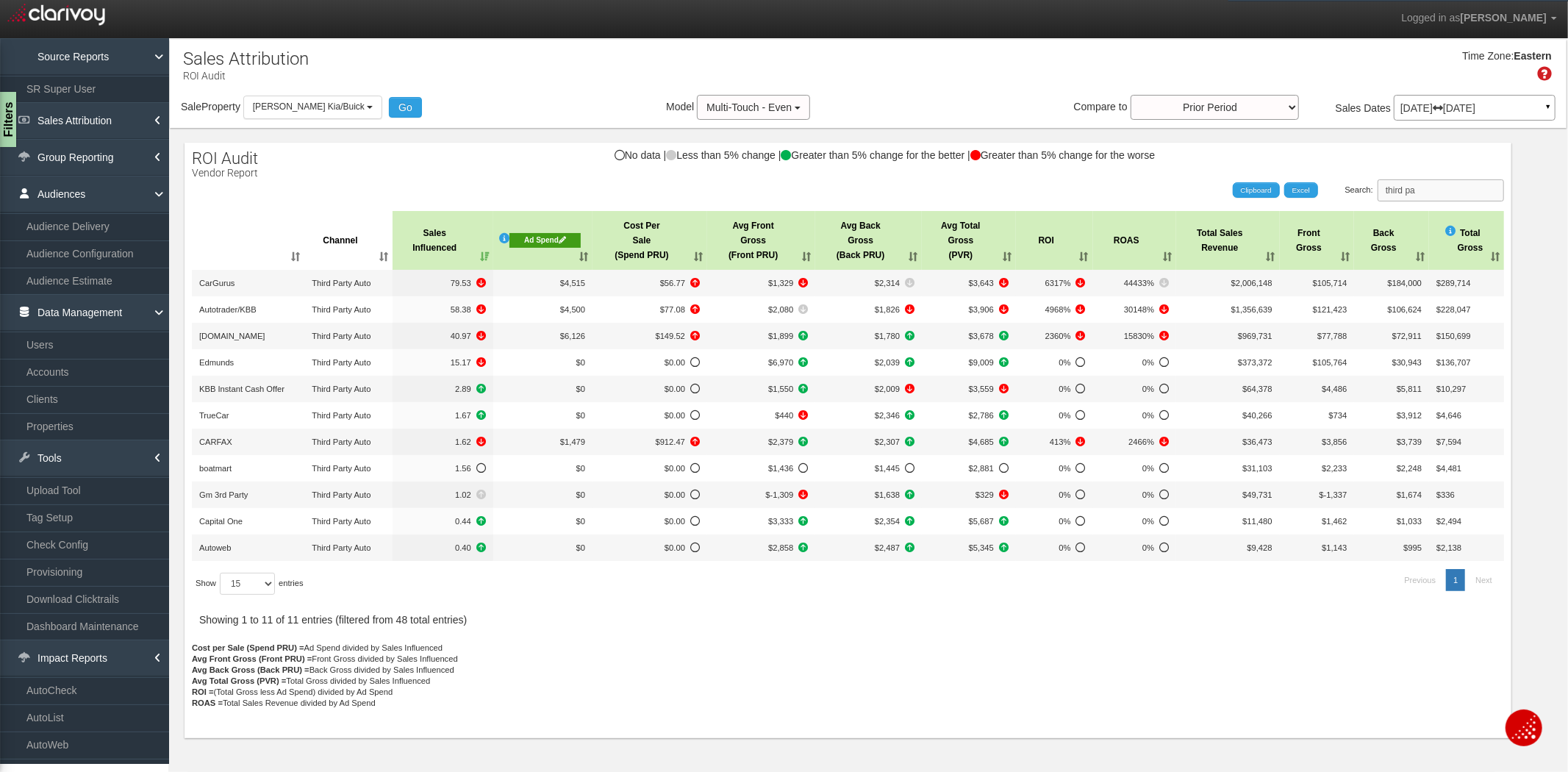
type input "third pa"
click at [3, 104] on div "Filters" at bounding box center [9, 120] width 18 height 59
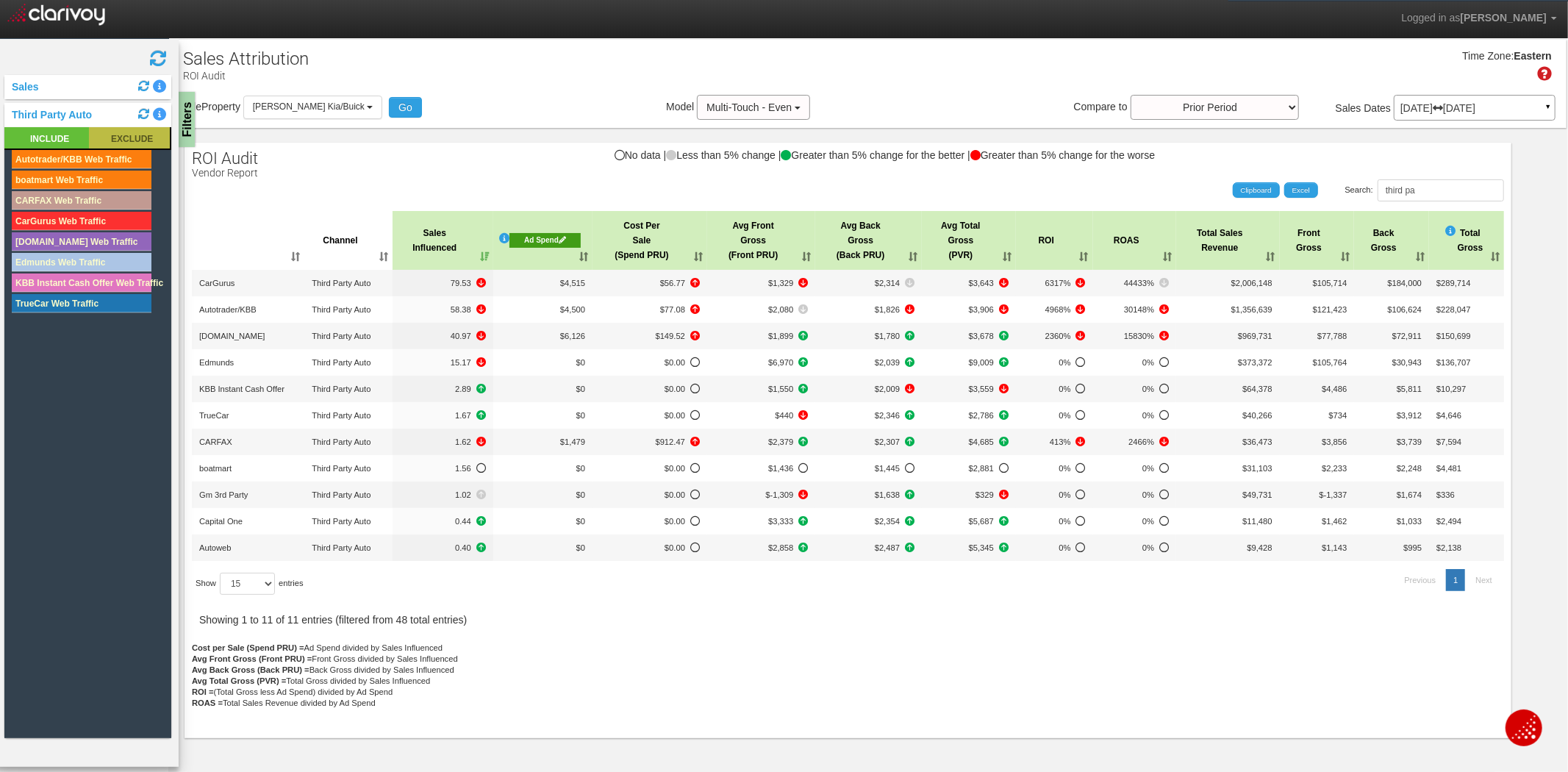
click at [142, 138] on rect at bounding box center [129, 138] width 81 height 22
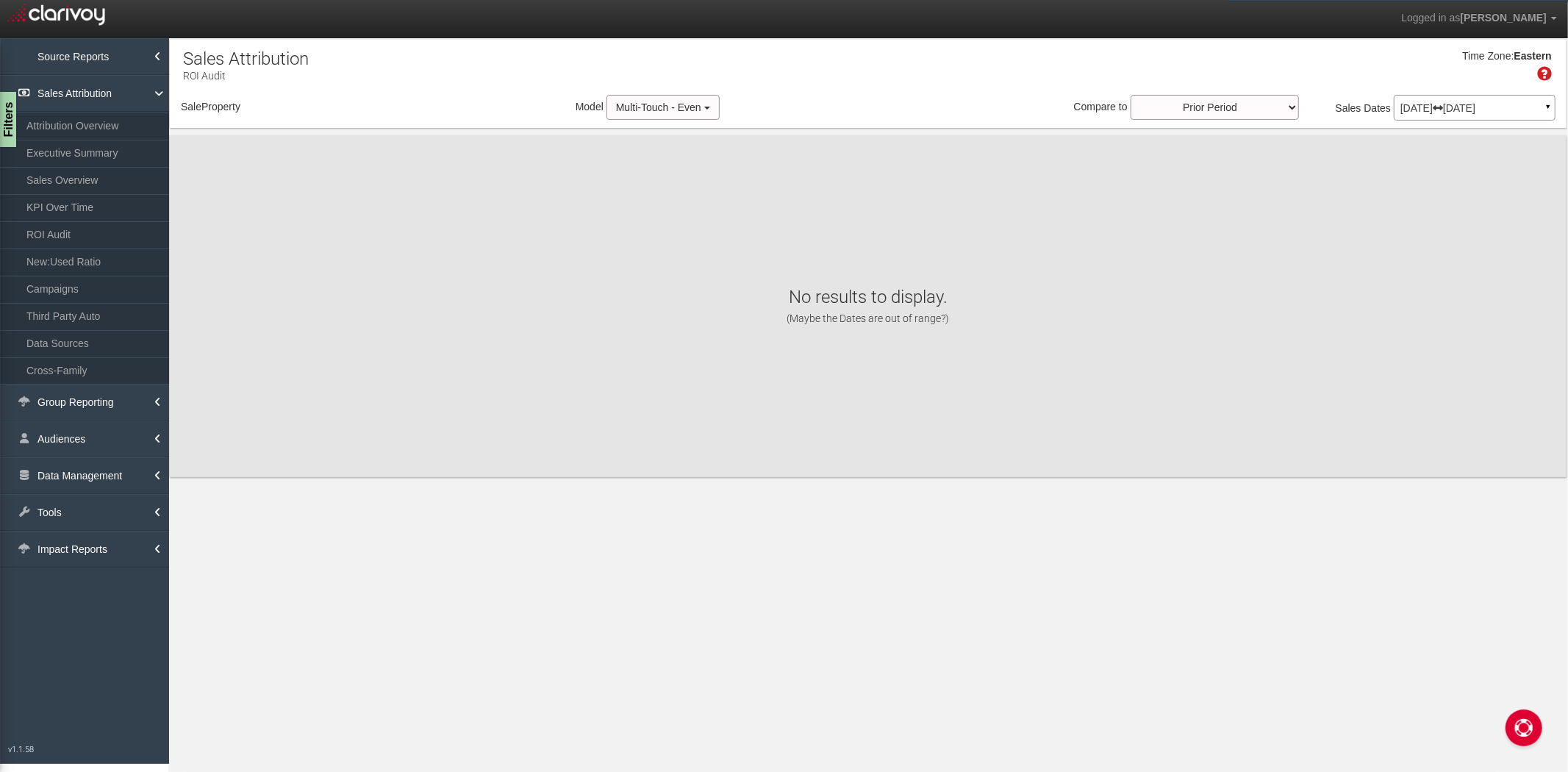
select select "object:2837"
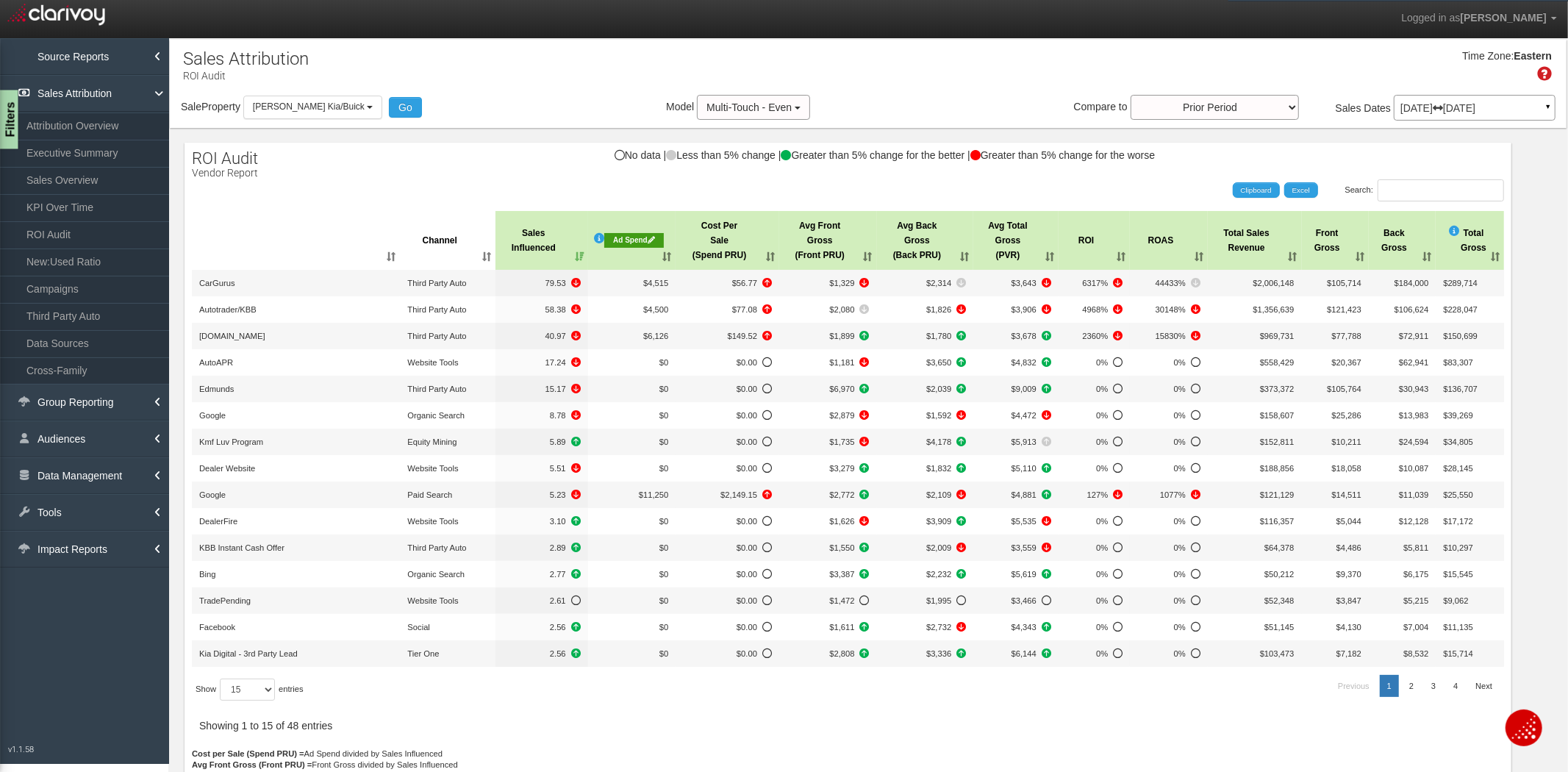
click at [3, 110] on div "Filters" at bounding box center [9, 120] width 18 height 59
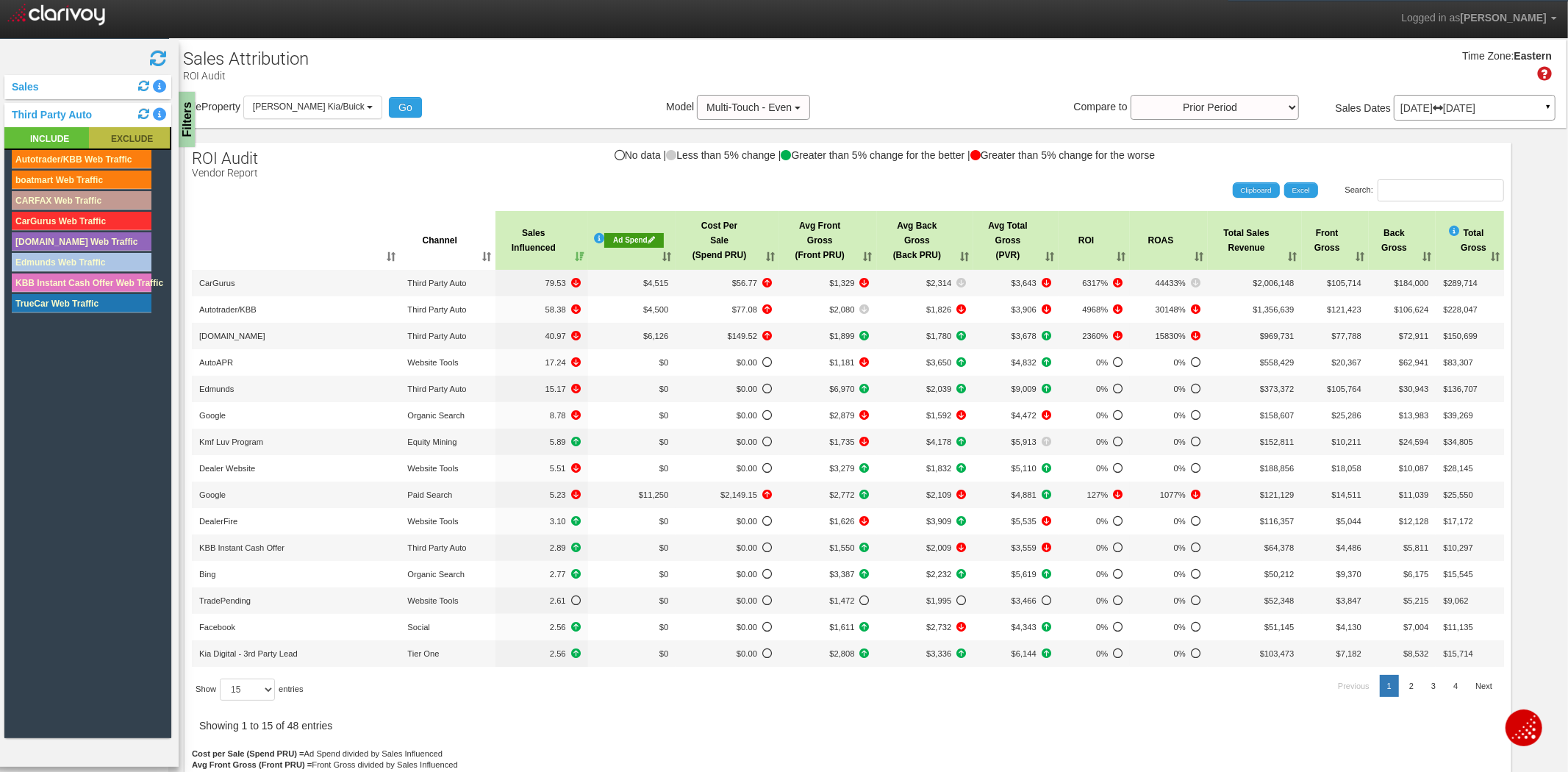
click at [141, 132] on rect at bounding box center [129, 138] width 81 height 22
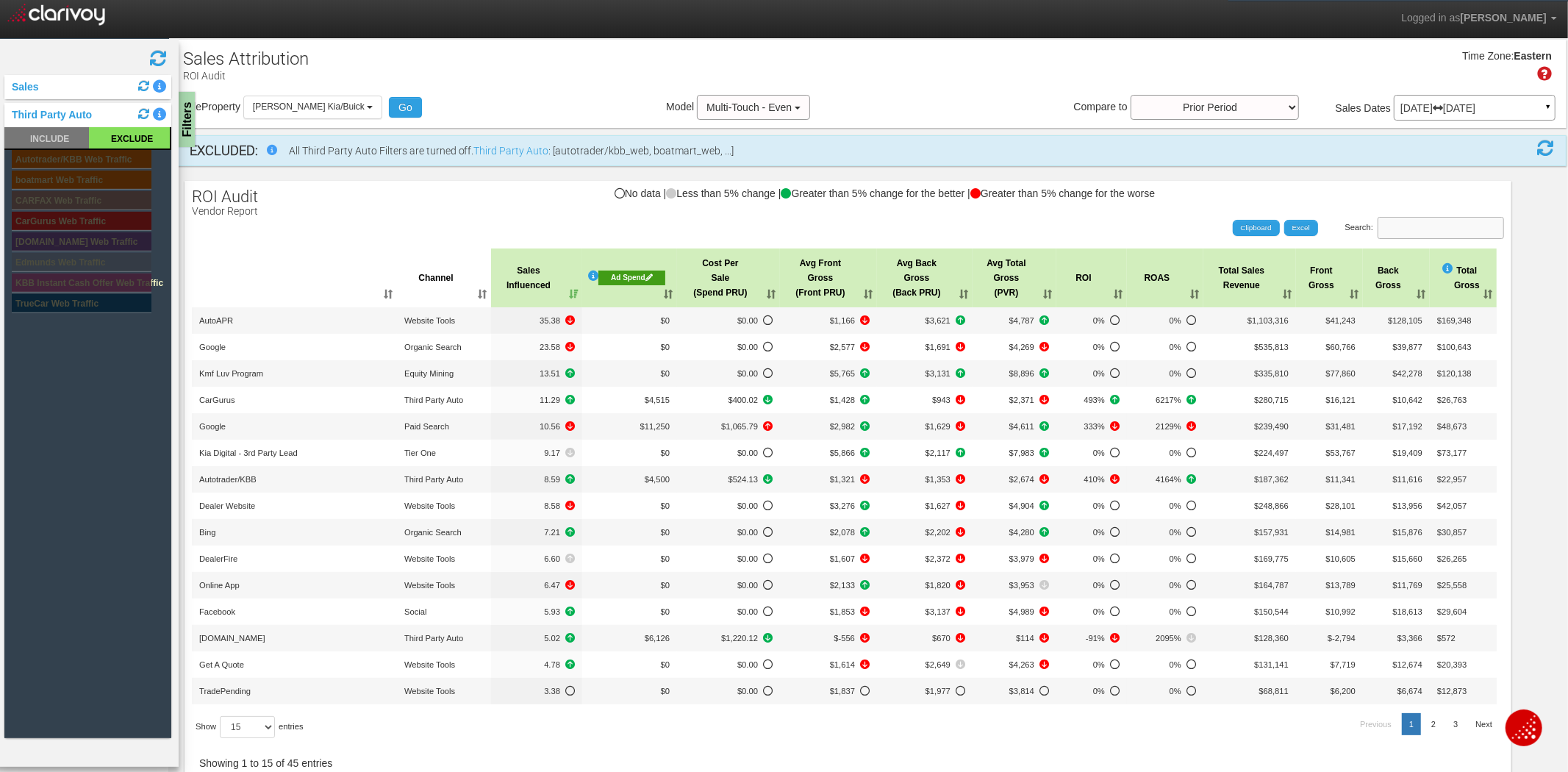
click at [1383, 232] on input "Search:" at bounding box center [1441, 227] width 127 height 22
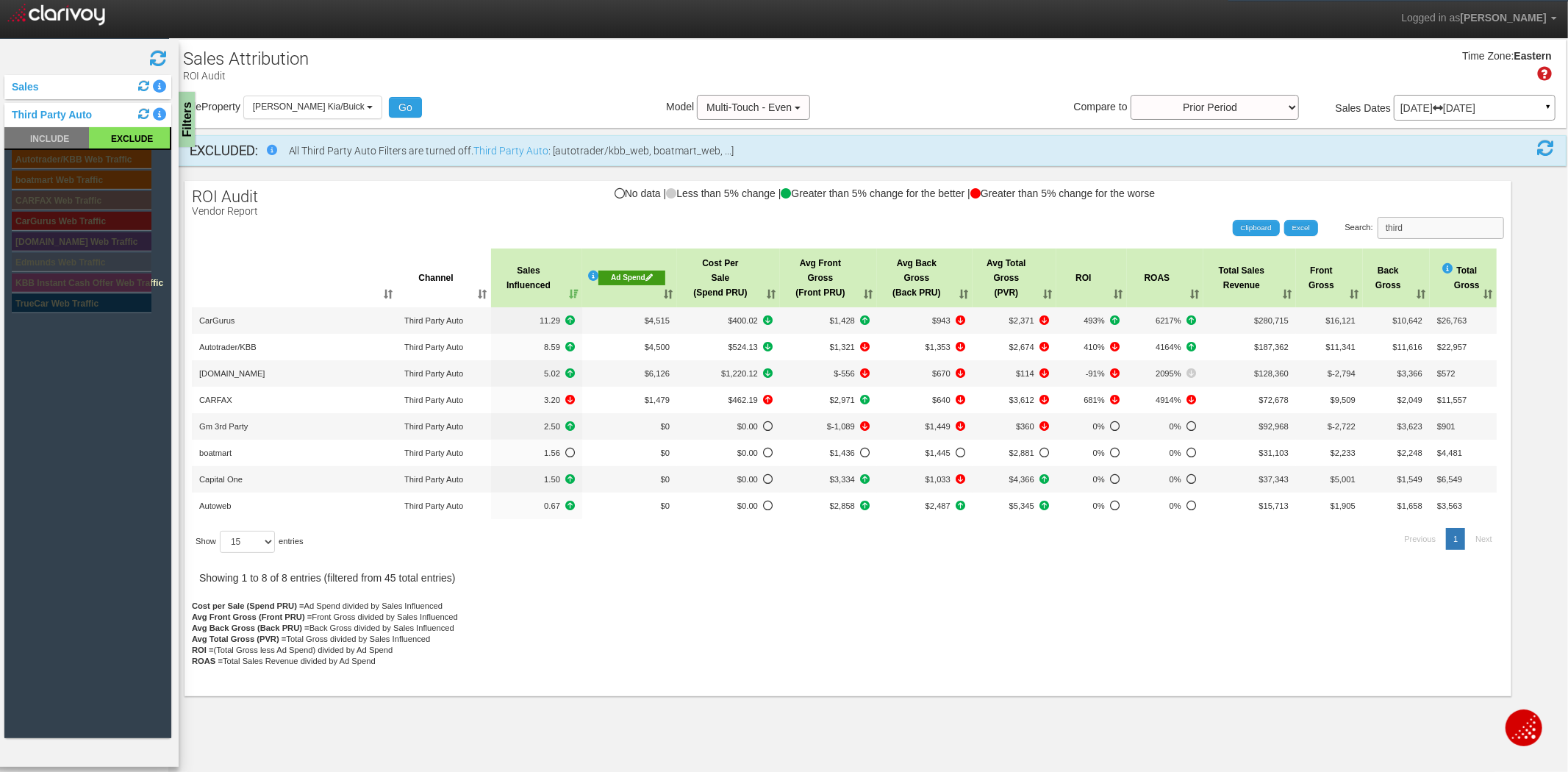
type input "third"
